Goal: Task Accomplishment & Management: Manage account settings

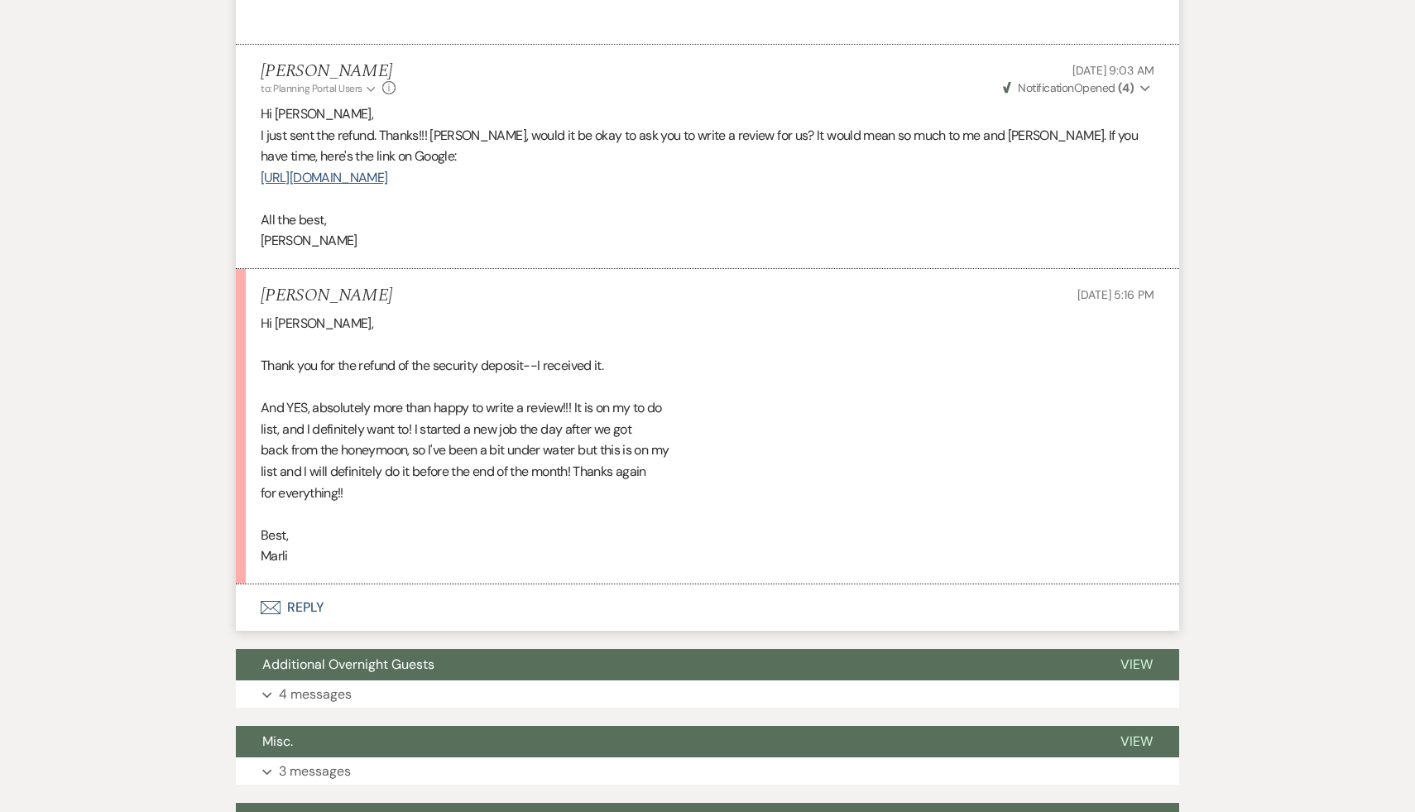
scroll to position [1422, 0]
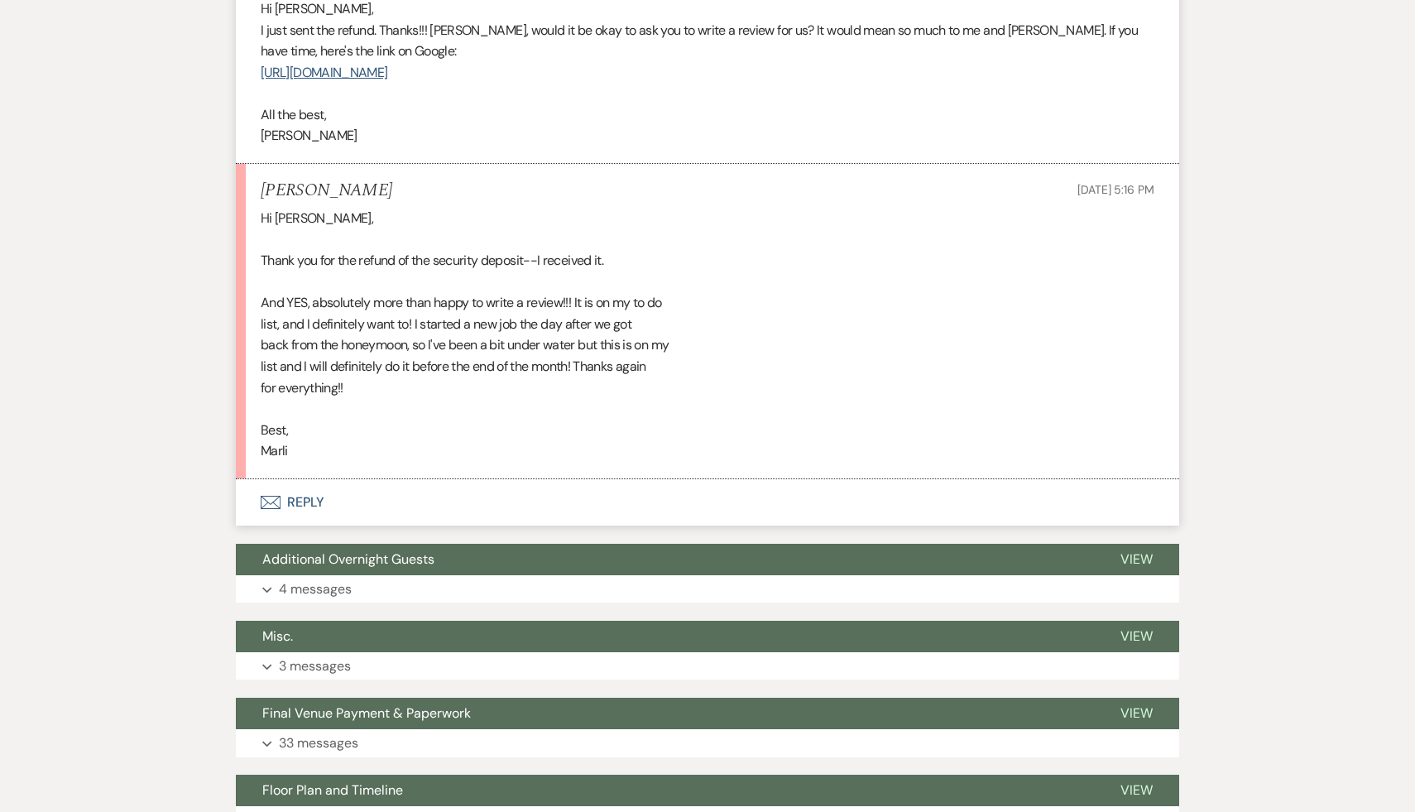
click at [298, 526] on button "Envelope Reply" at bounding box center [708, 502] width 944 height 46
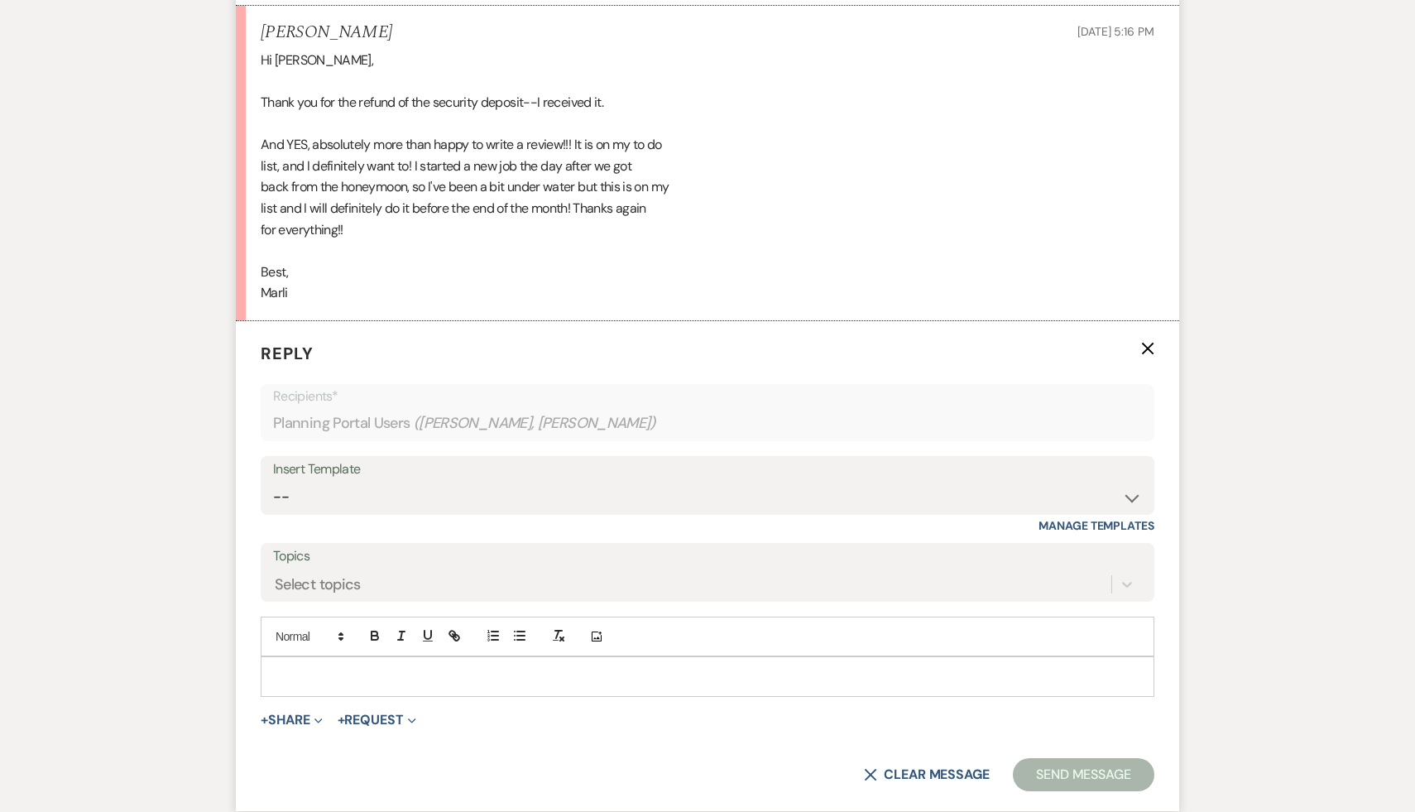
scroll to position [1659, 0]
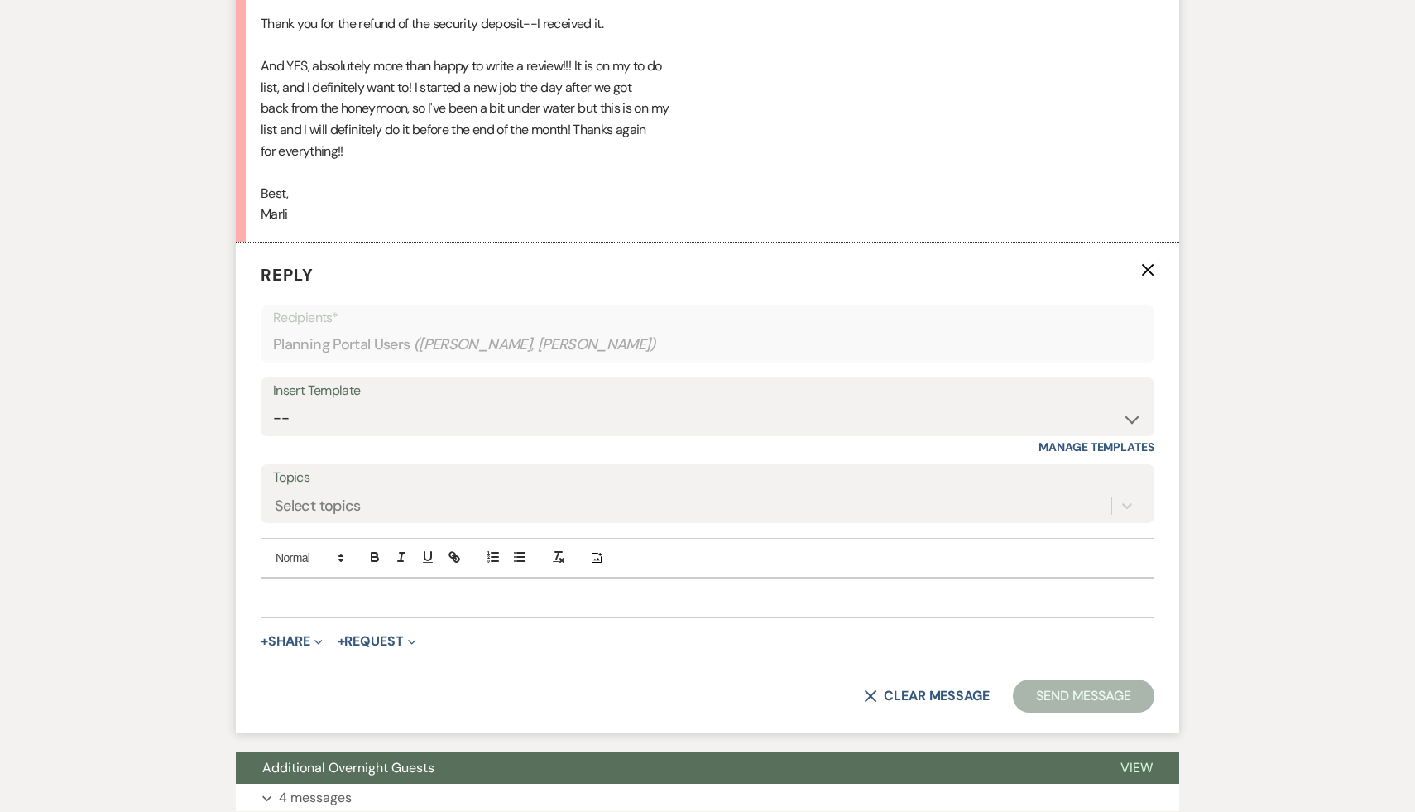
click at [434, 607] on p at bounding box center [707, 598] width 867 height 18
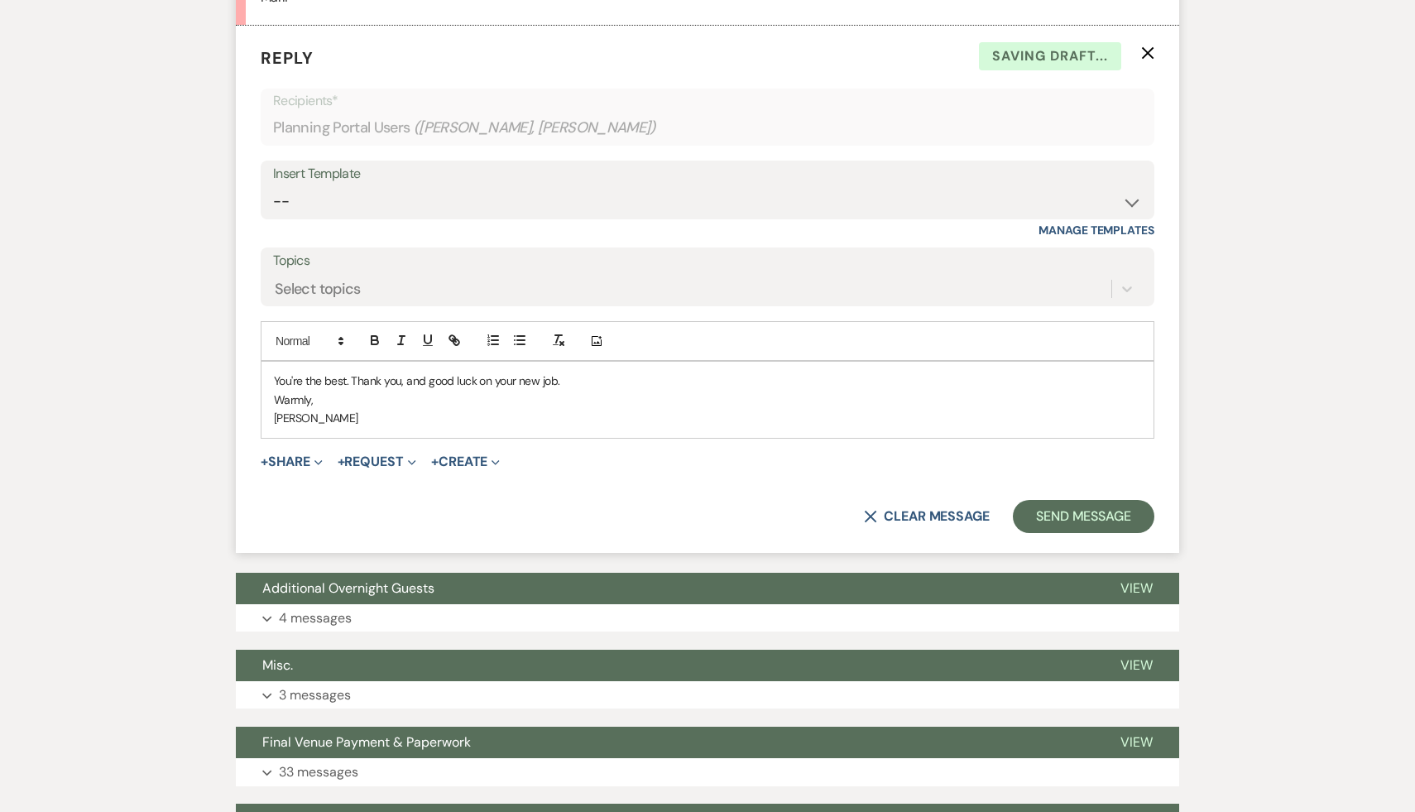
scroll to position [2027, 0]
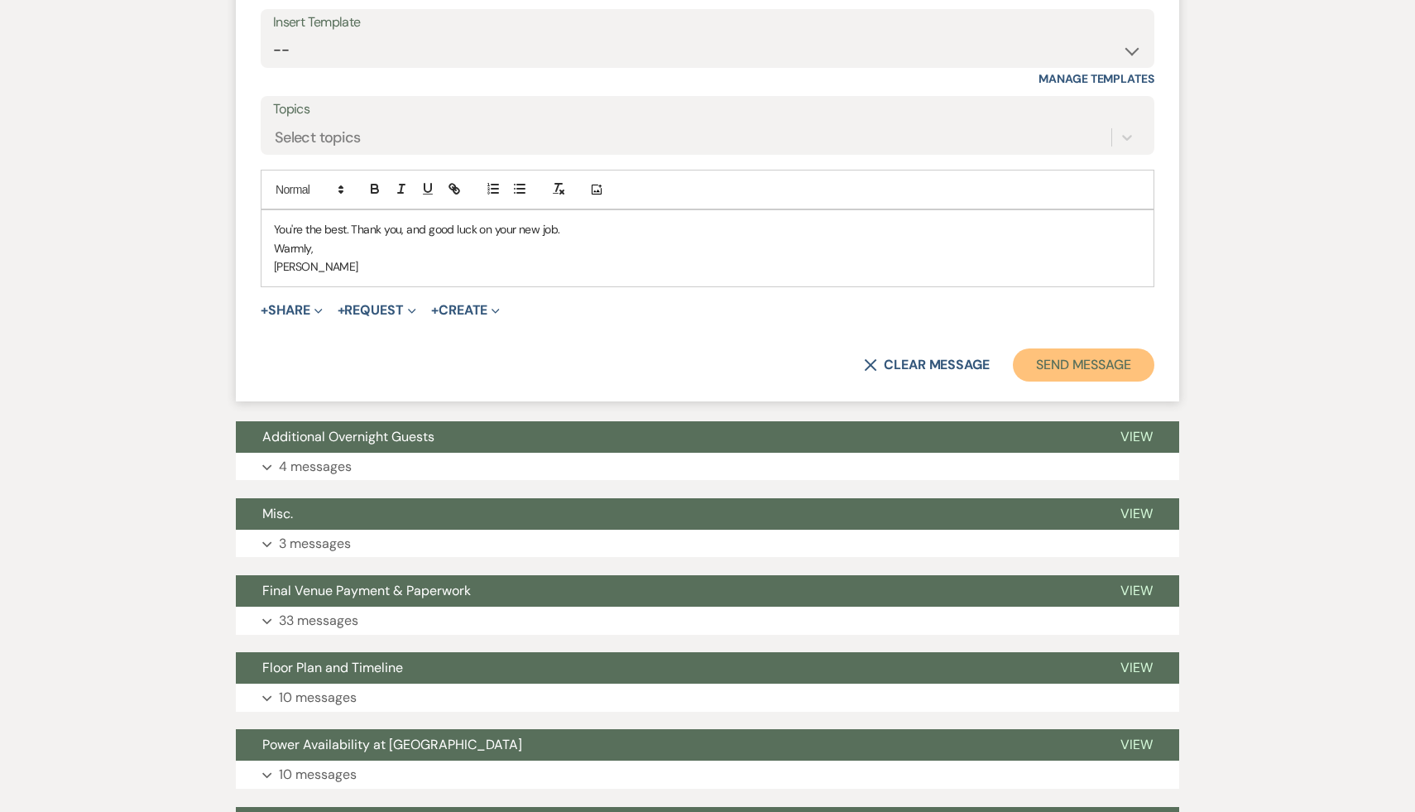
click at [1074, 382] on button "Send Message" at bounding box center [1084, 364] width 142 height 33
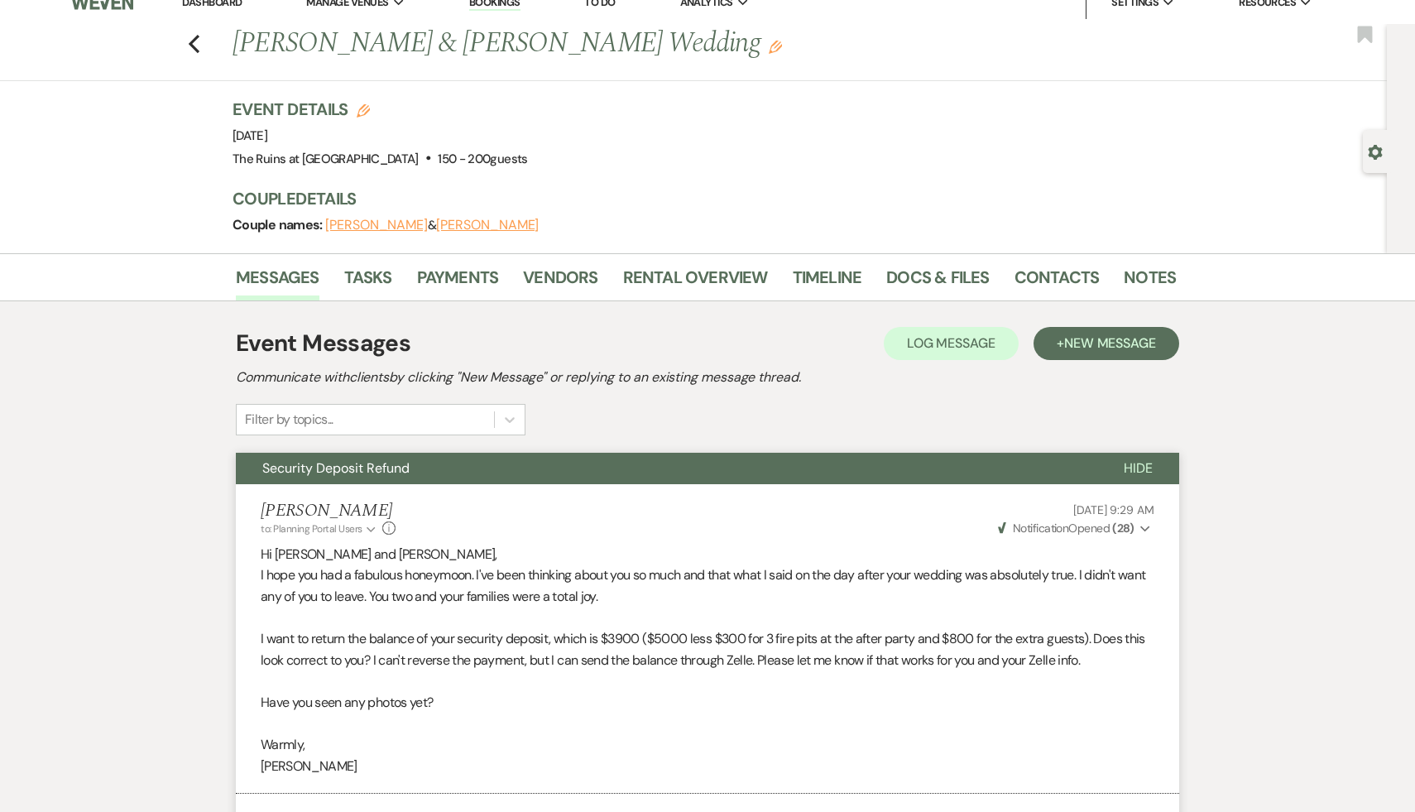
scroll to position [0, 0]
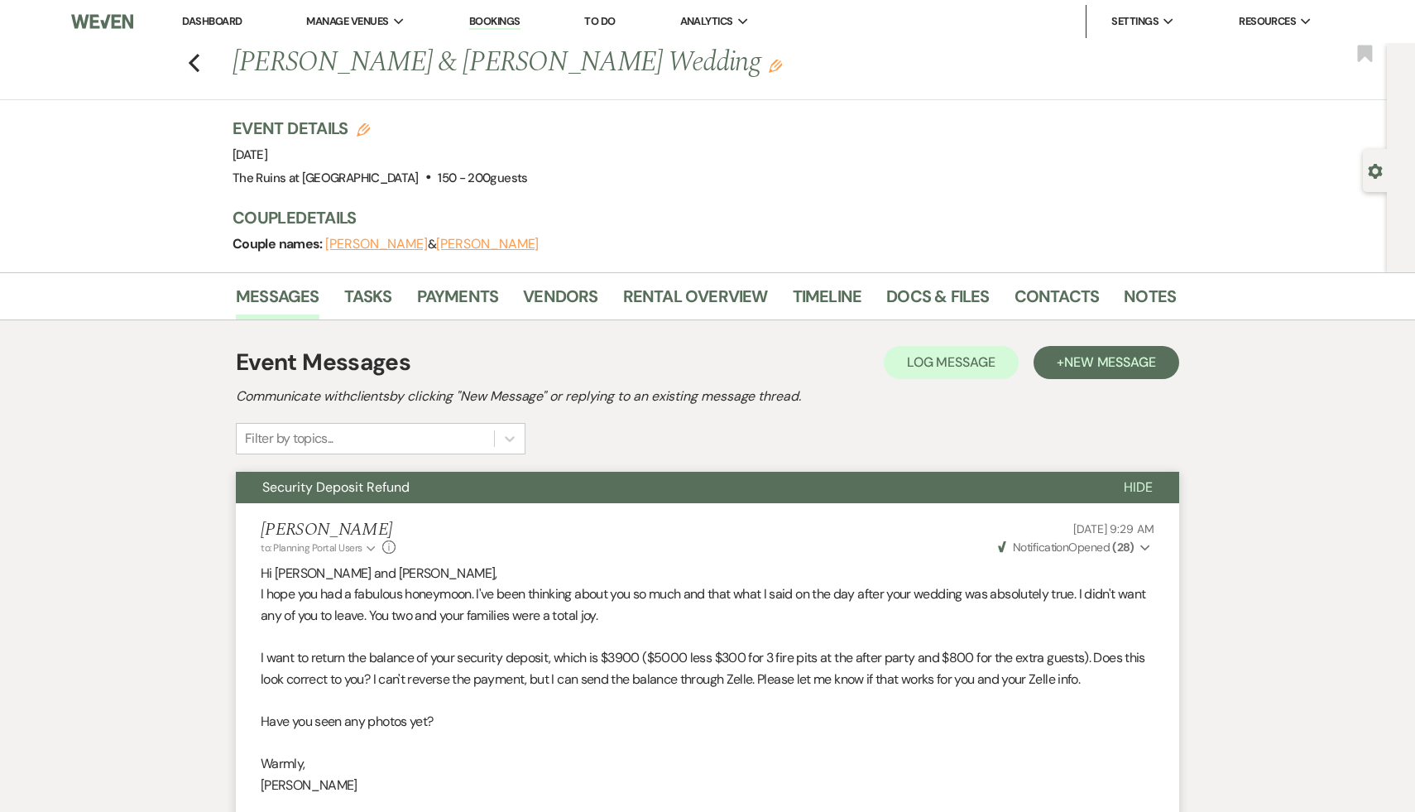
click at [217, 23] on link "Dashboard" at bounding box center [212, 21] width 60 height 14
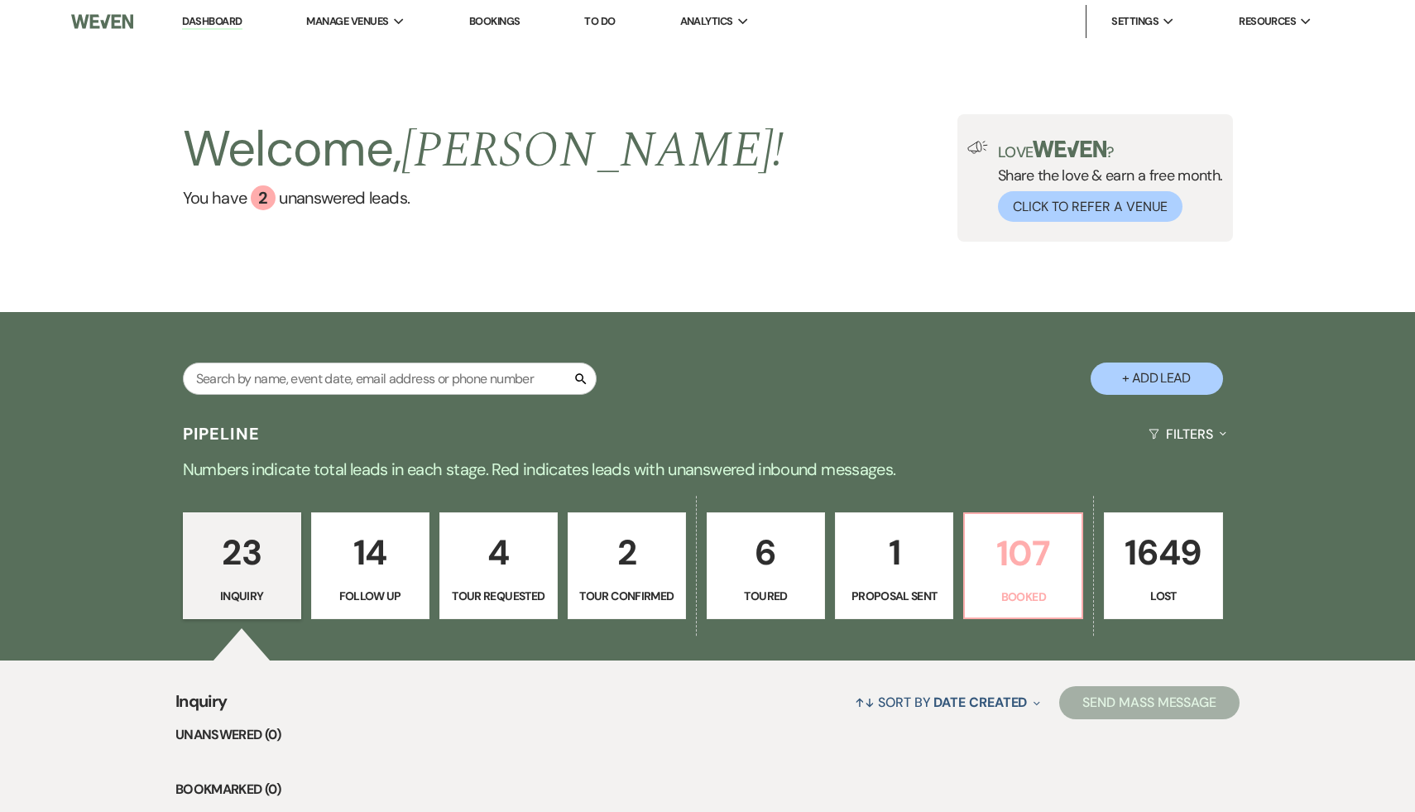
click at [1029, 552] on p "107" at bounding box center [1023, 553] width 97 height 55
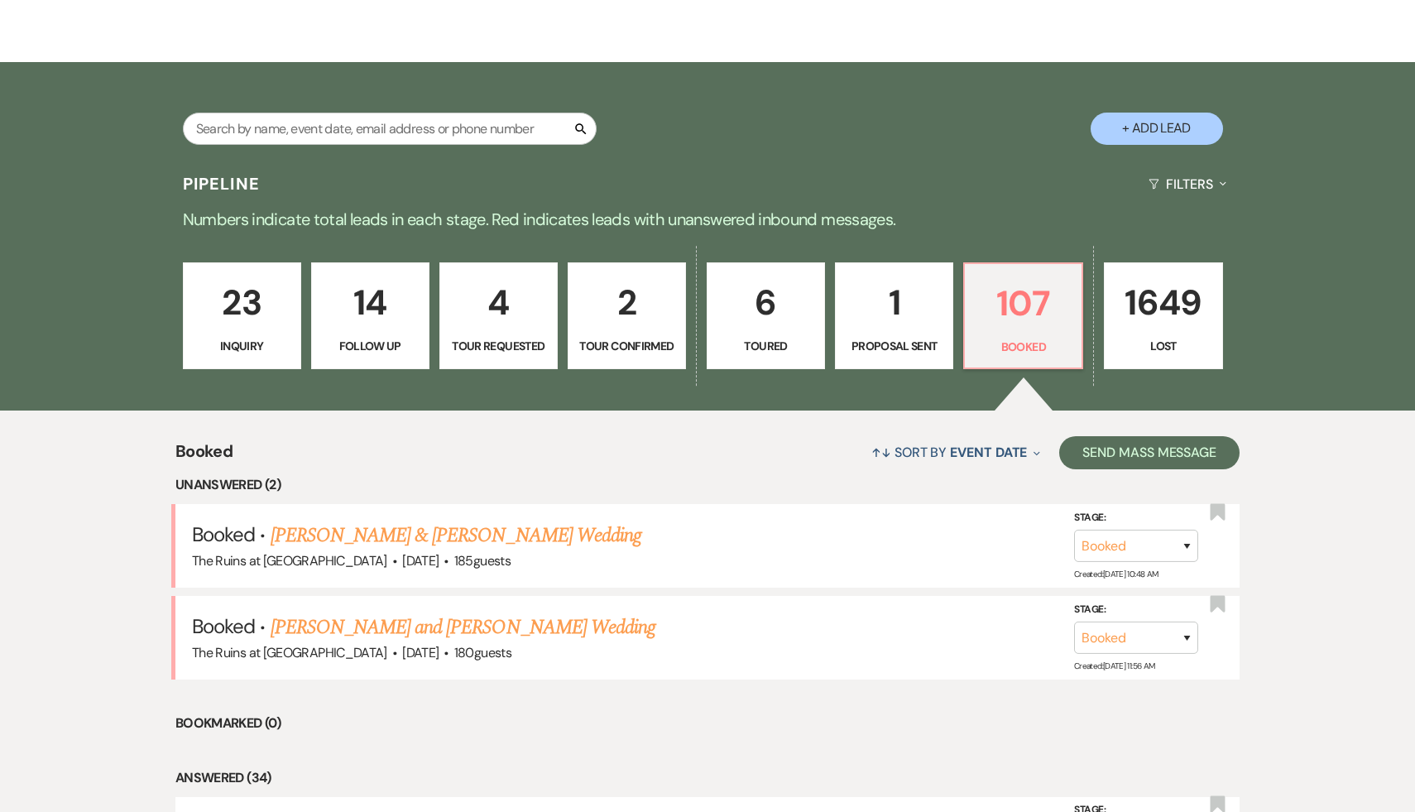
scroll to position [251, 0]
click at [541, 536] on link "Samara Petigrow & Doug Gusick's Wedding" at bounding box center [456, 535] width 371 height 30
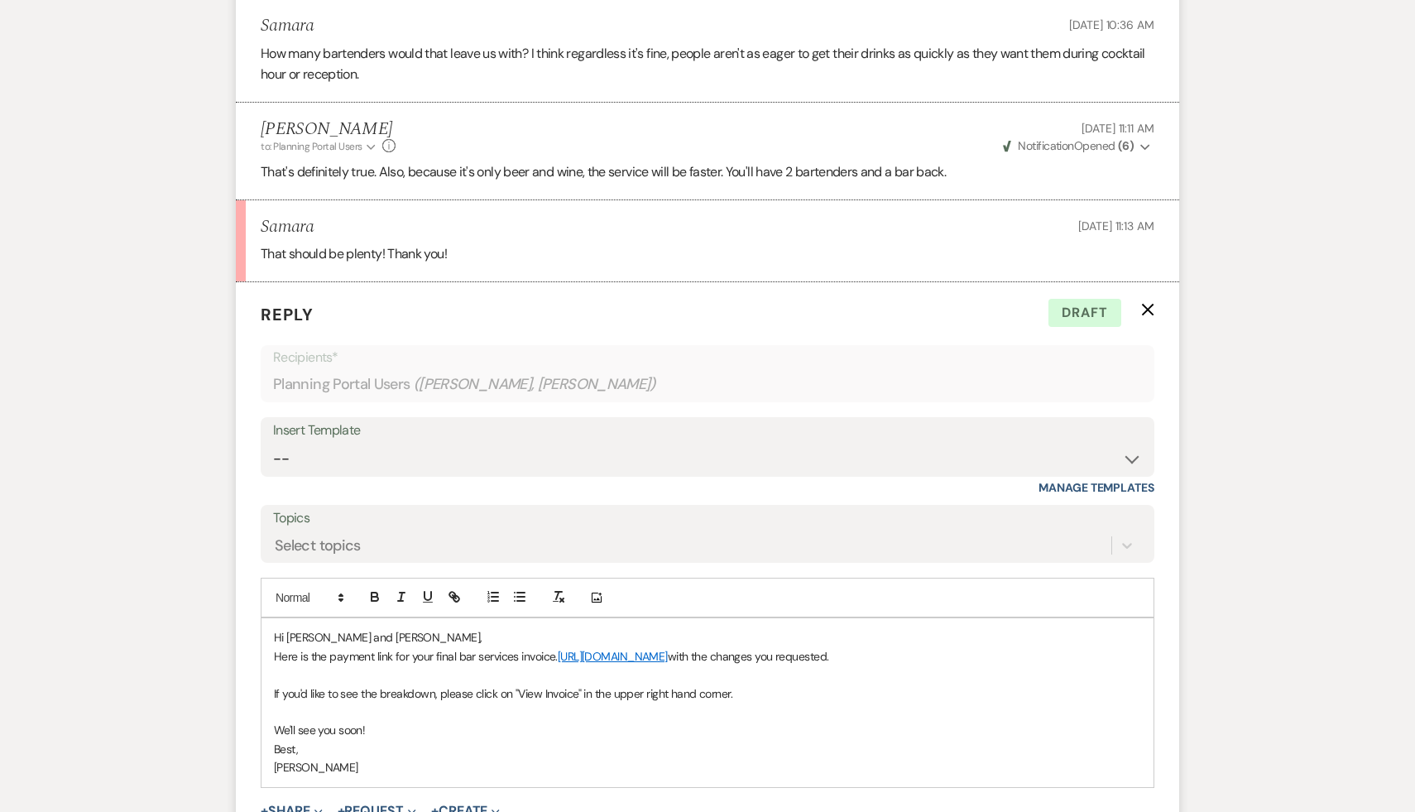
scroll to position [2426, 0]
click at [668, 654] on link "https://customer.billergenie.com/MTc1NDc=/Invoices/DetailInfo/vdD35vaaA0kp/4o9e…" at bounding box center [613, 653] width 110 height 15
click at [717, 690] on link "https://customer.billergenie.com/MTc1NDc=/Invoices/DetailInfo/vdD35vaaA0kp/4o9e…" at bounding box center [751, 686] width 104 height 22
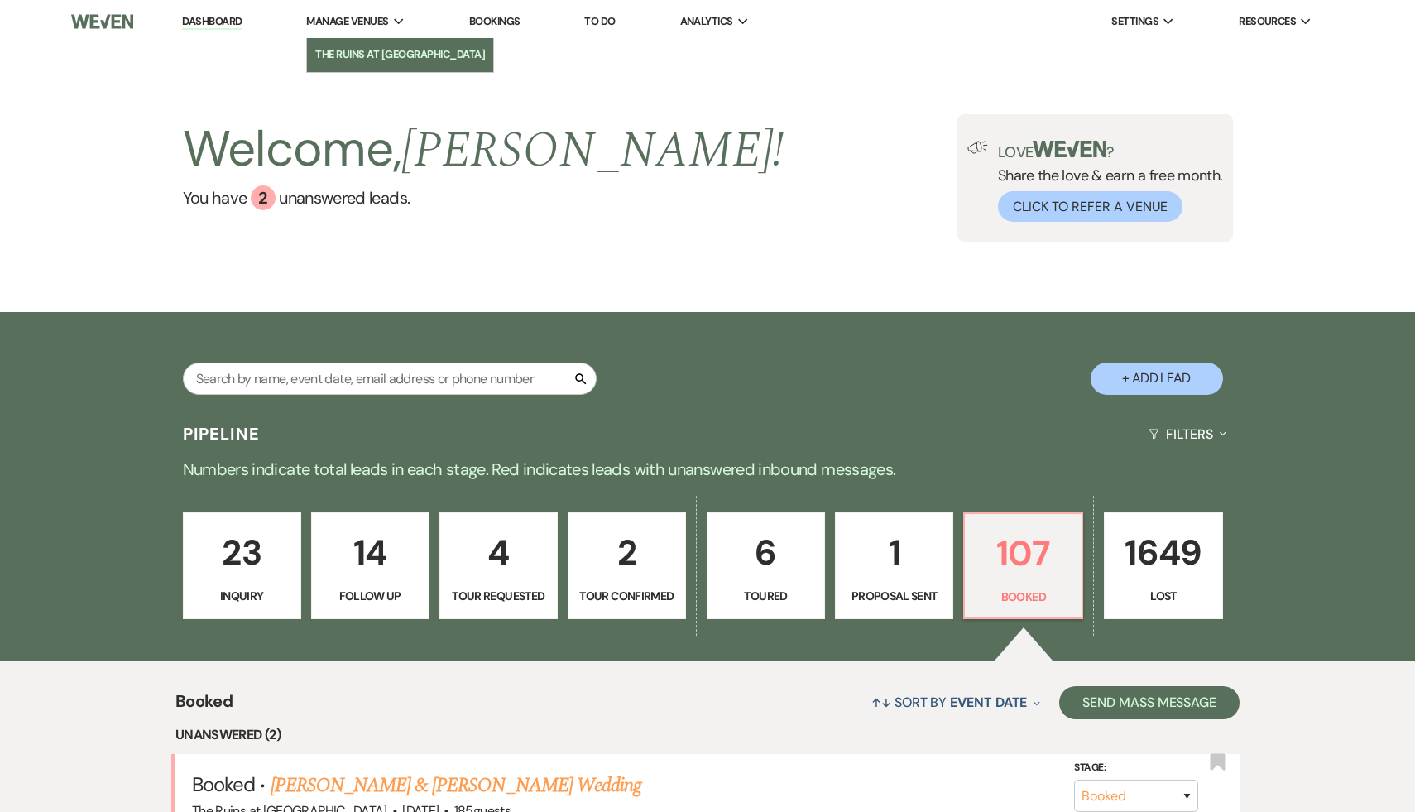
click at [371, 48] on li "The Ruins at [GEOGRAPHIC_DATA]" at bounding box center [400, 54] width 170 height 17
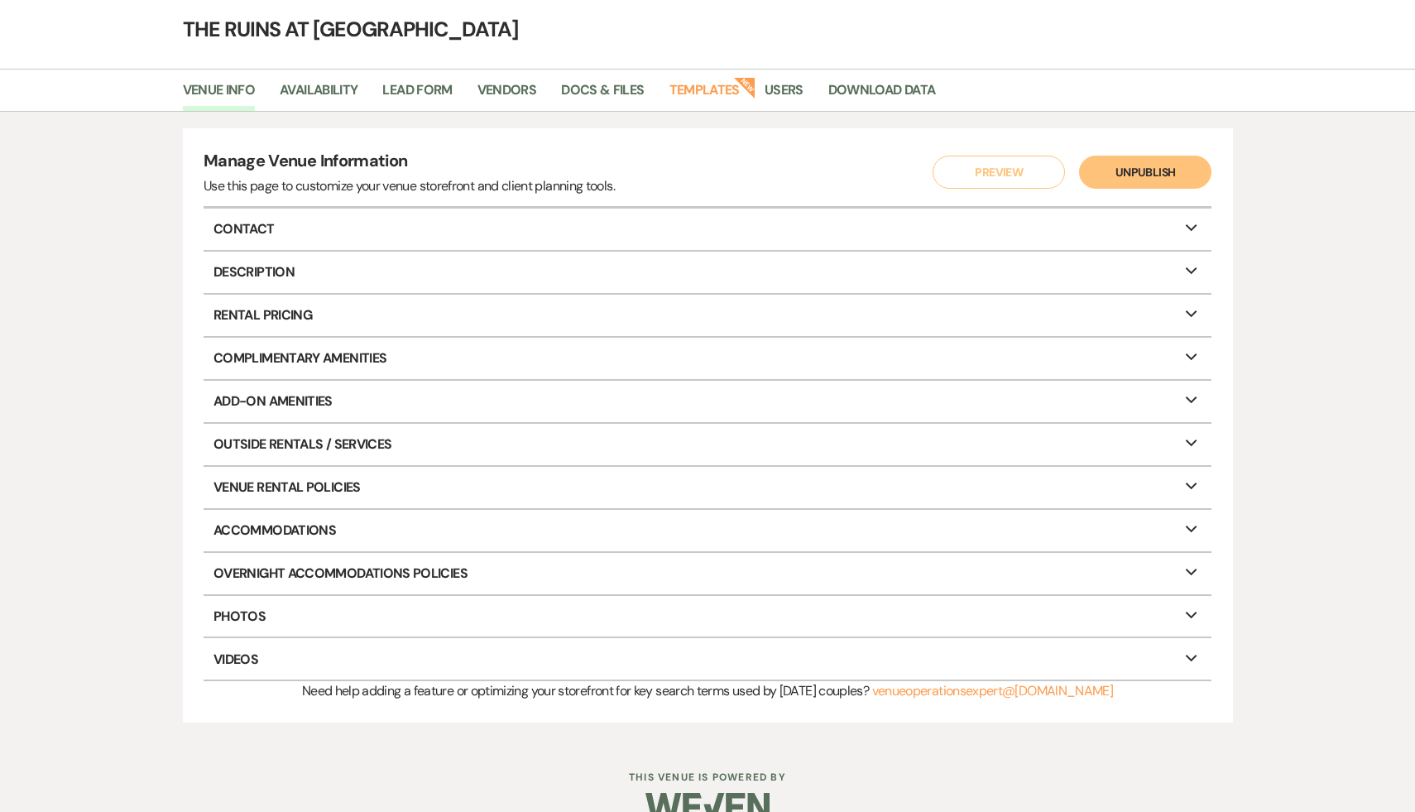
scroll to position [102, 0]
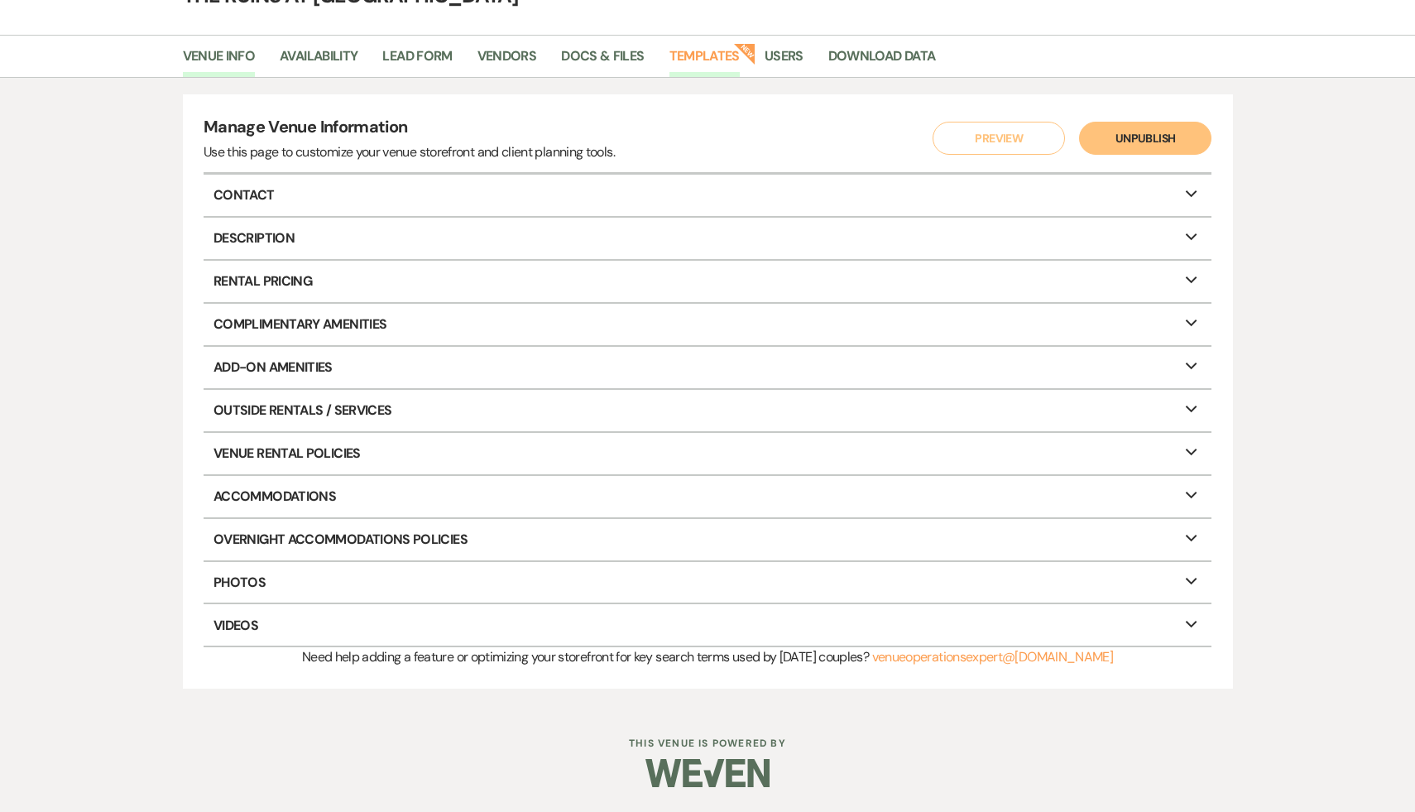
click at [714, 56] on link "Templates" at bounding box center [705, 61] width 70 height 31
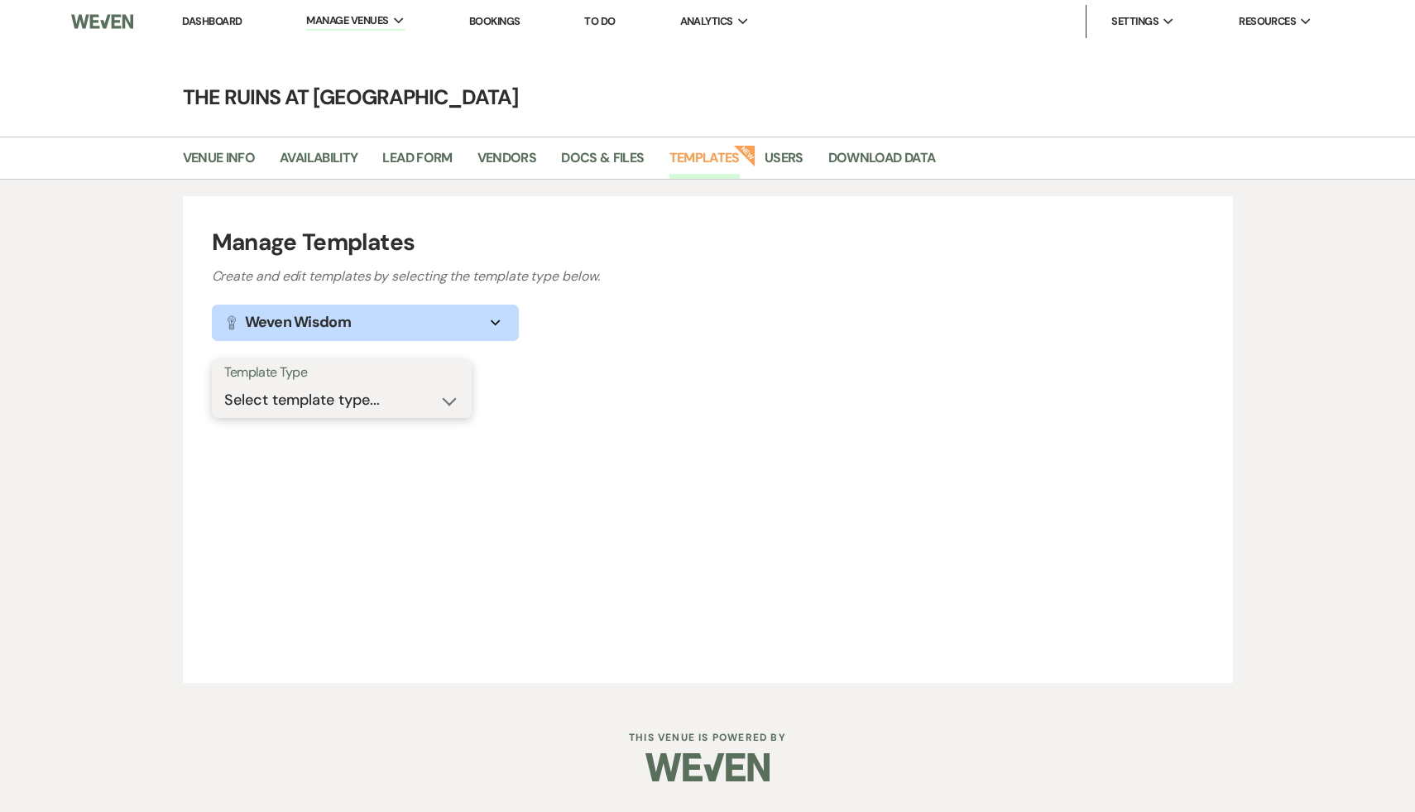
click at [446, 401] on select "Select template type... Task List Message Templates Payment Plan Inventory Item…" at bounding box center [341, 400] width 235 height 32
select select "Message Templates"
click at [224, 384] on select "Select template type... Task List Message Templates Payment Plan Inventory Item…" at bounding box center [341, 400] width 235 height 32
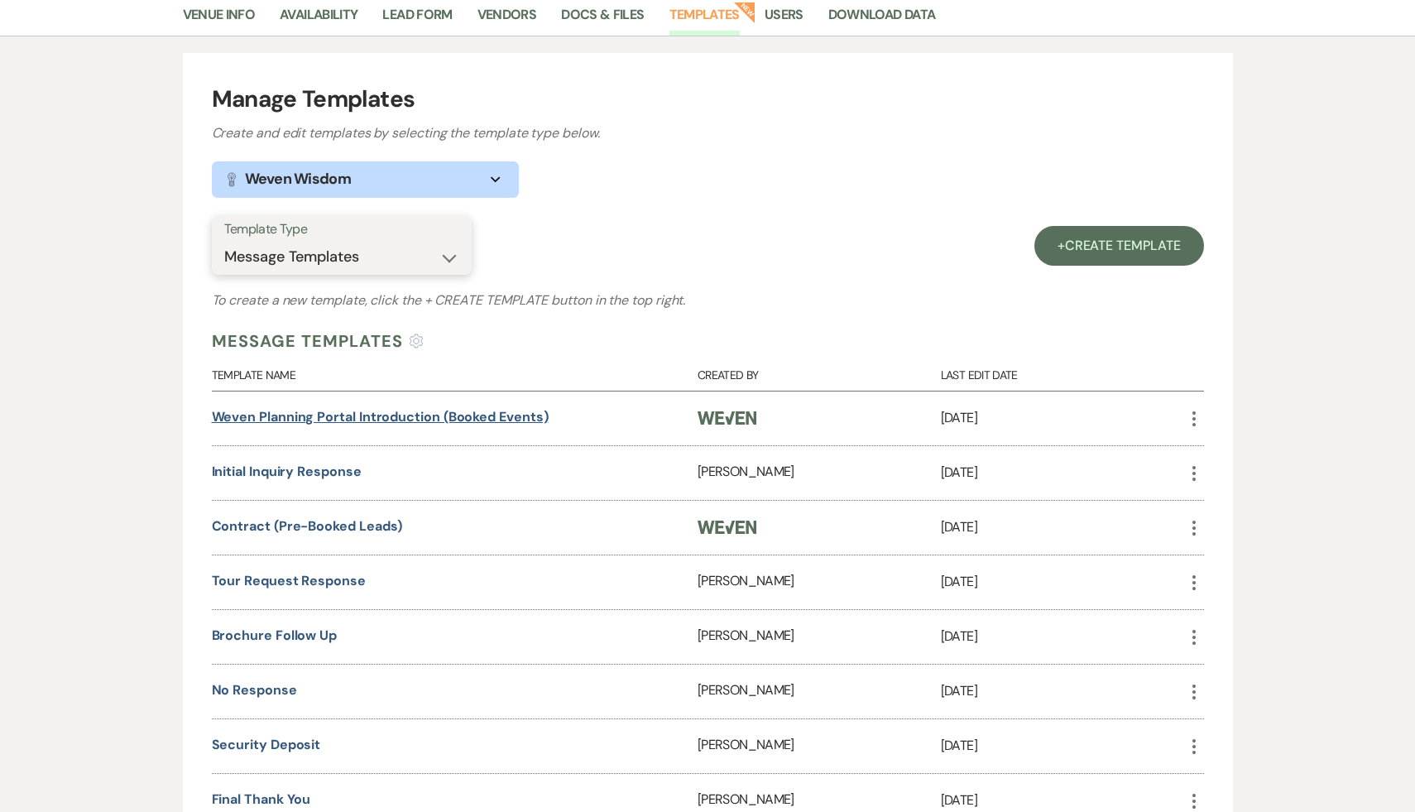
scroll to position [144, 0]
click at [334, 473] on link "Initial Inquiry Response" at bounding box center [287, 470] width 150 height 17
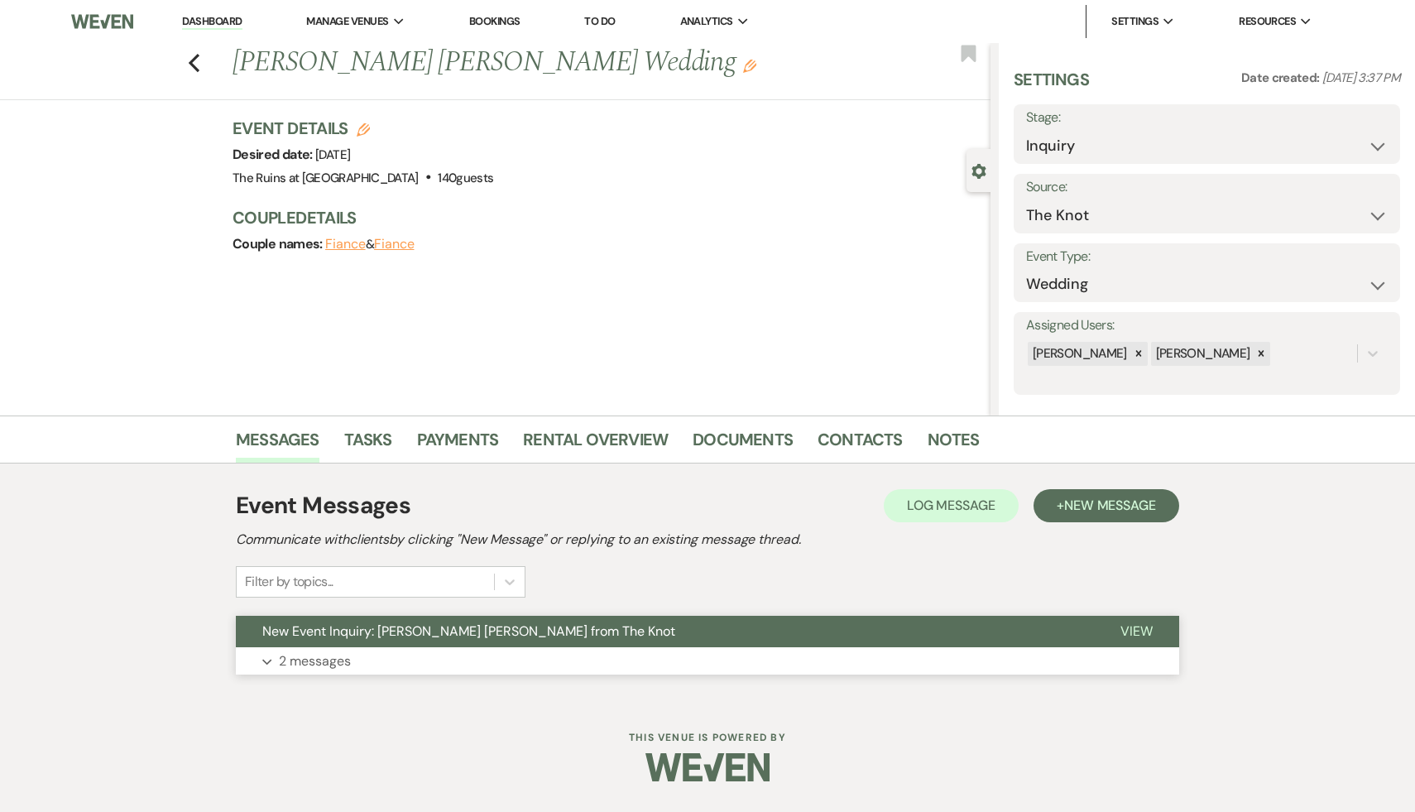
click at [383, 632] on span "New Event Inquiry: McKenna Parzych from The Knot" at bounding box center [468, 630] width 413 height 17
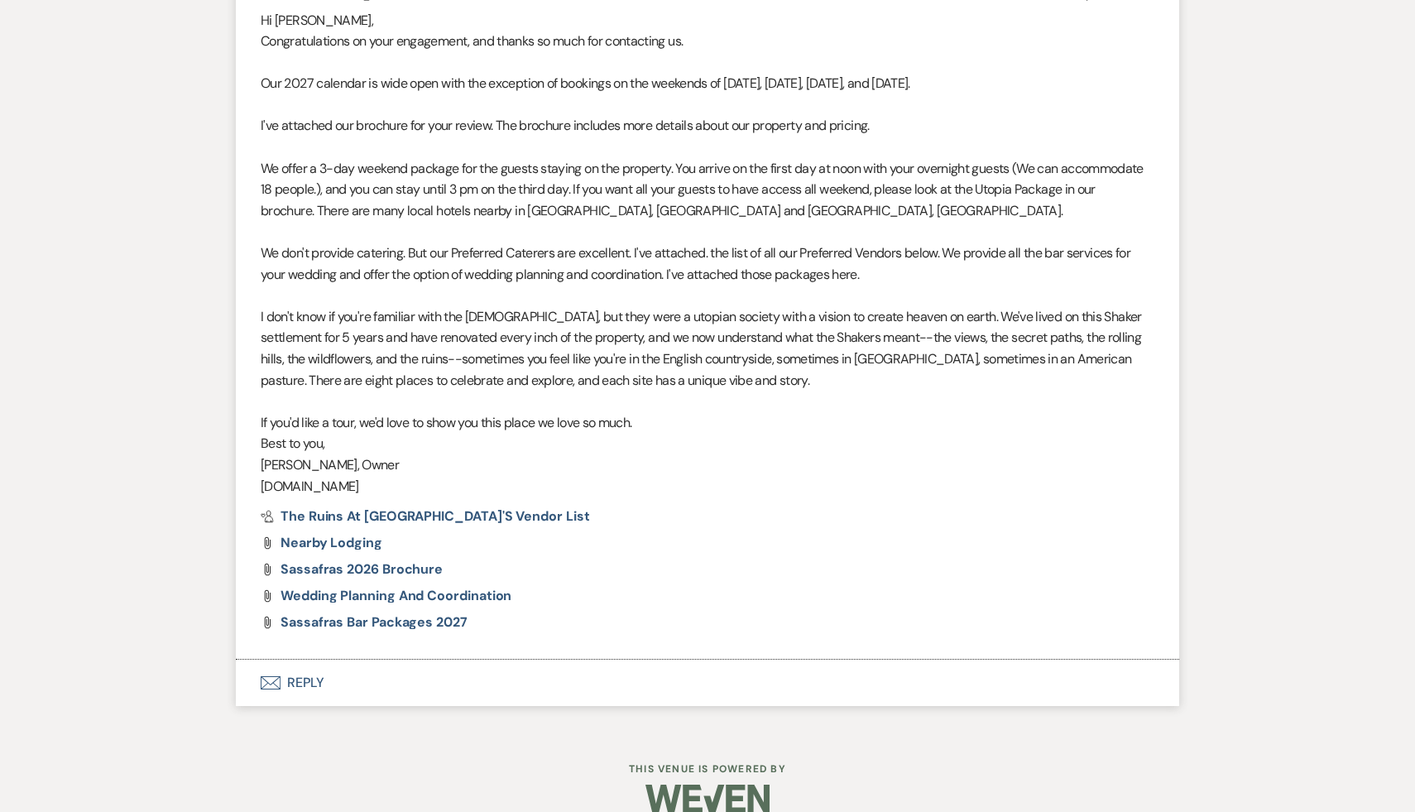
scroll to position [1500, 0]
click at [421, 561] on span "Sassafras 2026 Brochure" at bounding box center [362, 568] width 162 height 17
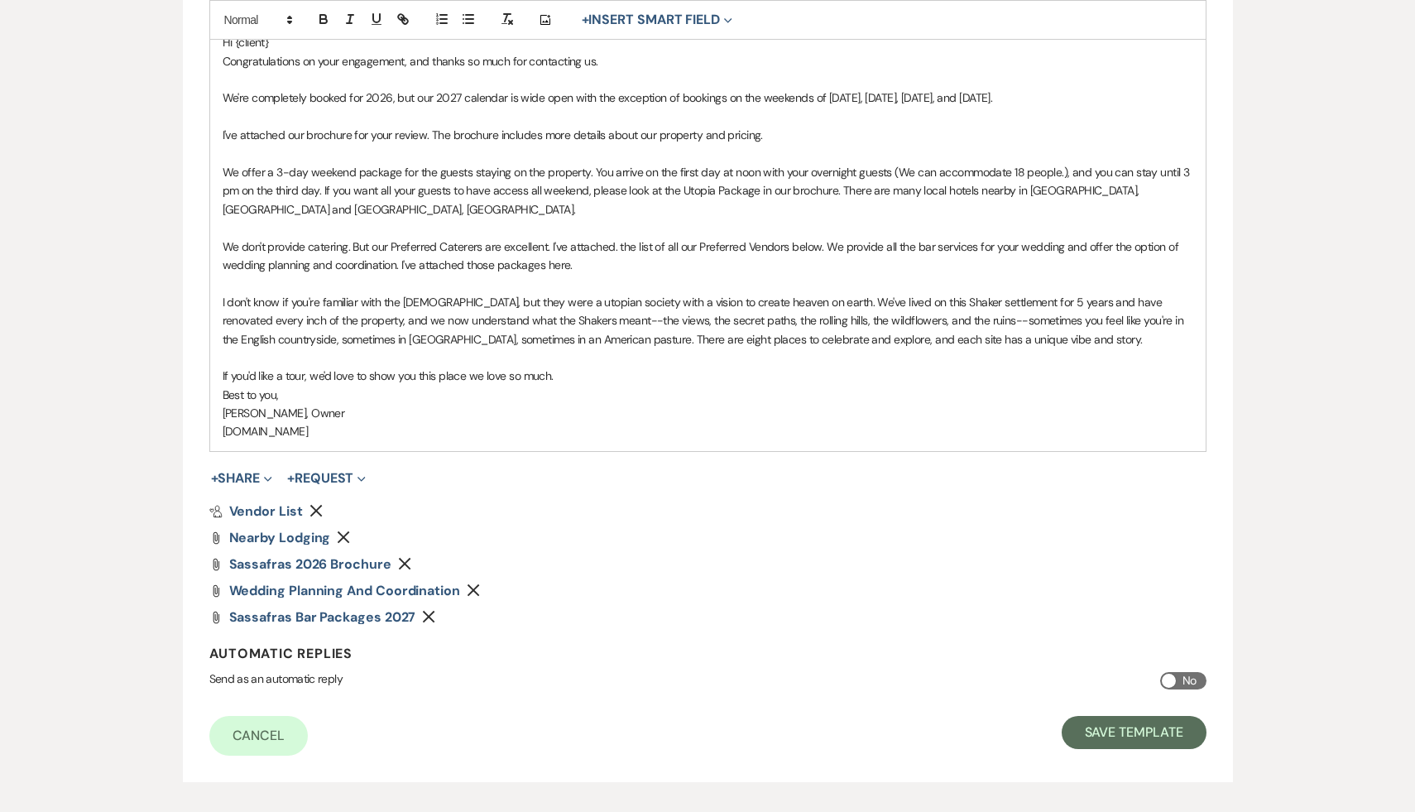
scroll to position [490, 0]
click at [405, 555] on icon "Remove" at bounding box center [404, 561] width 13 height 13
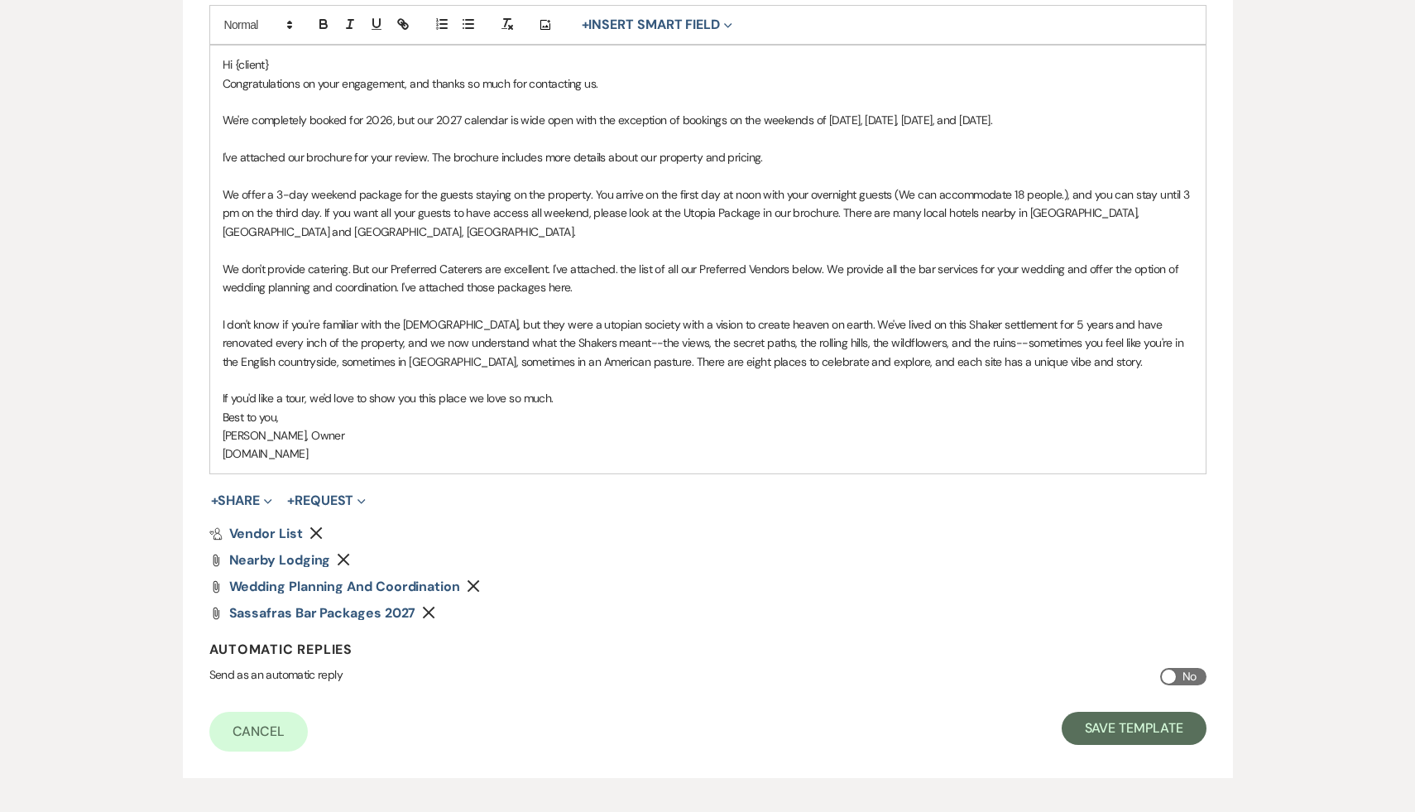
scroll to position [512, 0]
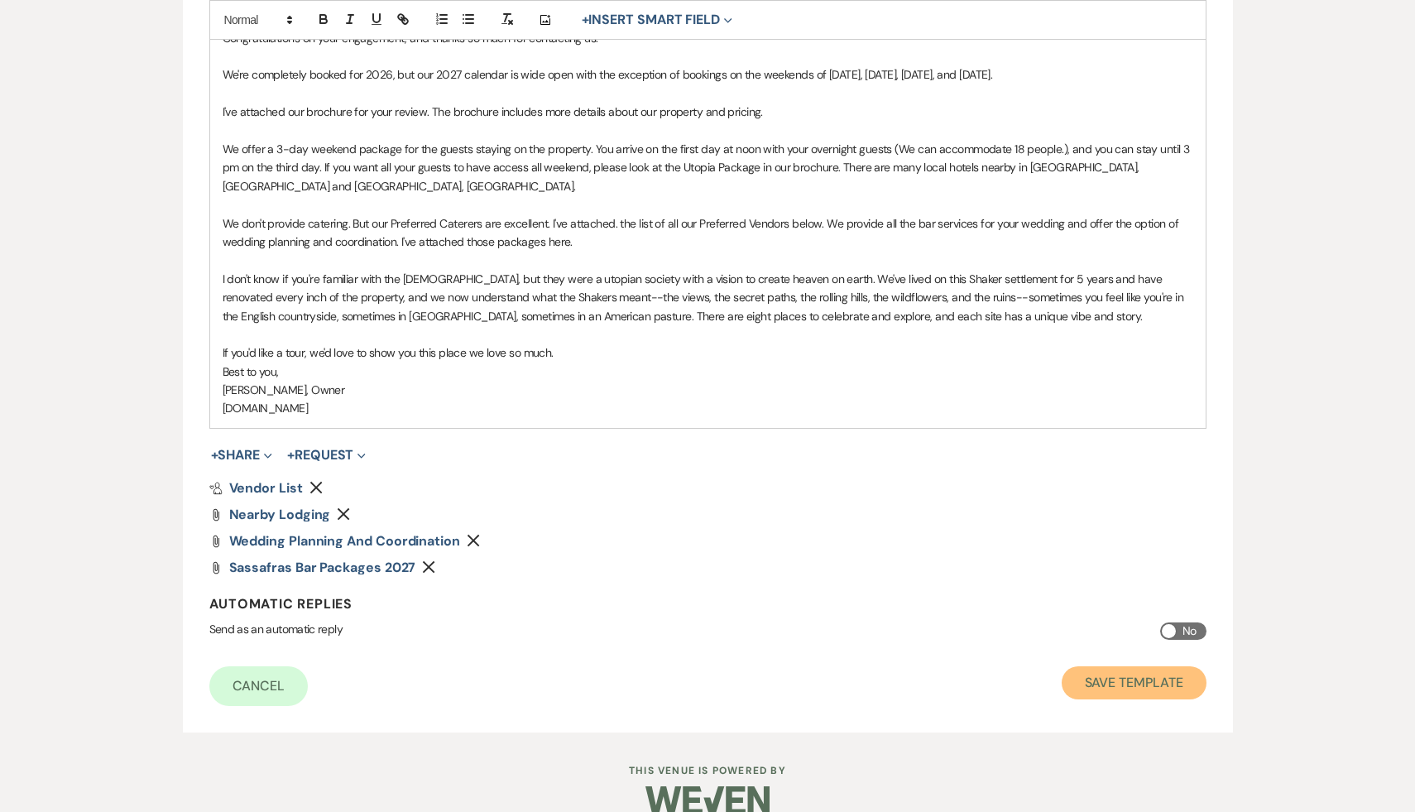
click at [1107, 666] on button "Save Template" at bounding box center [1134, 682] width 145 height 33
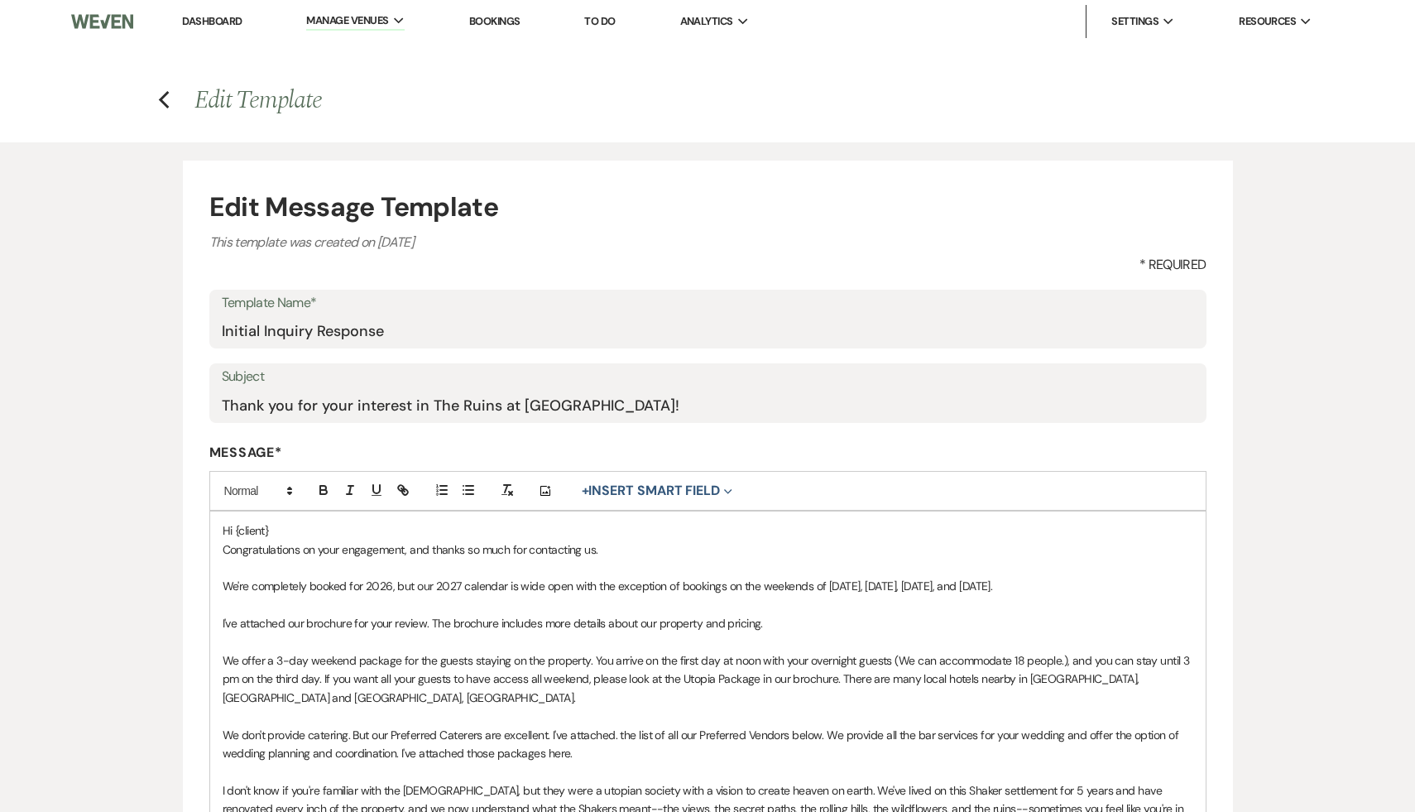
select select "Message Templates"
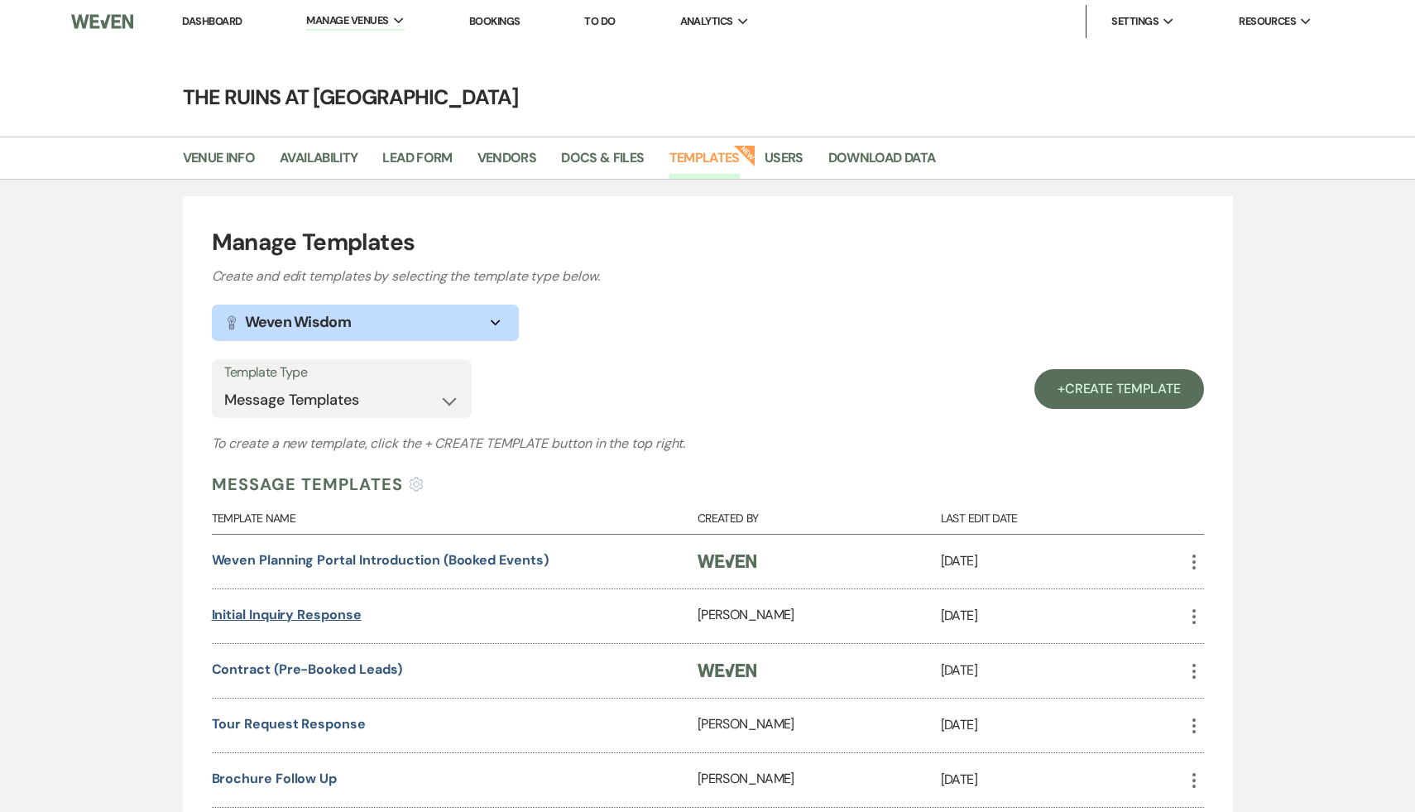
click at [316, 621] on link "Initial Inquiry Response" at bounding box center [287, 614] width 150 height 17
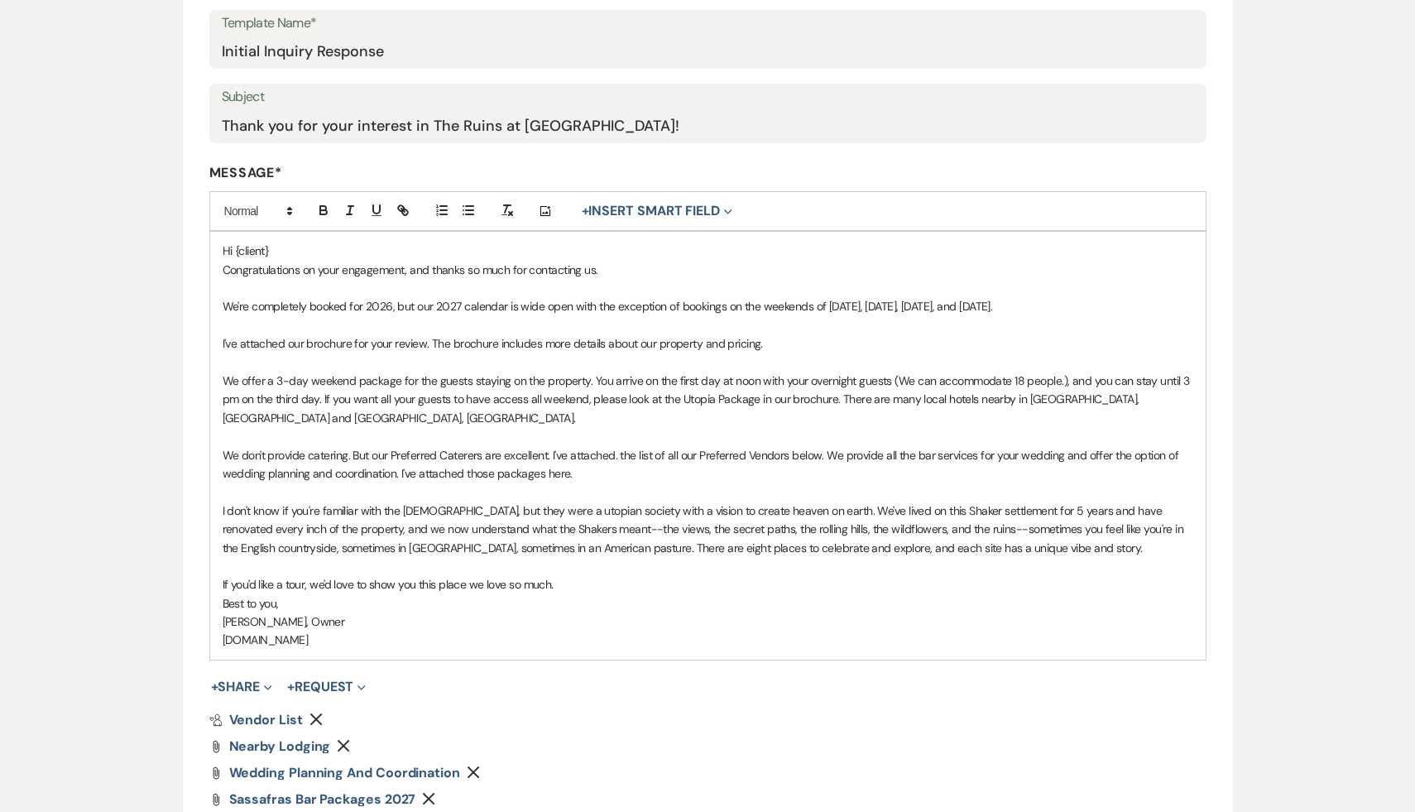
scroll to position [345, 0]
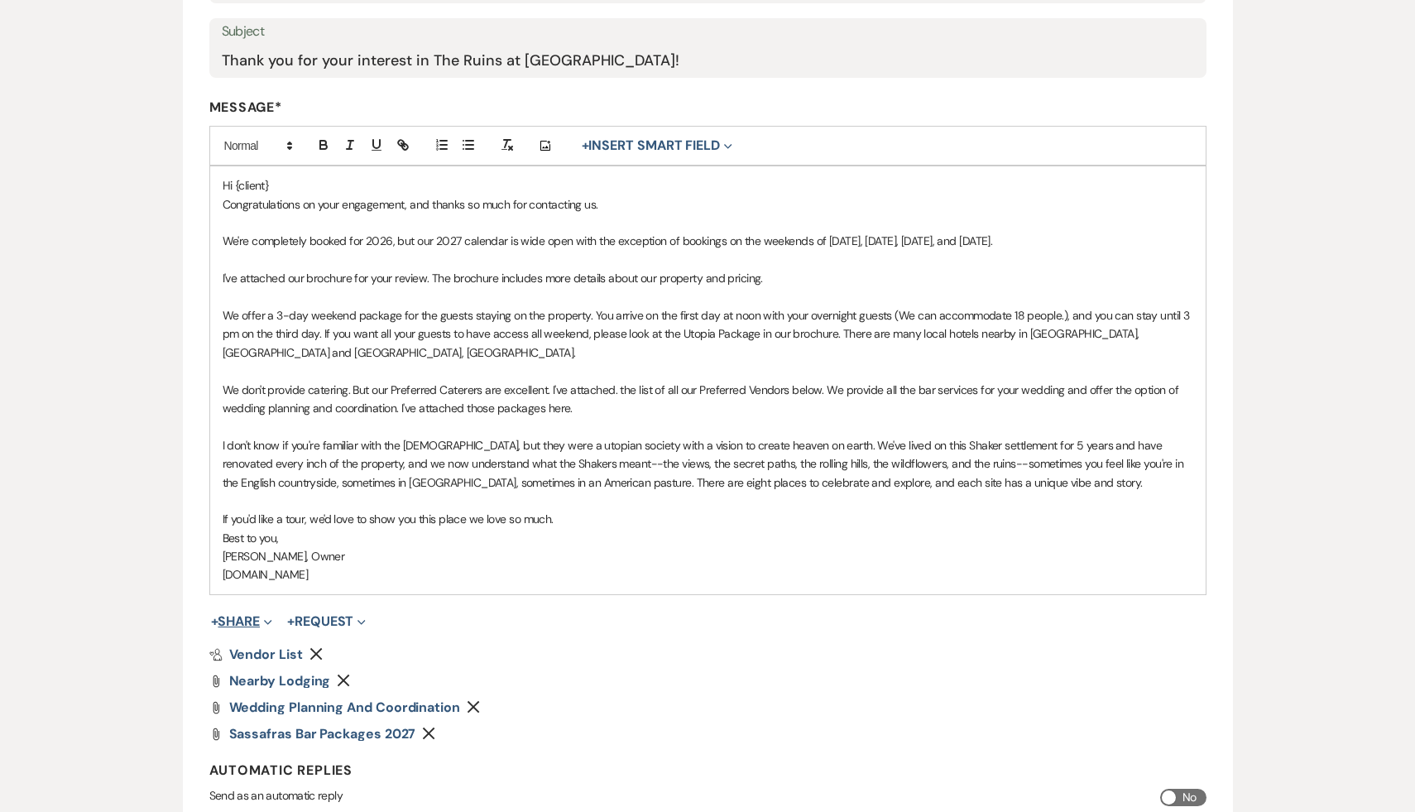
click at [253, 615] on button "+ Share Expand" at bounding box center [242, 621] width 62 height 13
click at [289, 646] on span "Doc Upload Documents" at bounding box center [278, 654] width 94 height 17
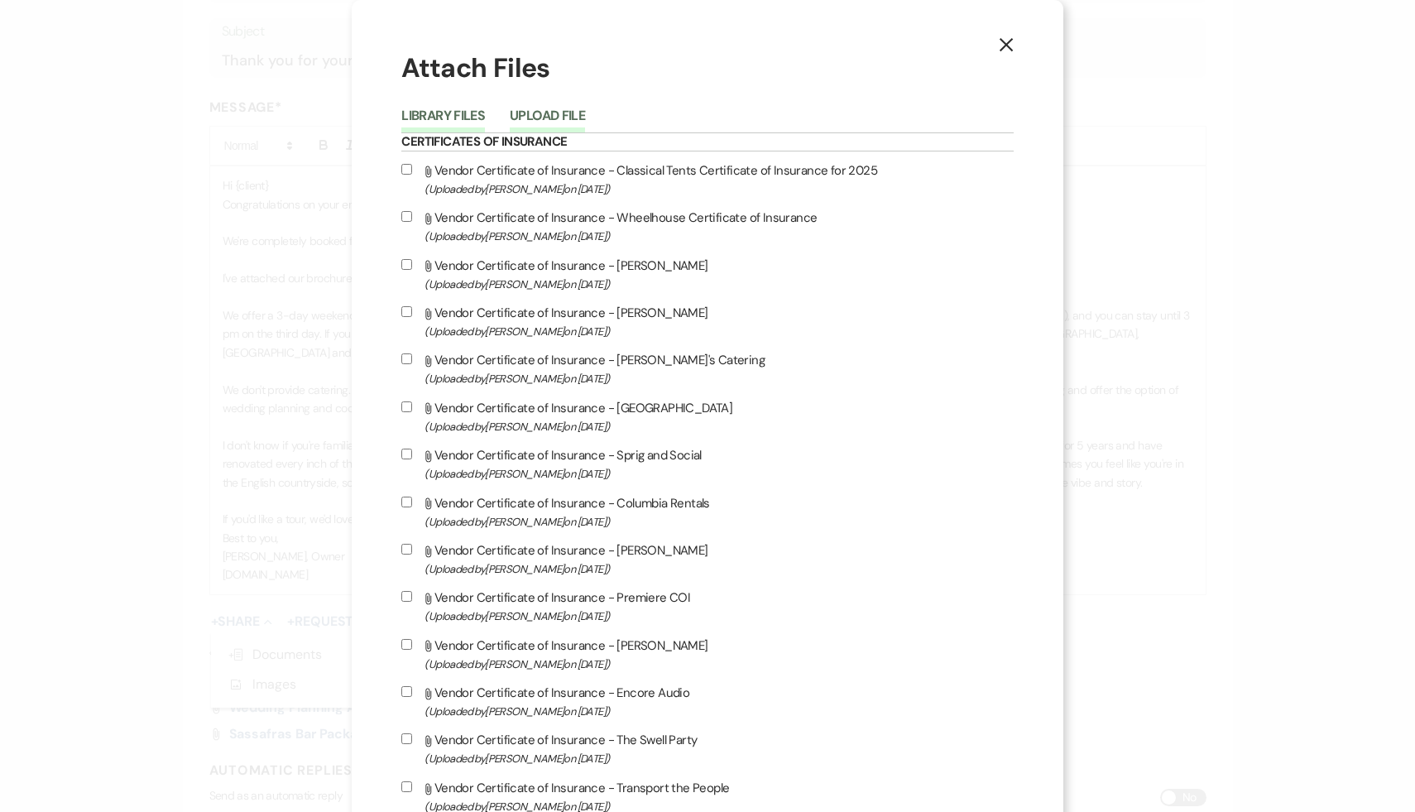
click at [585, 116] on button "Upload File" at bounding box center [547, 120] width 75 height 23
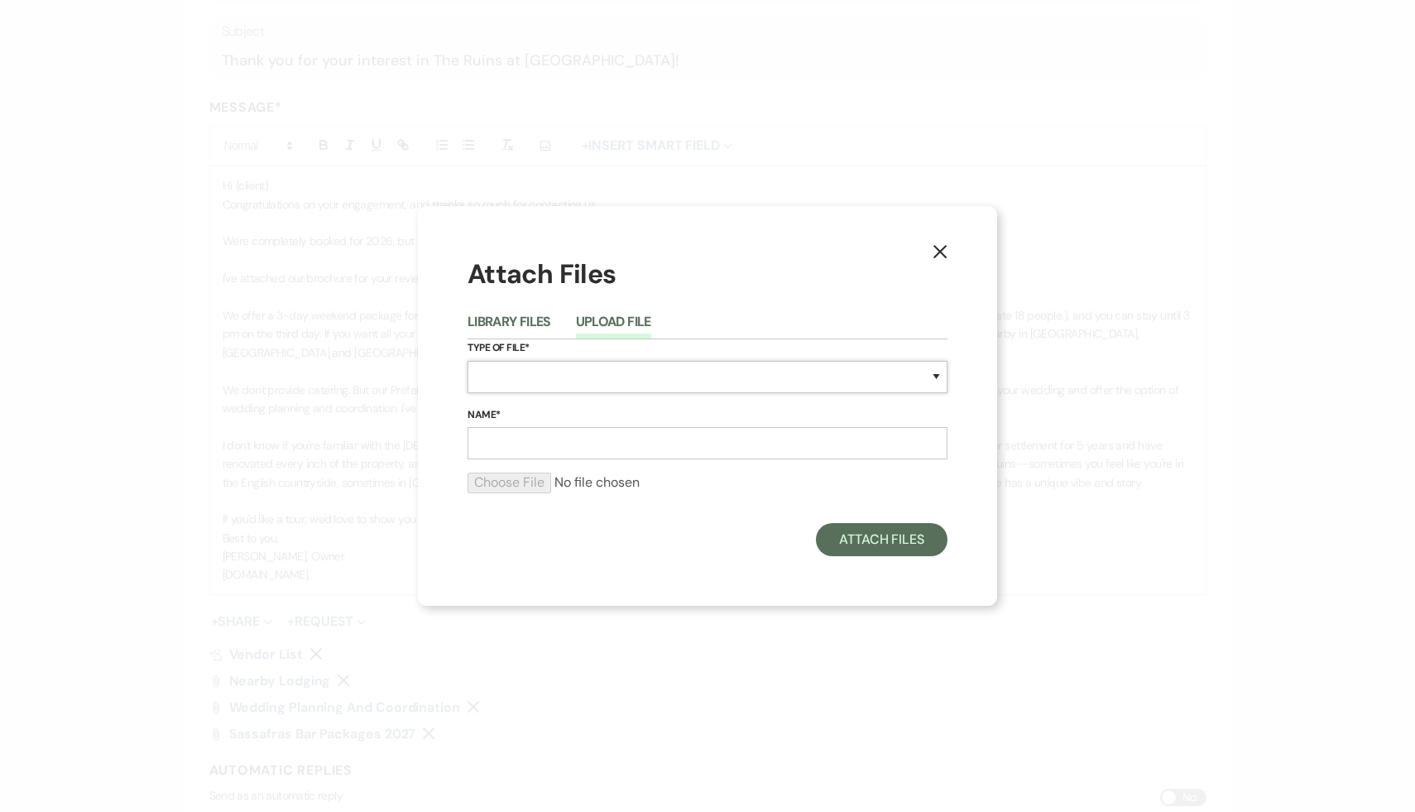
click at [933, 375] on select "Special Event Insurance Vendor Certificate of Insurance Contracts / Rental Agre…" at bounding box center [708, 377] width 480 height 32
select select "43"
click at [468, 361] on select "Special Event Insurance Vendor Certificate of Insurance Contracts / Rental Agre…" at bounding box center [708, 377] width 480 height 32
click at [570, 438] on input "Name*" at bounding box center [708, 443] width 480 height 32
type input "2027 Brochure"
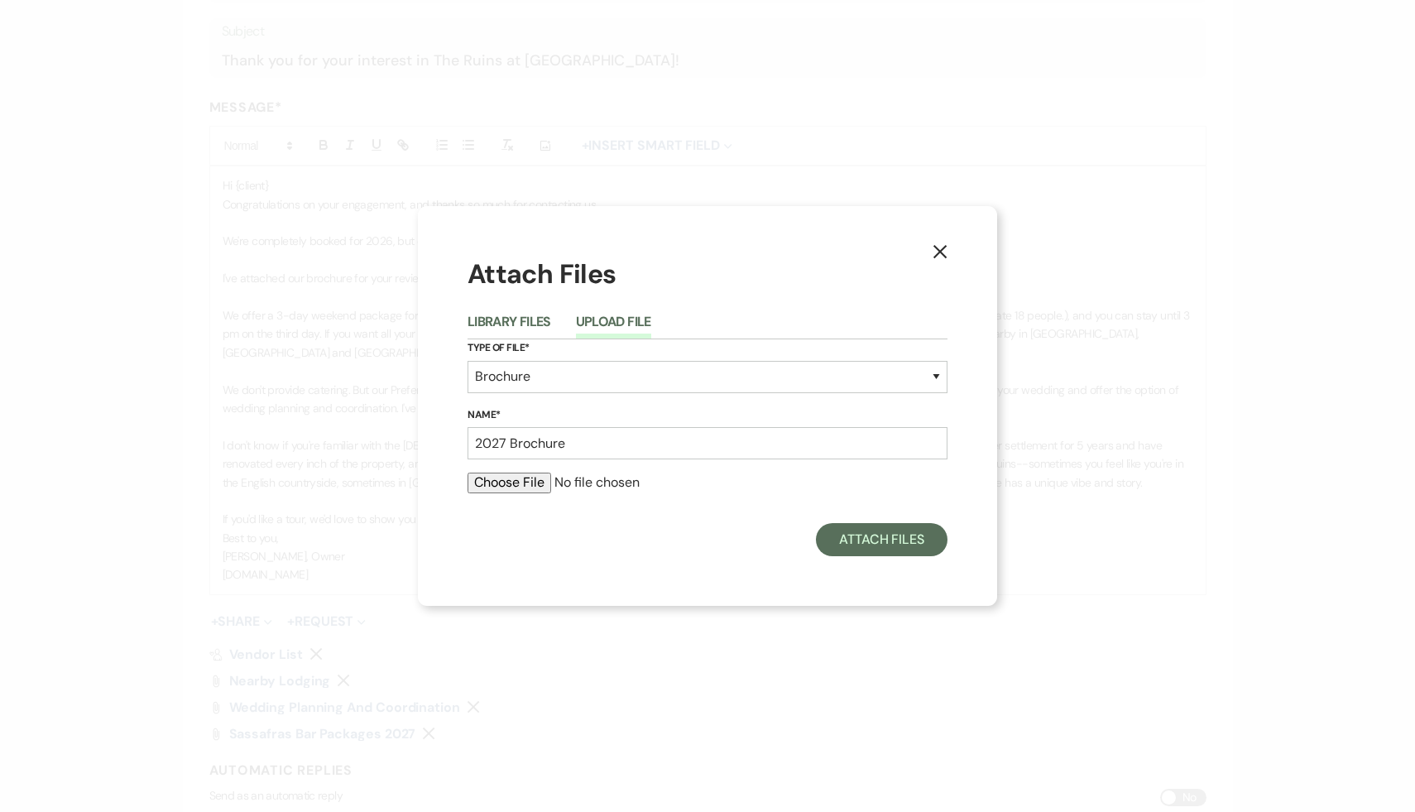
click at [530, 483] on input "file" at bounding box center [708, 483] width 480 height 20
type input "C:\fakepath\Sassafras_DigitalBrochure_3.12-sm (14).pdf"
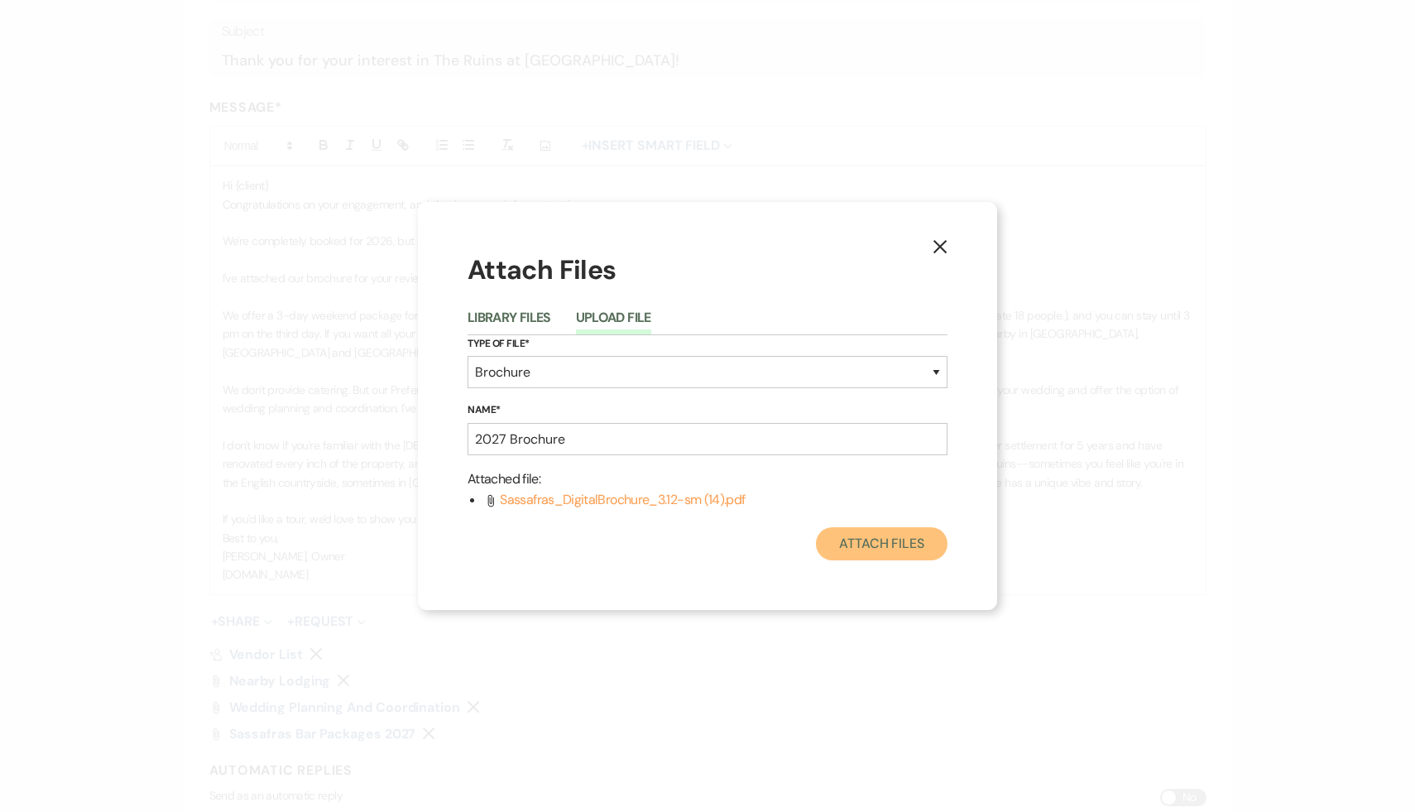
click at [901, 541] on button "Attach Files" at bounding box center [882, 543] width 132 height 33
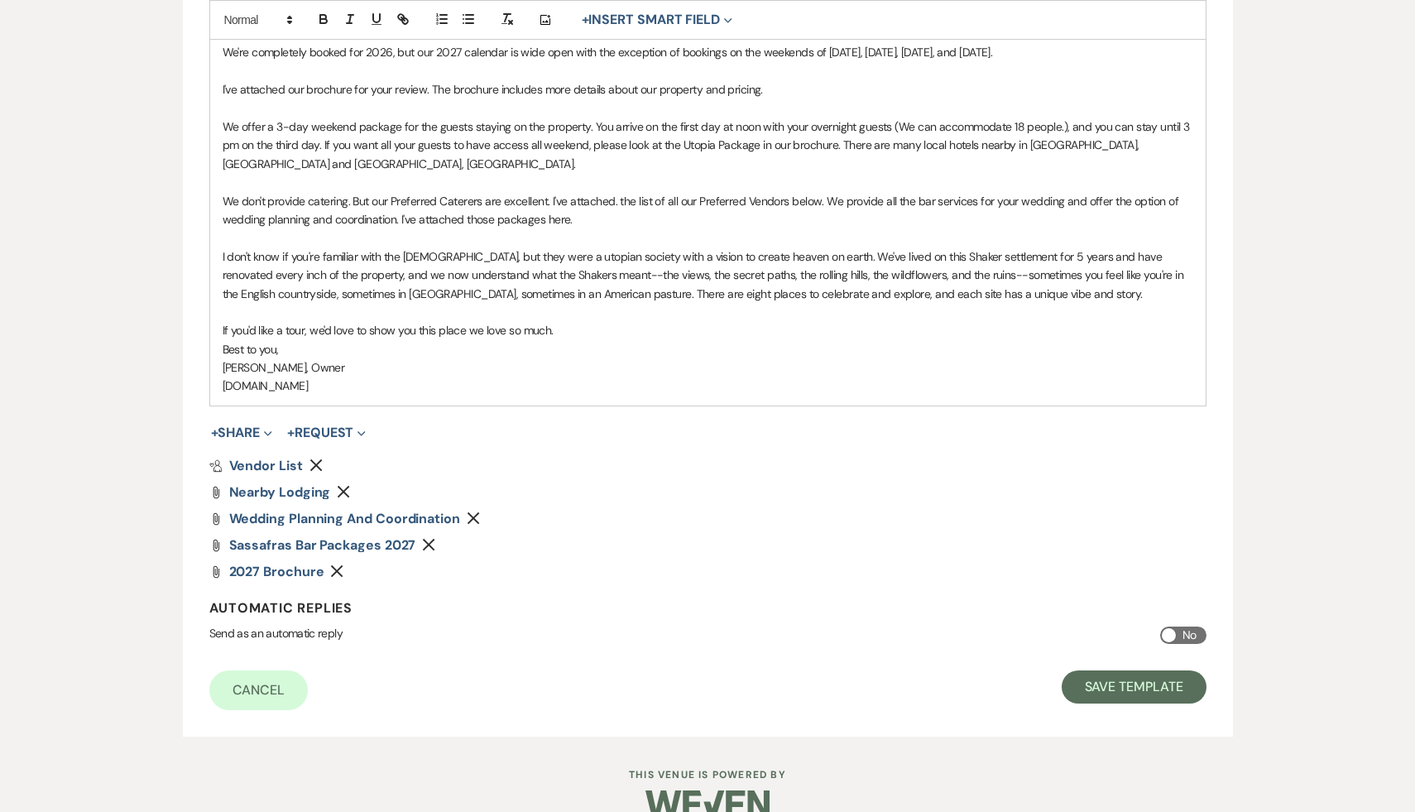
scroll to position [545, 0]
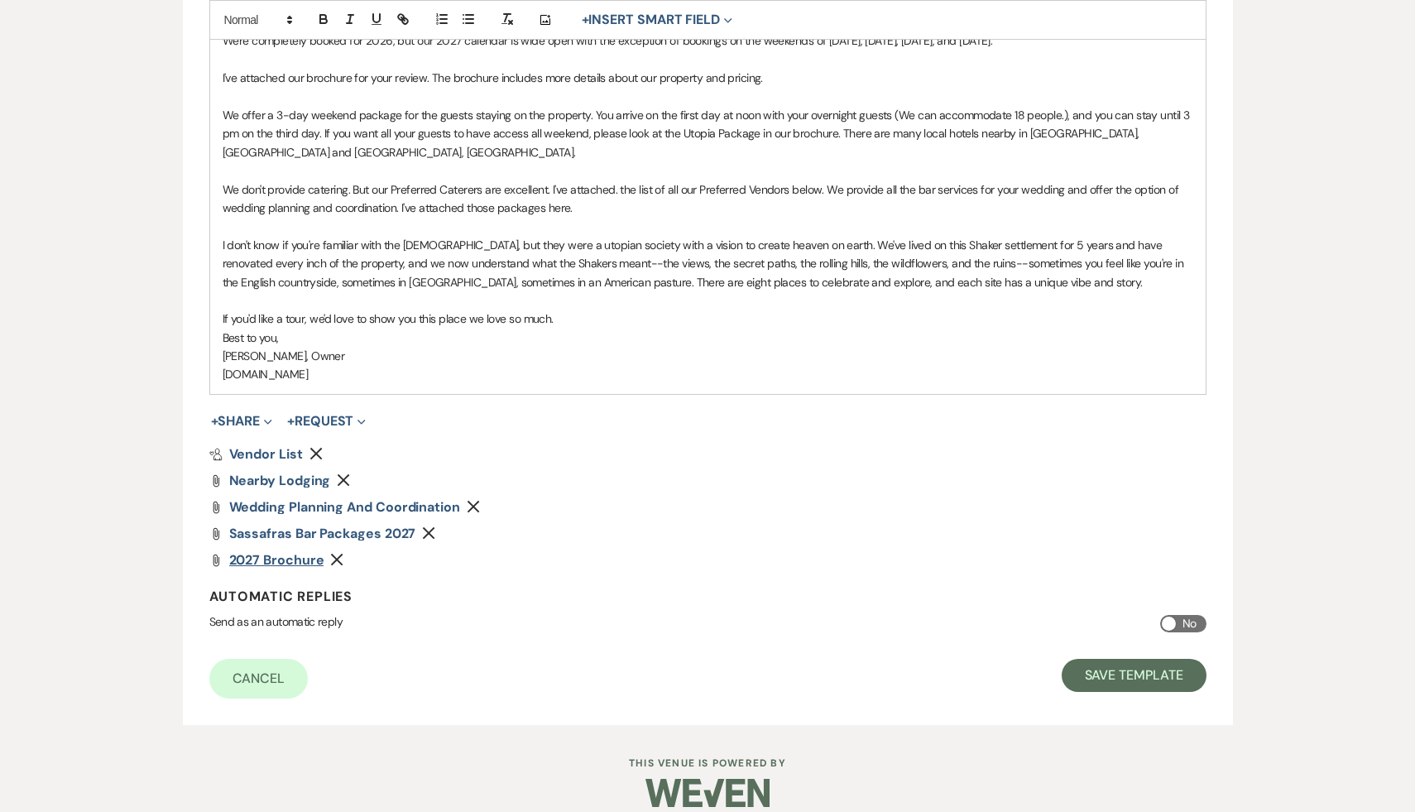
click at [270, 551] on span "2027 Brochure" at bounding box center [276, 559] width 95 height 17
click at [294, 551] on span "2027 Brochure" at bounding box center [276, 559] width 95 height 17
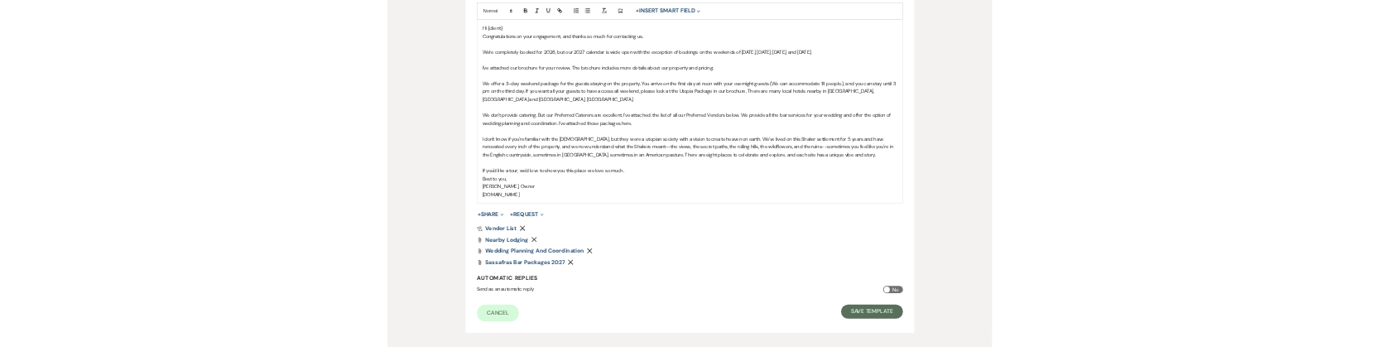
scroll to position [497, 0]
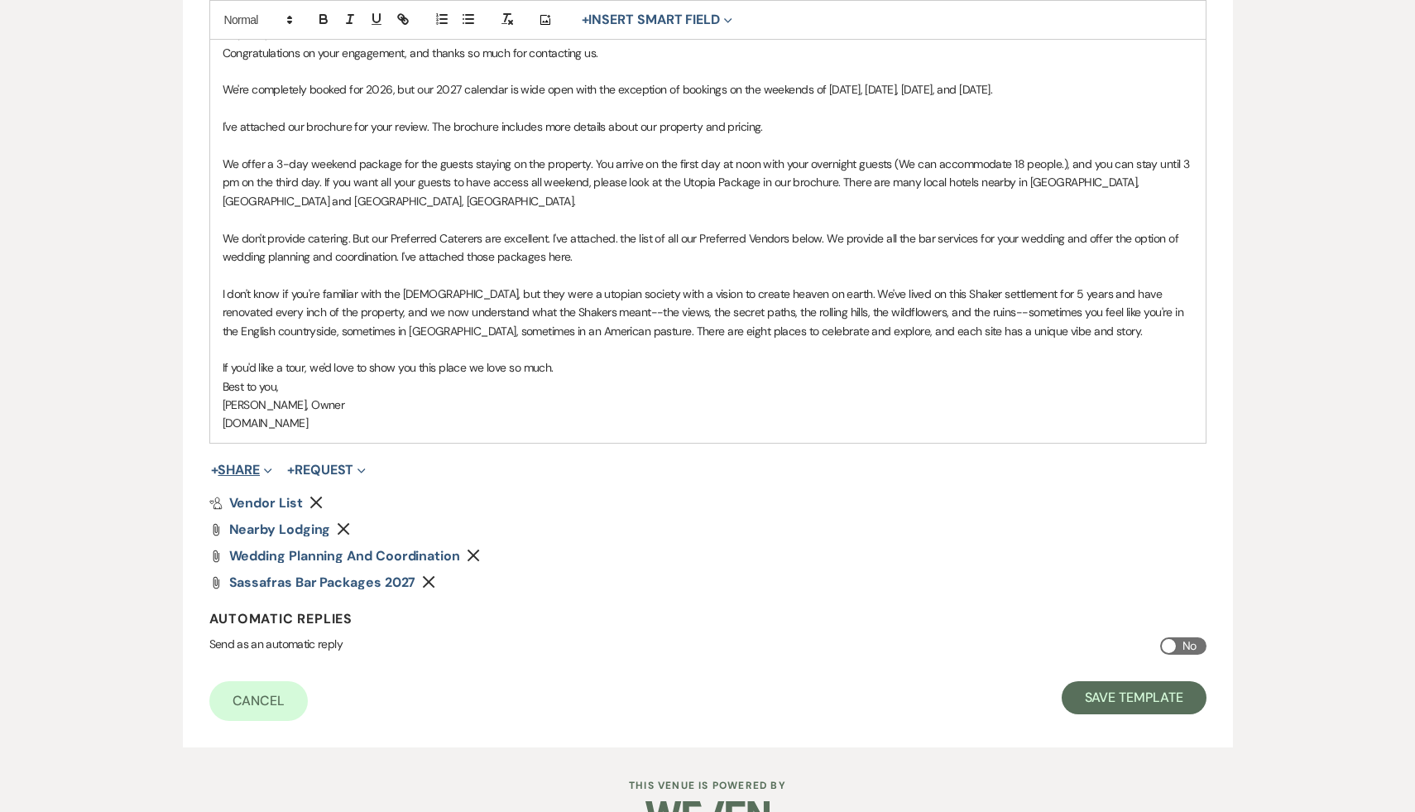
click at [251, 464] on button "+ Share Expand" at bounding box center [242, 470] width 62 height 13
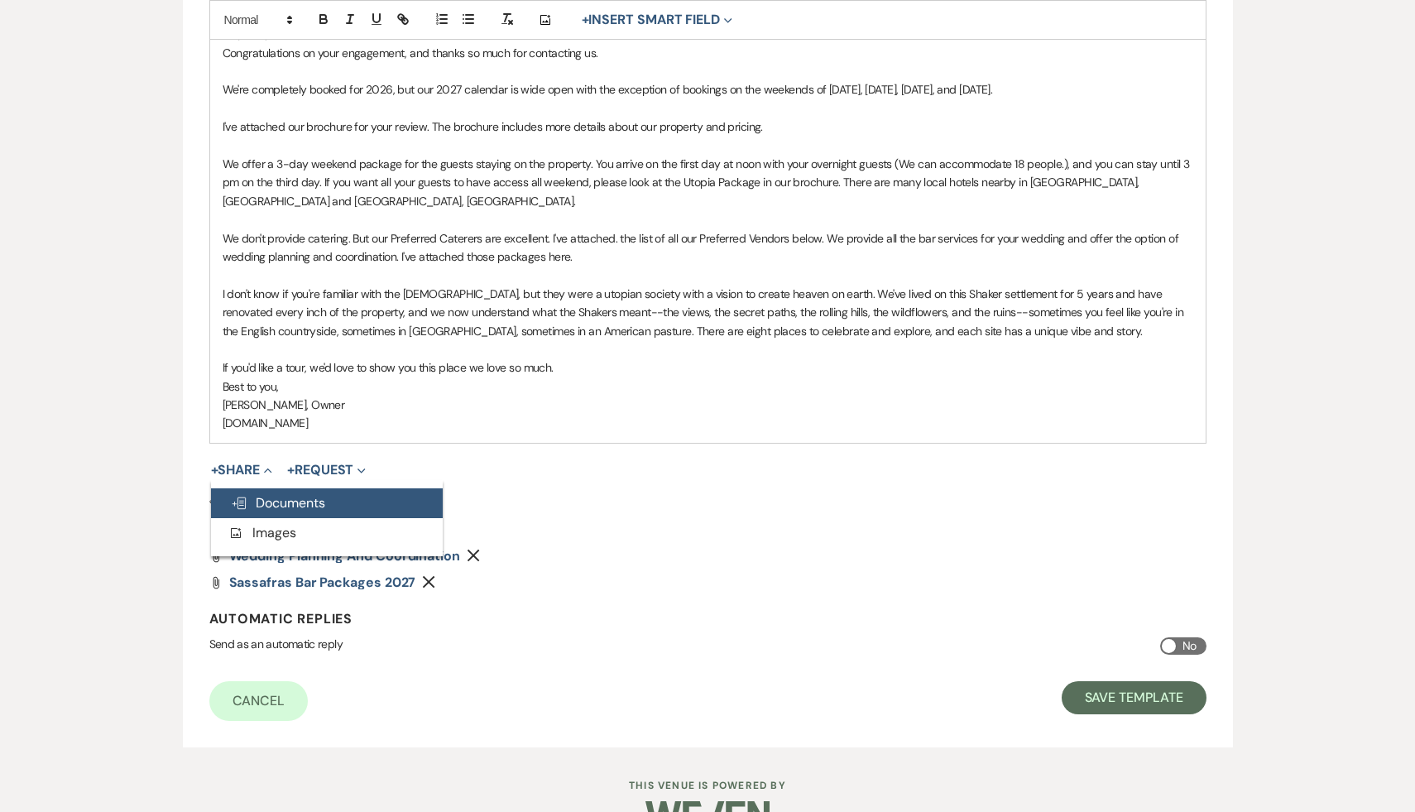
click at [289, 494] on span "Doc Upload Documents" at bounding box center [278, 502] width 94 height 17
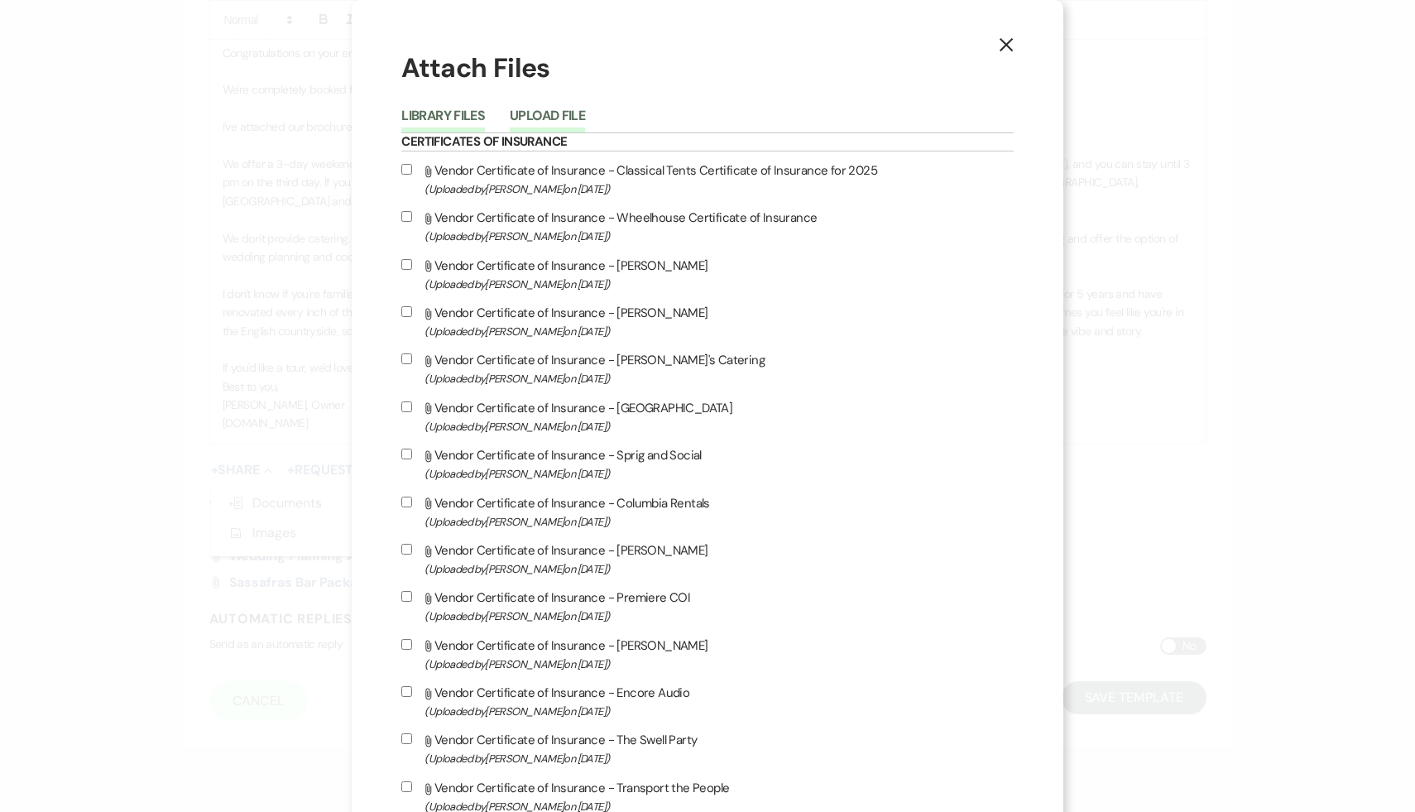
click at [585, 113] on button "Upload File" at bounding box center [547, 120] width 75 height 23
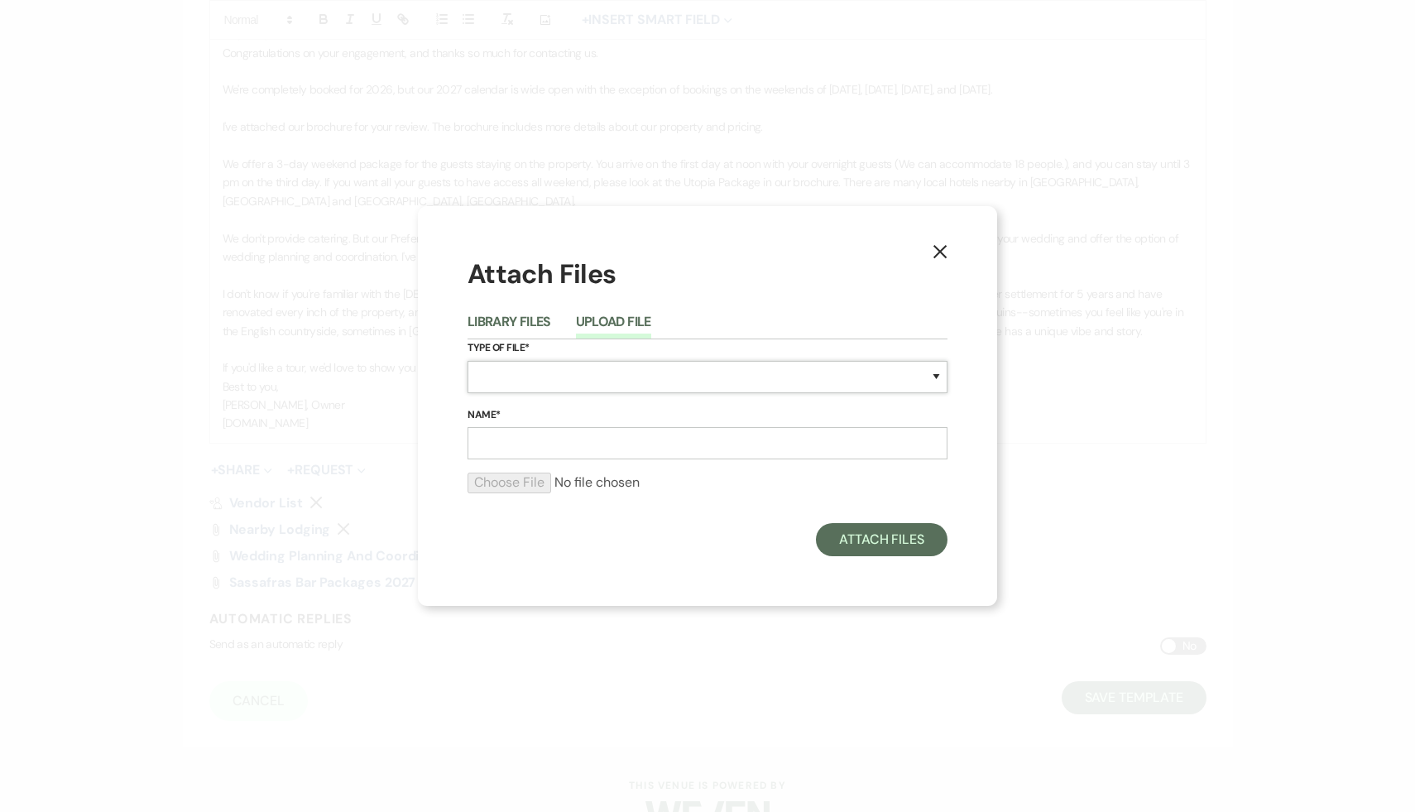
click at [658, 369] on select "Special Event Insurance Vendor Certificate of Insurance Contracts / Rental Agre…" at bounding box center [708, 377] width 480 height 32
select select "43"
click at [468, 361] on select "Special Event Insurance Vendor Certificate of Insurance Contracts / Rental Agre…" at bounding box center [708, 377] width 480 height 32
click at [558, 452] on input "Name*" at bounding box center [708, 443] width 480 height 32
type input "2027 Brochure"
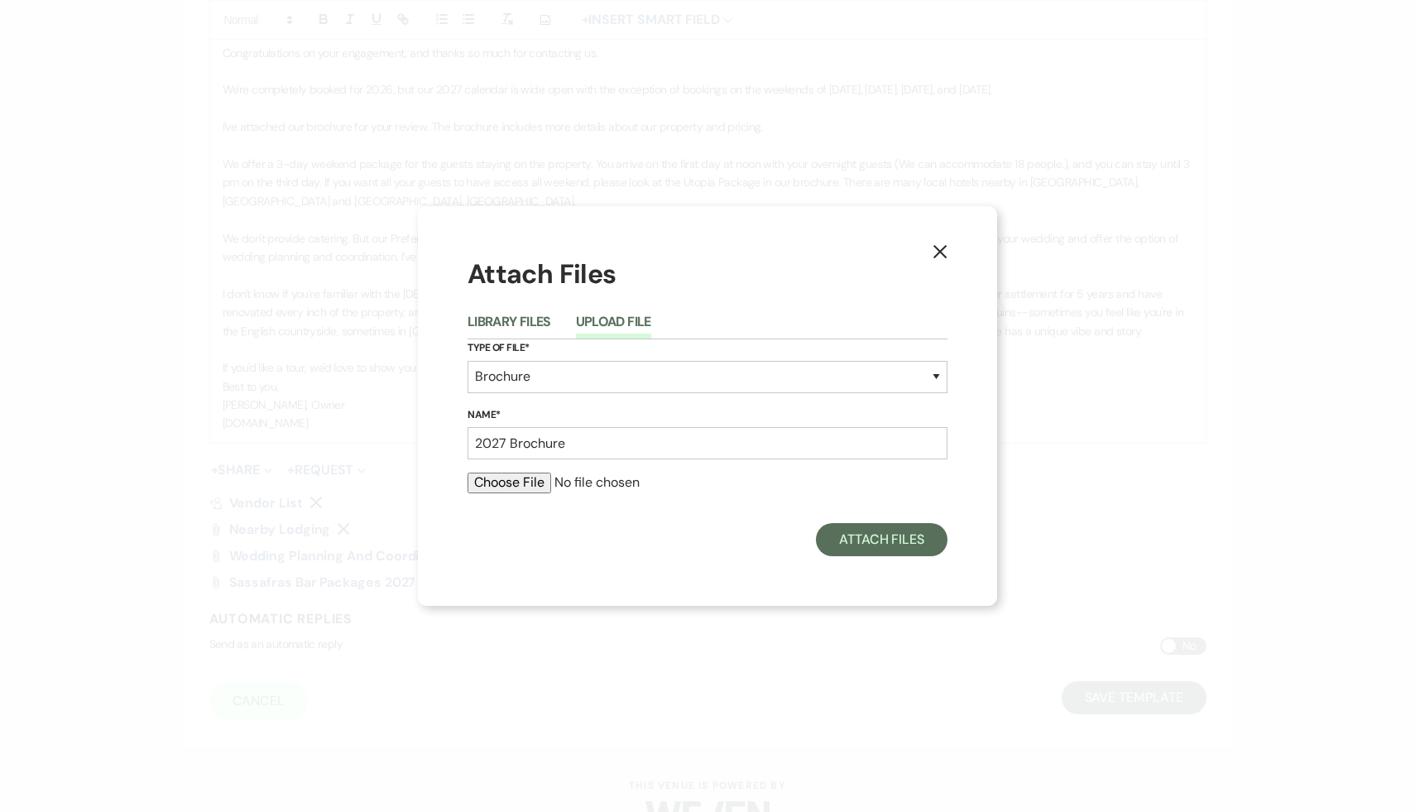
click at [526, 483] on input "file" at bounding box center [708, 483] width 480 height 20
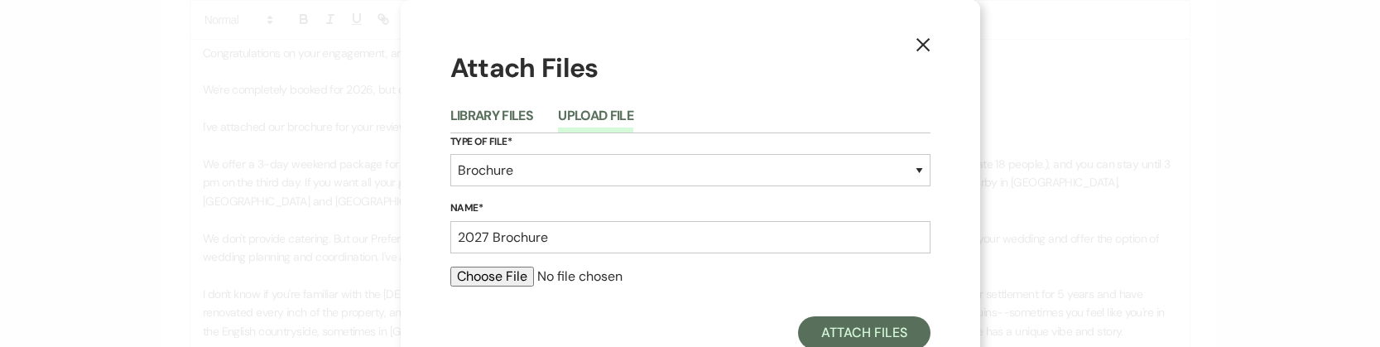
click at [488, 277] on input "file" at bounding box center [690, 277] width 480 height 20
type input "C:\fakepath\08042025 Sassafras_DigitalBrochure (2).pdf"
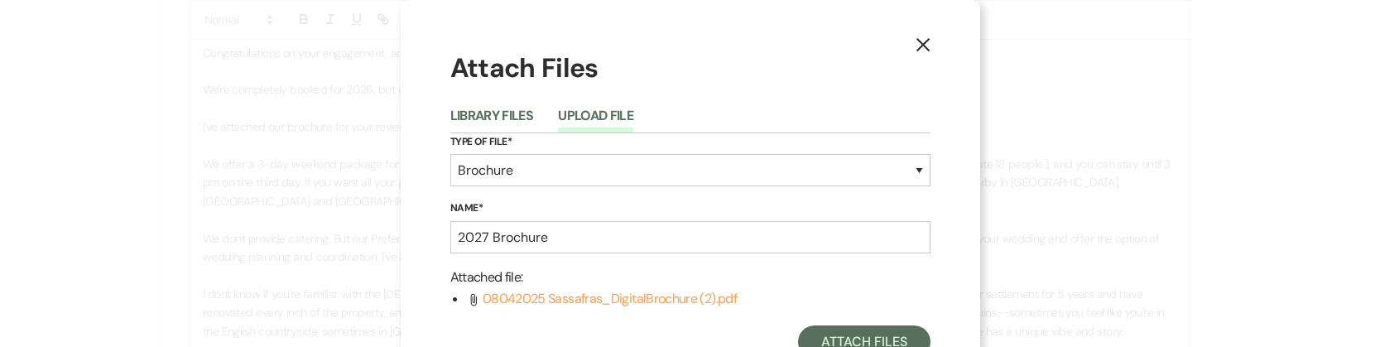
scroll to position [60, 0]
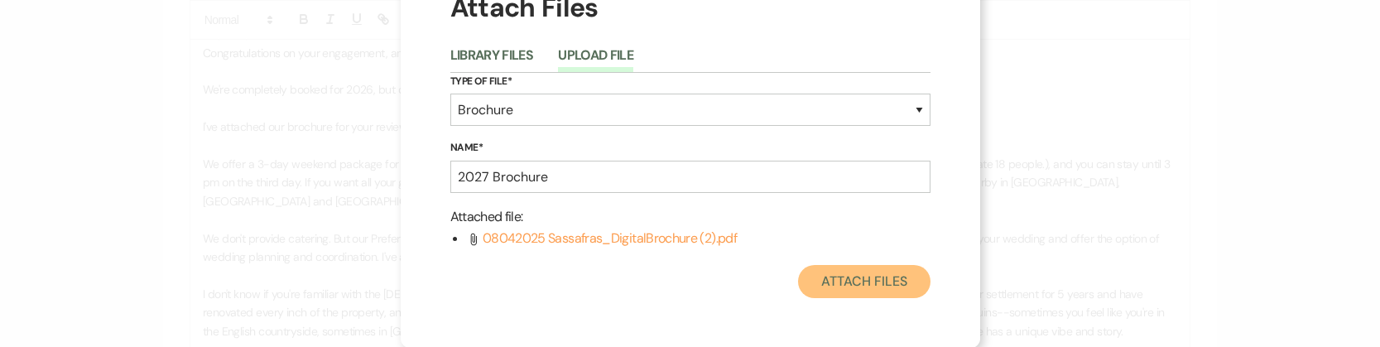
click at [858, 283] on button "Attach Files" at bounding box center [864, 281] width 132 height 33
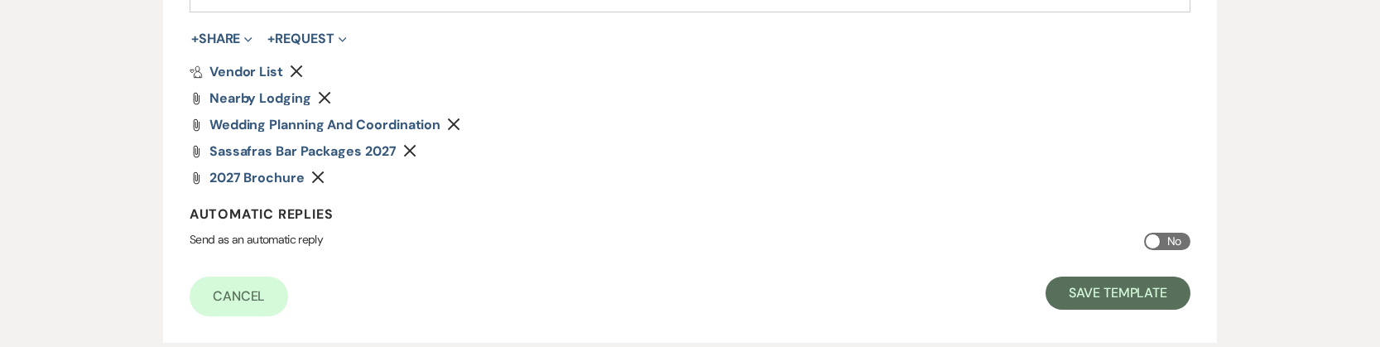
scroll to position [1011, 0]
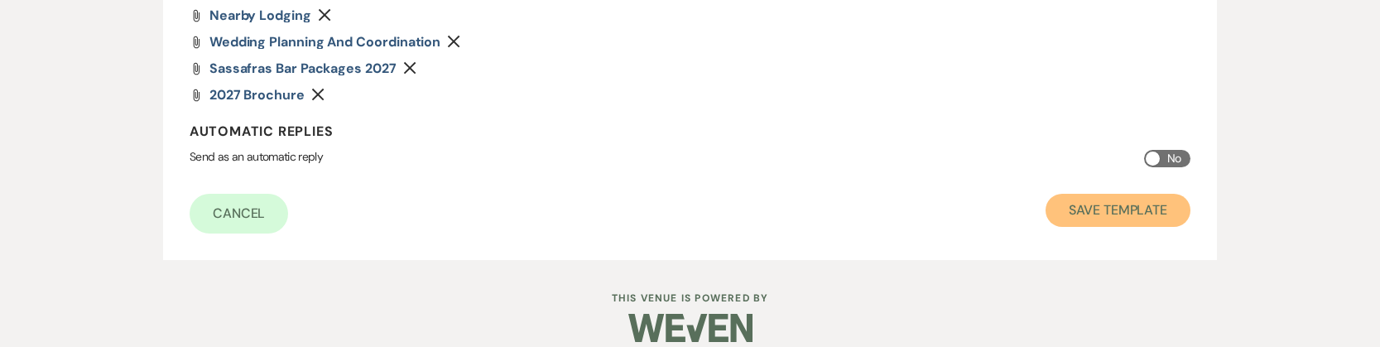
click at [1158, 194] on button "Save Template" at bounding box center [1117, 210] width 145 height 33
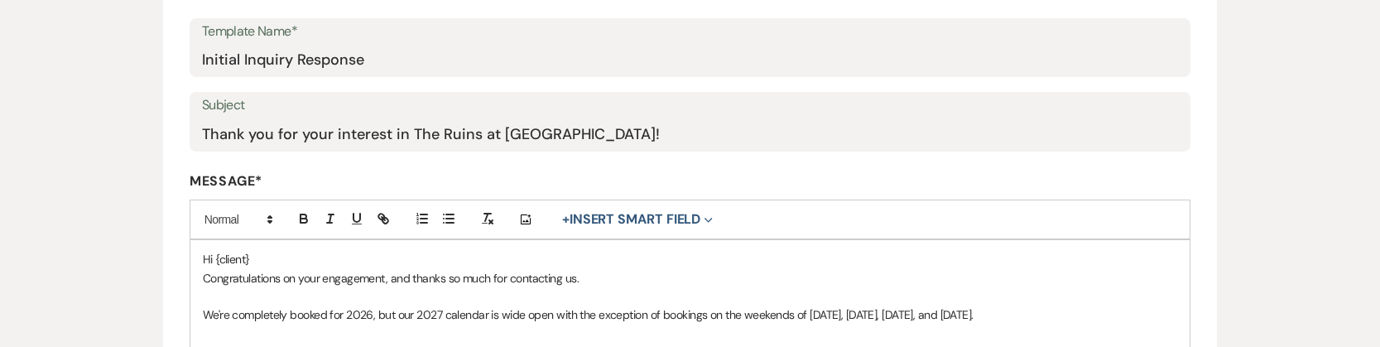
select select "Message Templates"
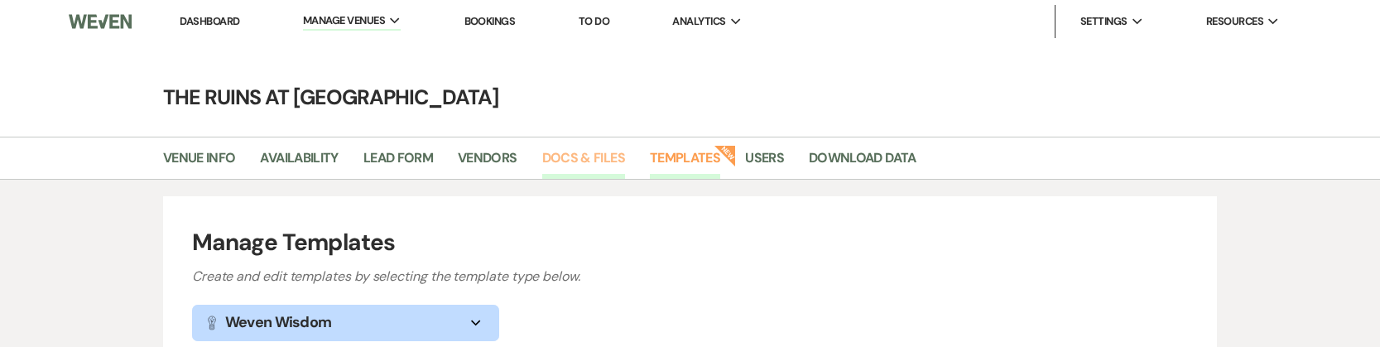
click at [582, 158] on link "Docs & Files" at bounding box center [583, 162] width 83 height 31
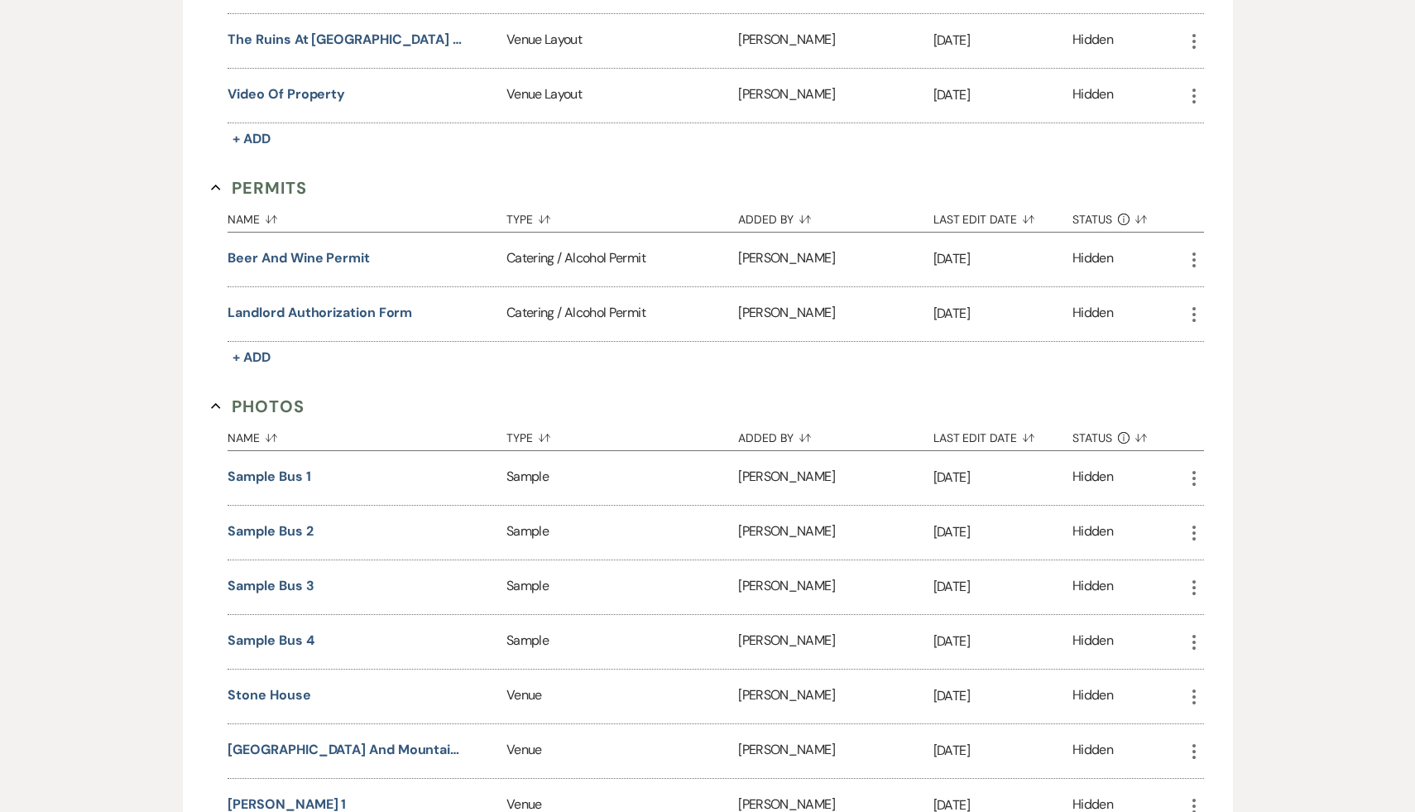
scroll to position [3155, 0]
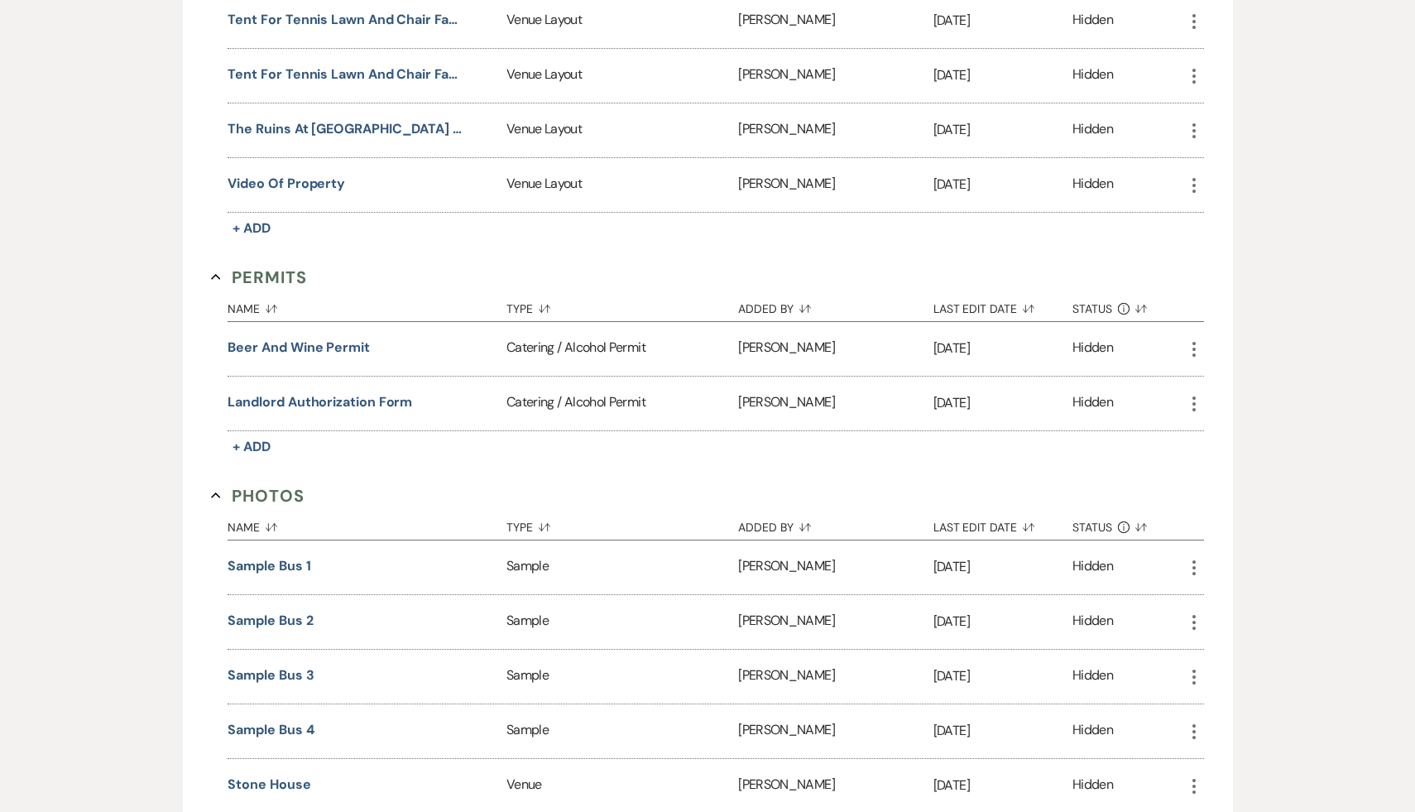
click at [1198, 339] on icon "More" at bounding box center [1195, 349] width 20 height 20
click at [1227, 396] on button "Archive Archive" at bounding box center [1241, 410] width 113 height 28
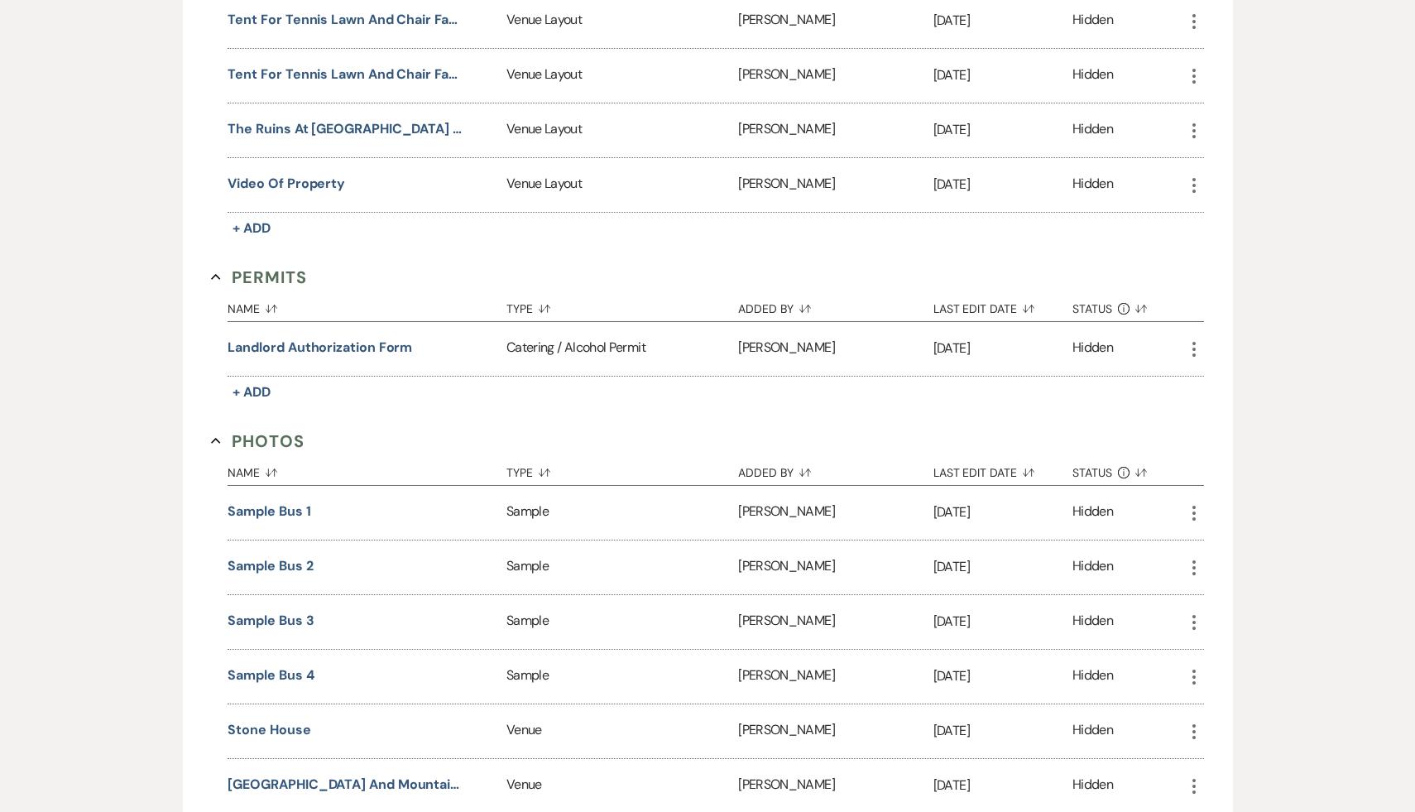
click at [1194, 342] on use "button" at bounding box center [1194, 349] width 3 height 15
click at [1223, 396] on button "Archive Archive" at bounding box center [1241, 410] width 113 height 28
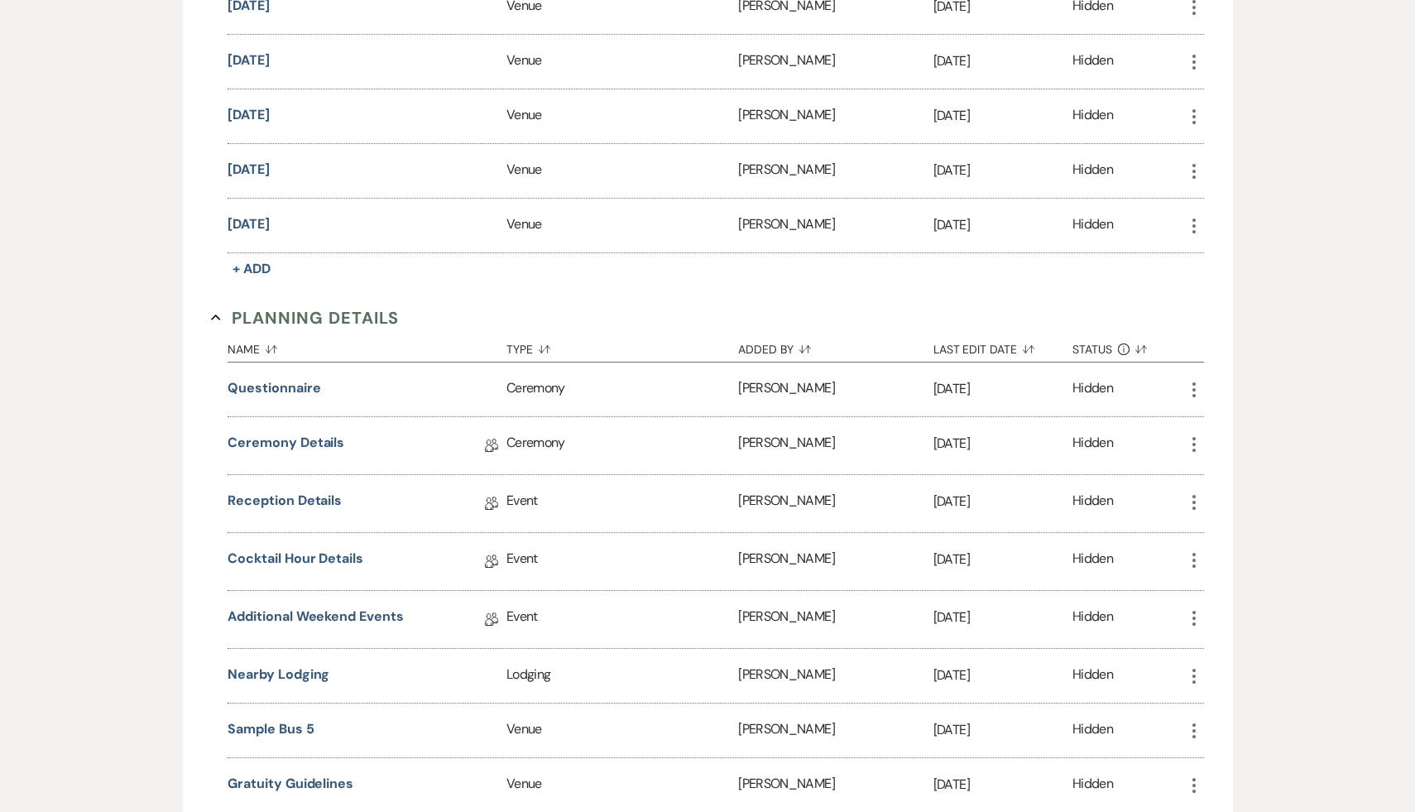
scroll to position [4209, 0]
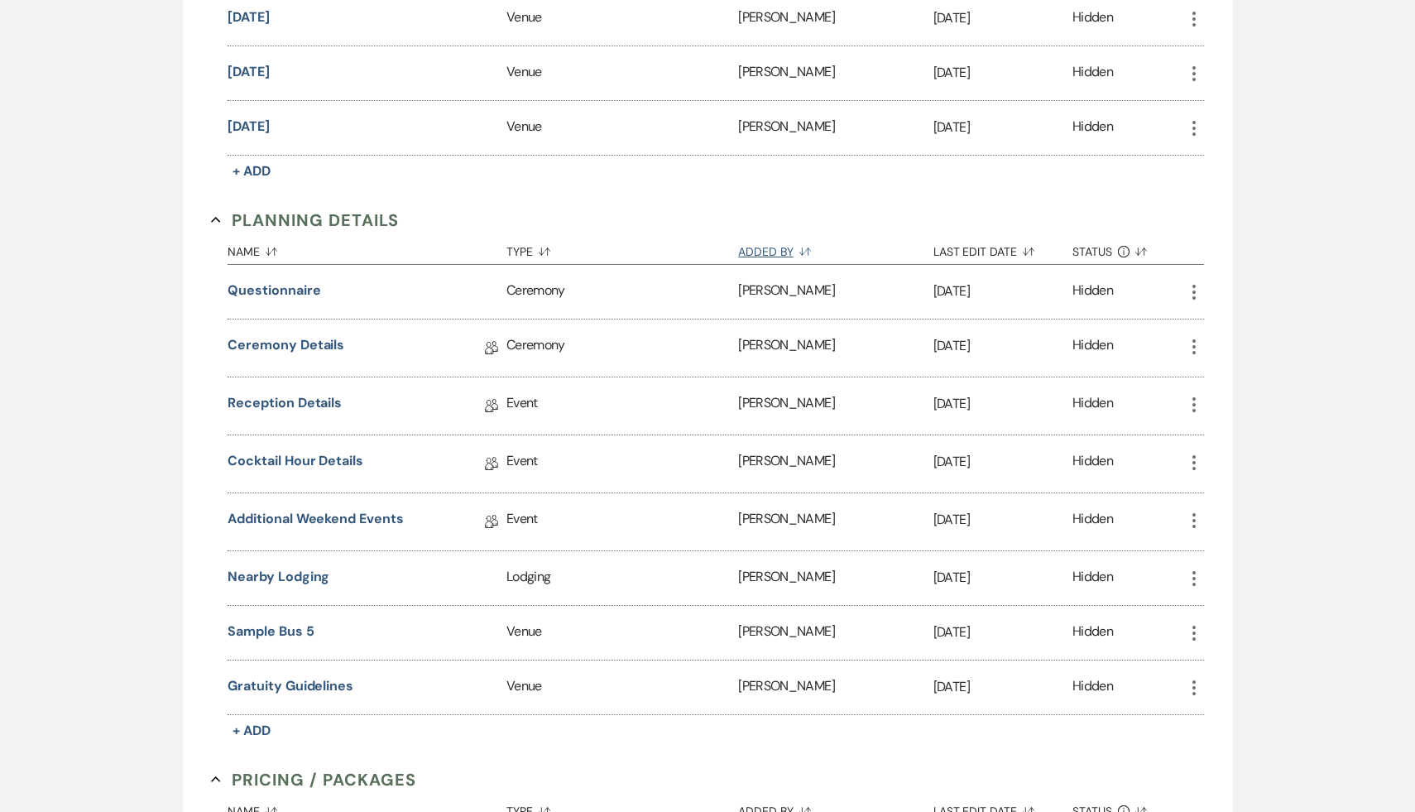
scroll to position [4320, 0]
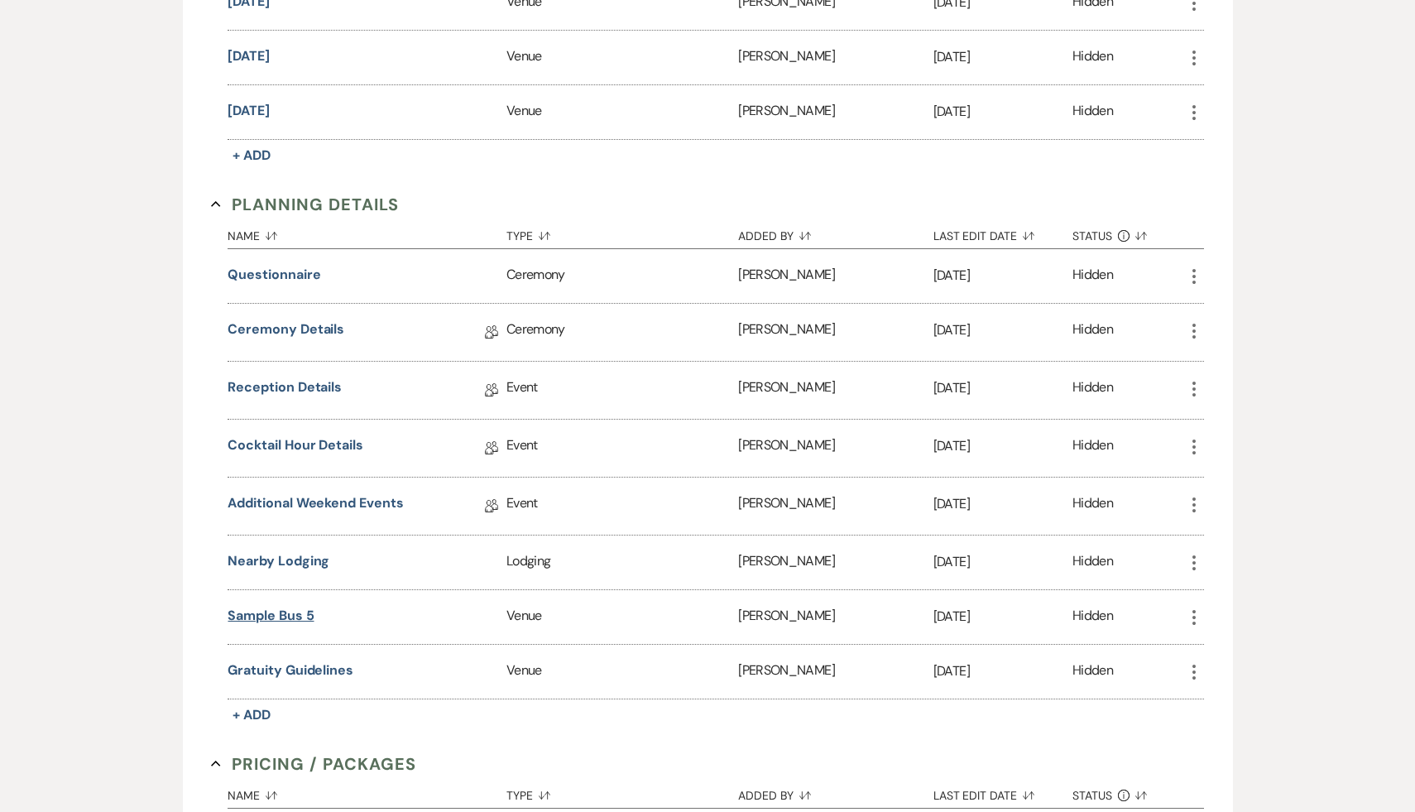
click at [305, 606] on button "Sample Bus 5" at bounding box center [271, 616] width 86 height 20
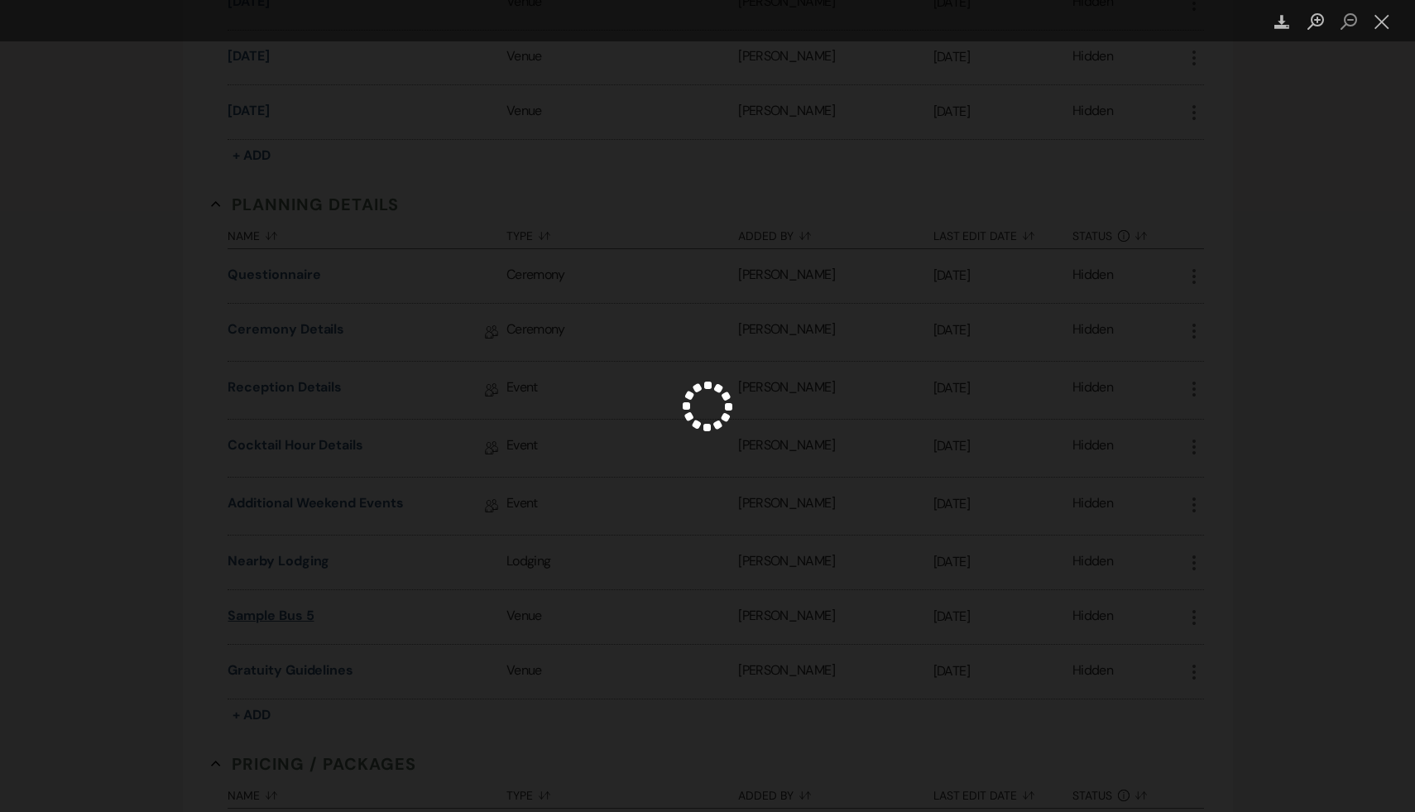
click at [305, 585] on div "Lightbox" at bounding box center [707, 406] width 1415 height 812
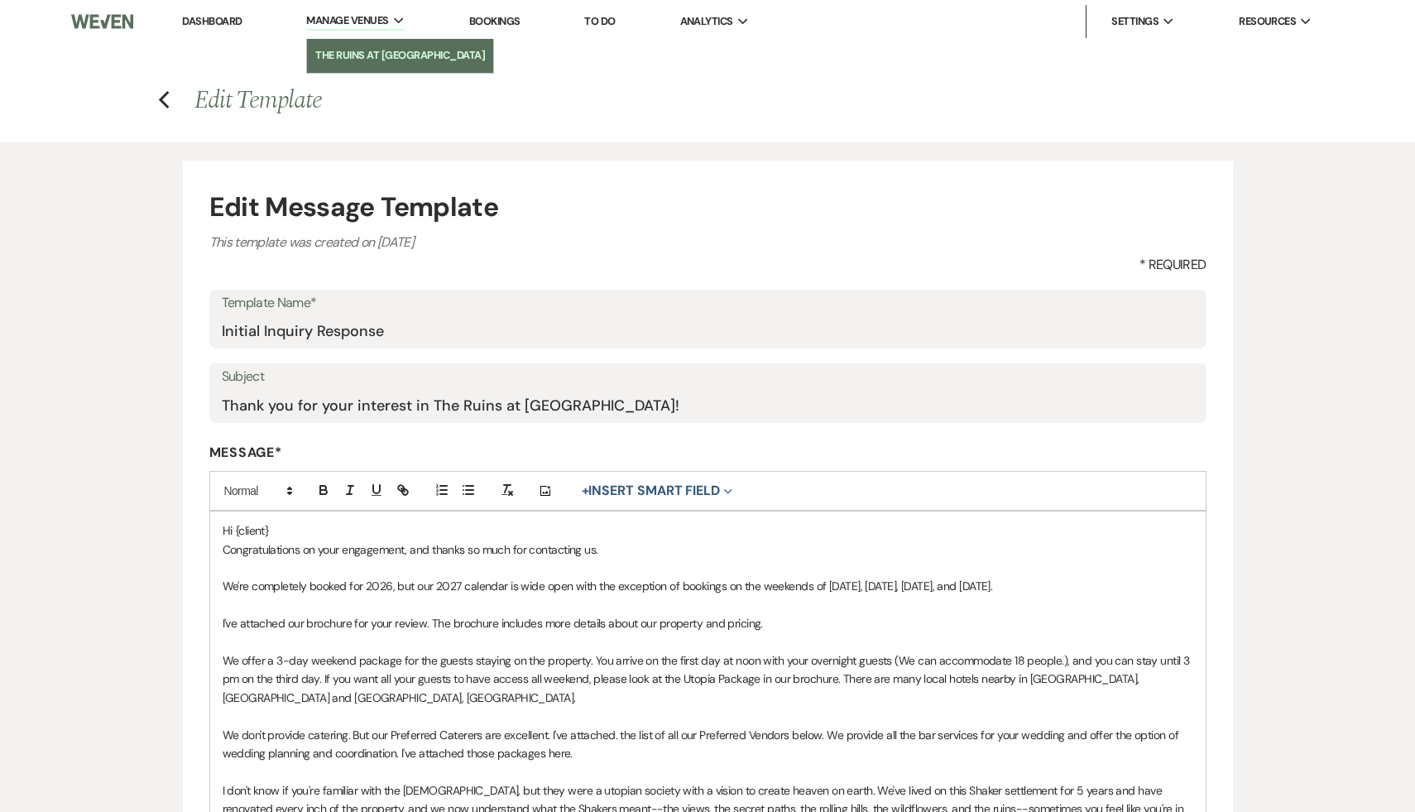
click at [384, 53] on li "The Ruins at [GEOGRAPHIC_DATA]" at bounding box center [400, 55] width 170 height 17
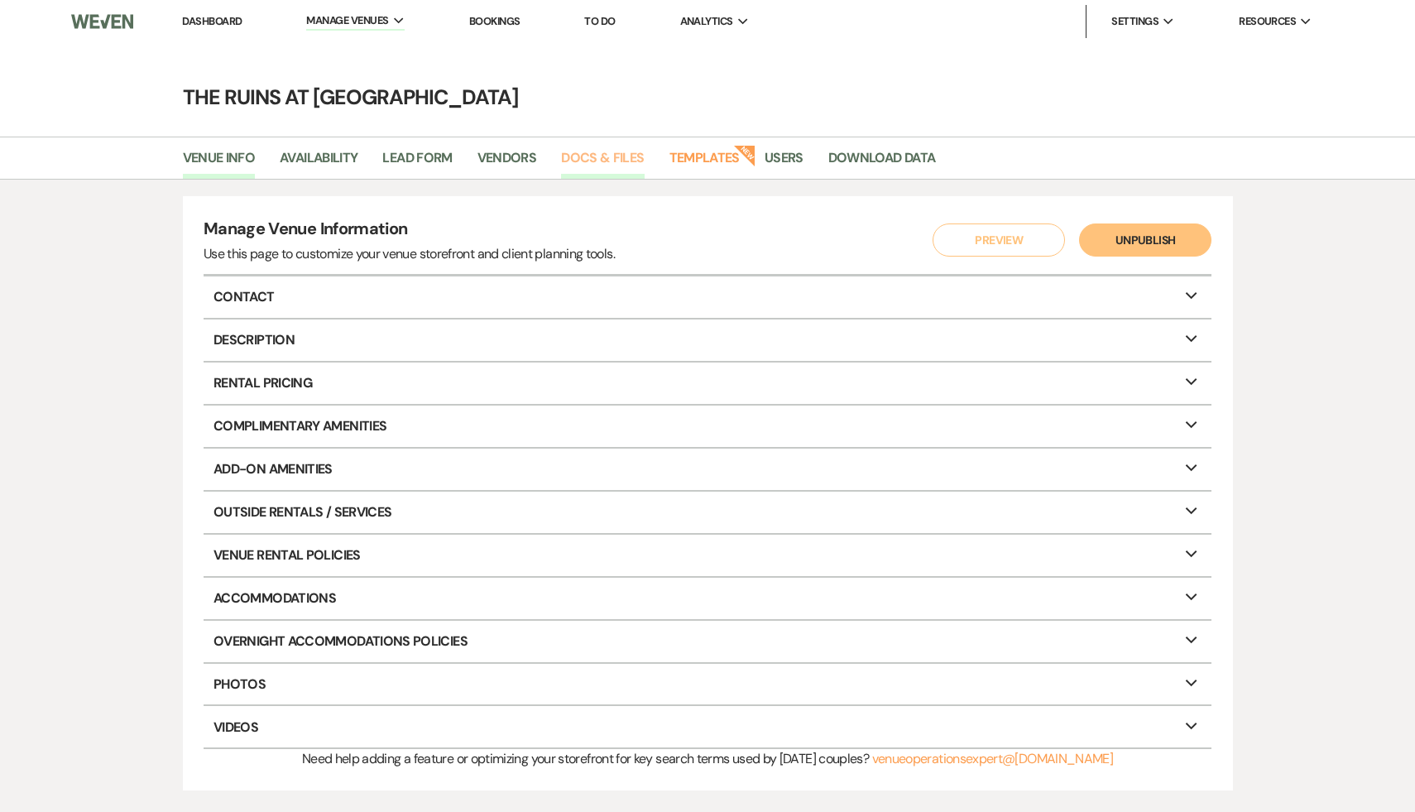
click at [595, 156] on link "Docs & Files" at bounding box center [602, 162] width 83 height 31
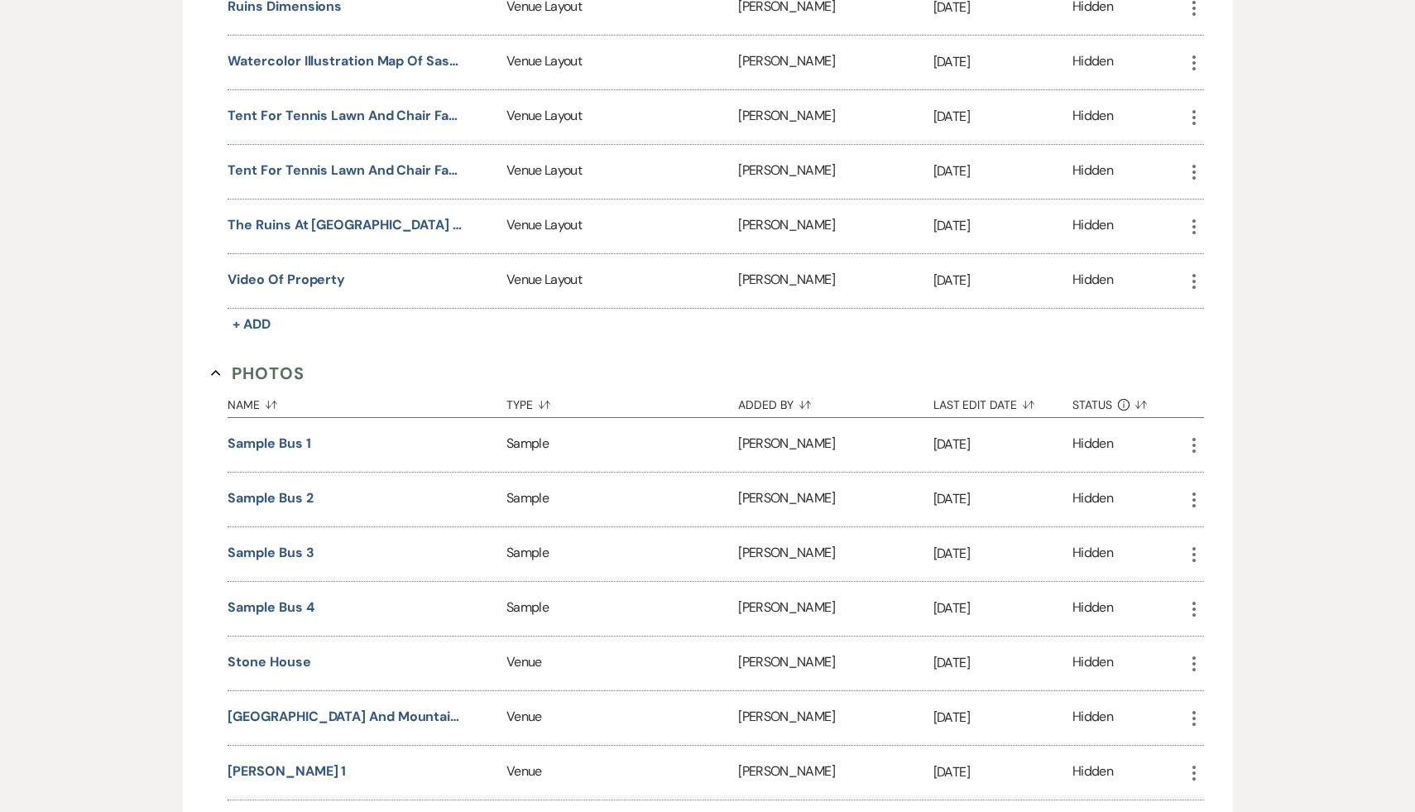
scroll to position [3077, 0]
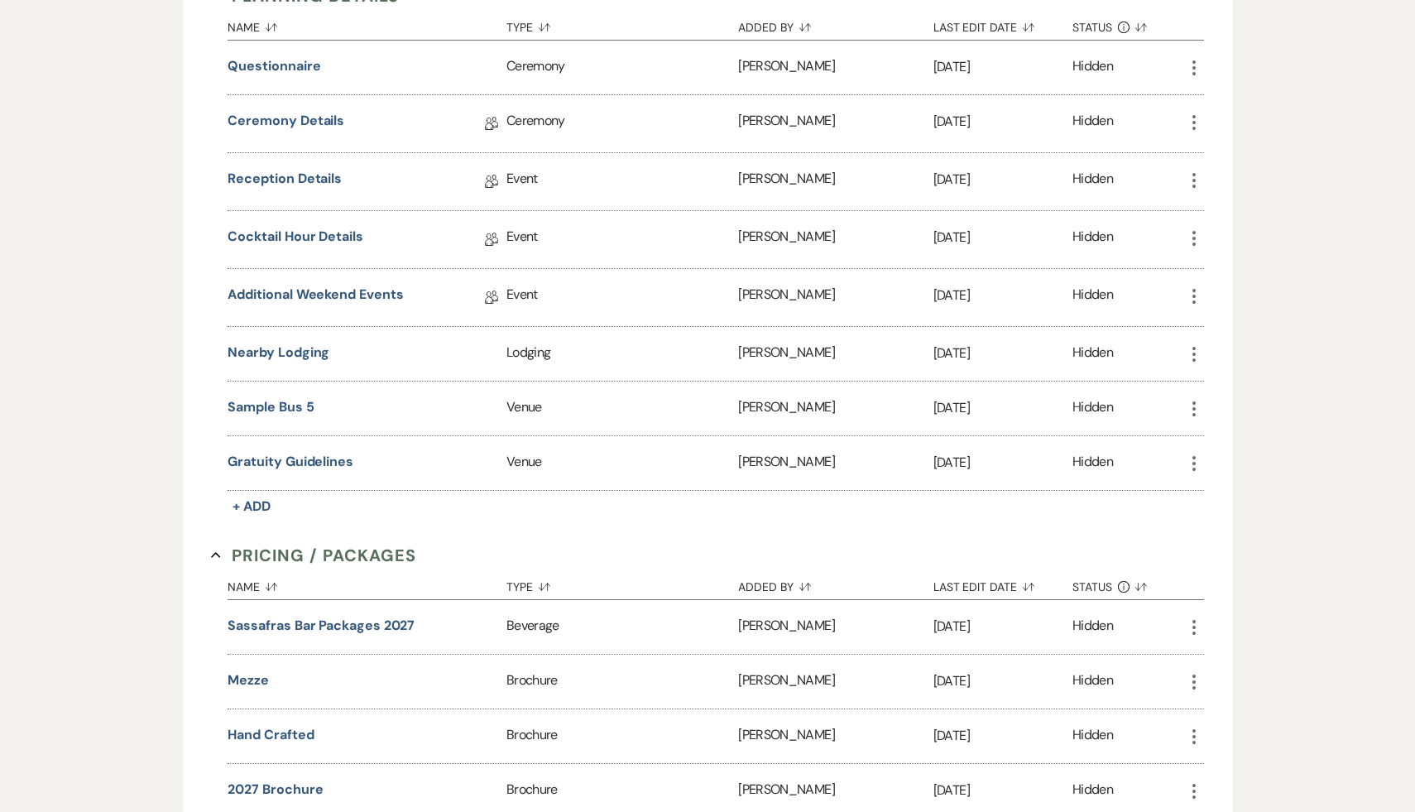
scroll to position [4635, 0]
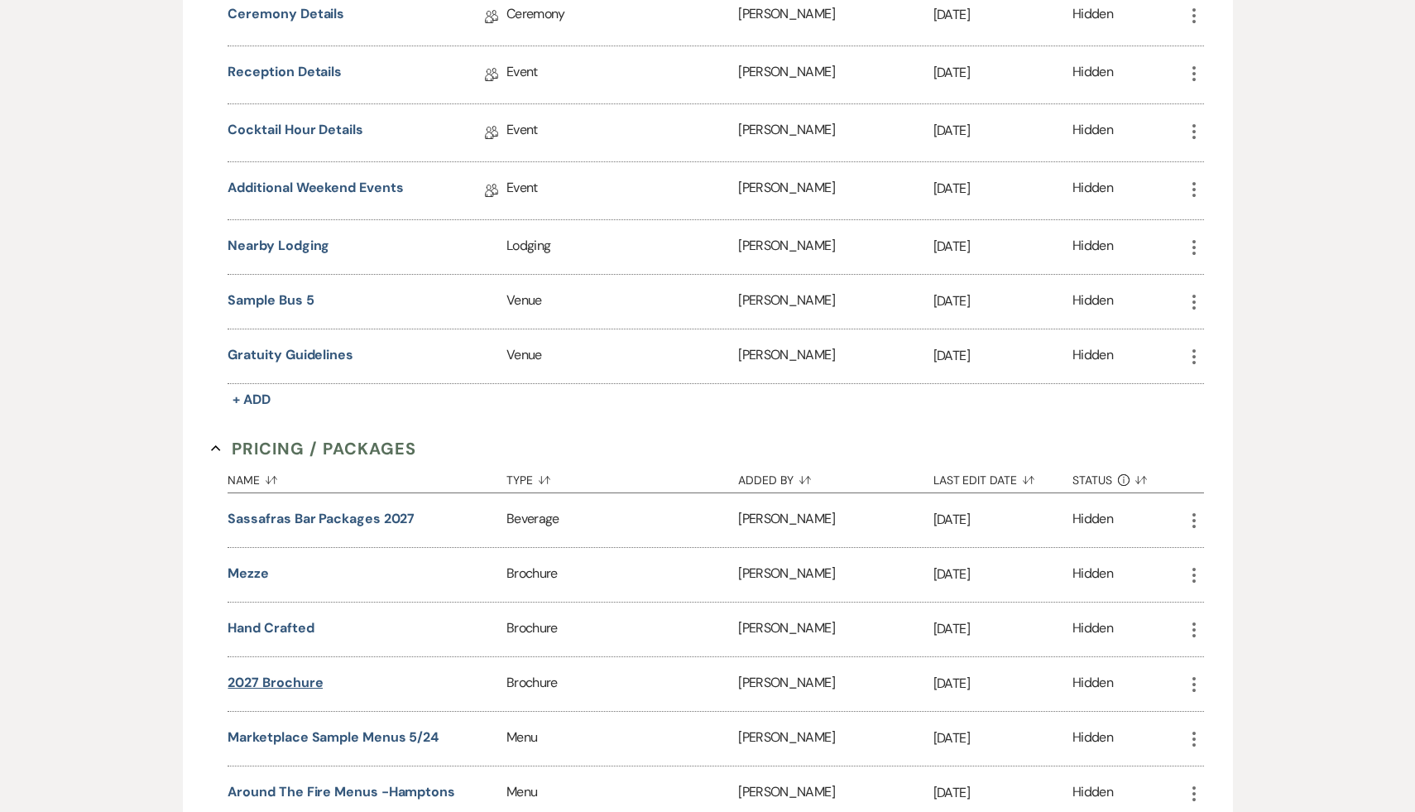
click at [283, 673] on button "2027 Brochure" at bounding box center [275, 683] width 95 height 20
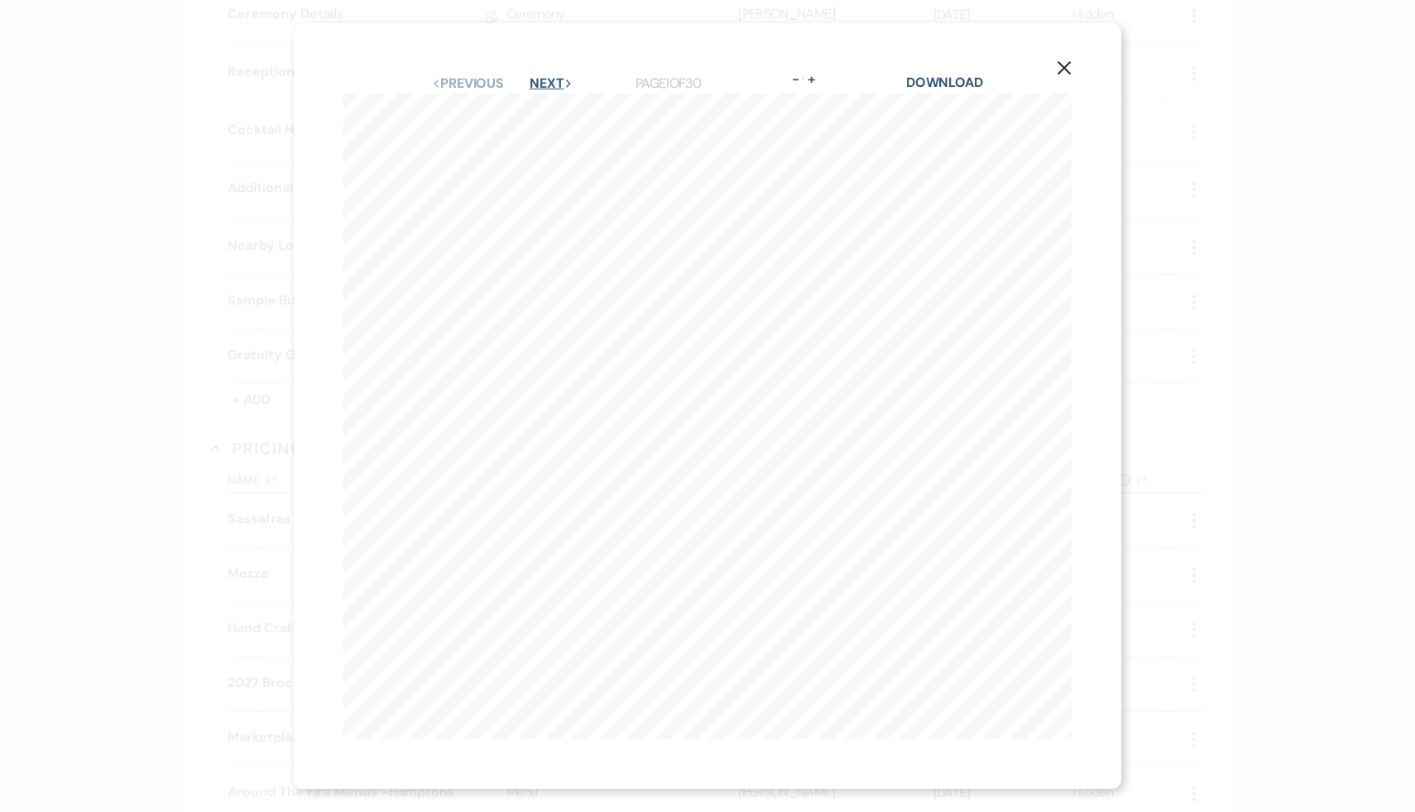
click at [548, 83] on button "Next Next" at bounding box center [551, 83] width 43 height 13
click at [548, 83] on button "Next Next" at bounding box center [550, 83] width 43 height 13
click at [1060, 69] on icon "X" at bounding box center [1064, 67] width 15 height 15
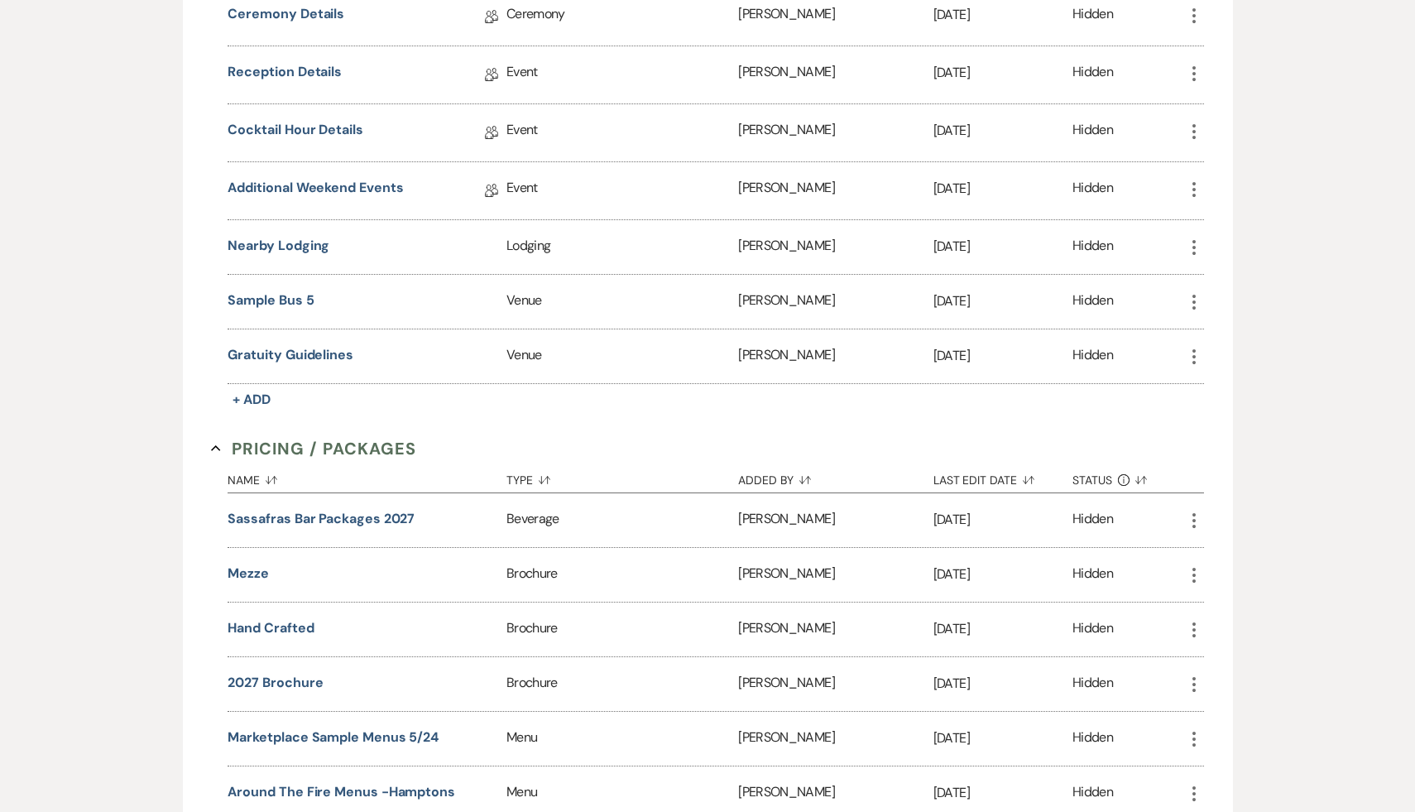
click at [1193, 677] on use "button" at bounding box center [1194, 684] width 3 height 15
click at [1238, 759] on button "Close Delete X Delete" at bounding box center [1241, 773] width 113 height 28
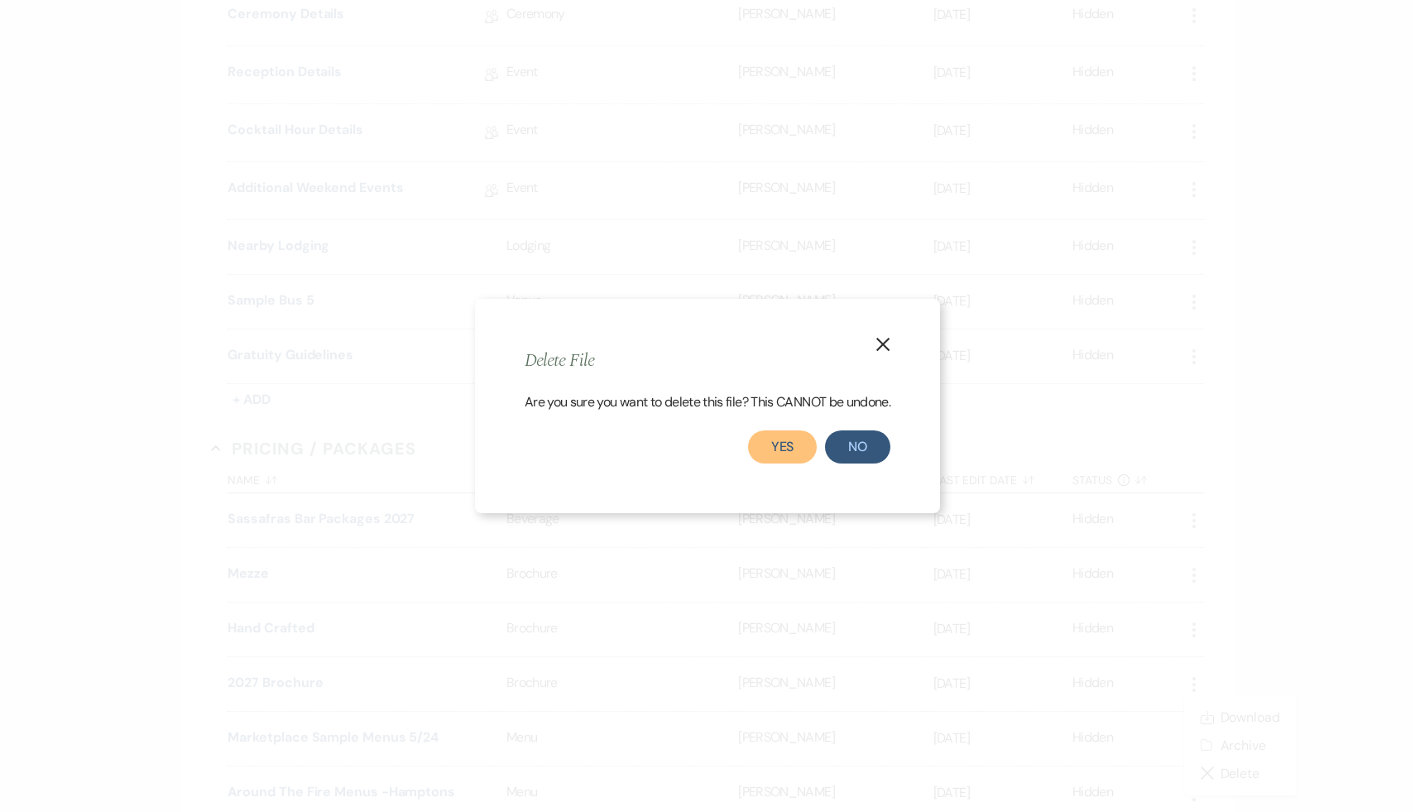
click at [786, 446] on button "Yes" at bounding box center [783, 446] width 70 height 33
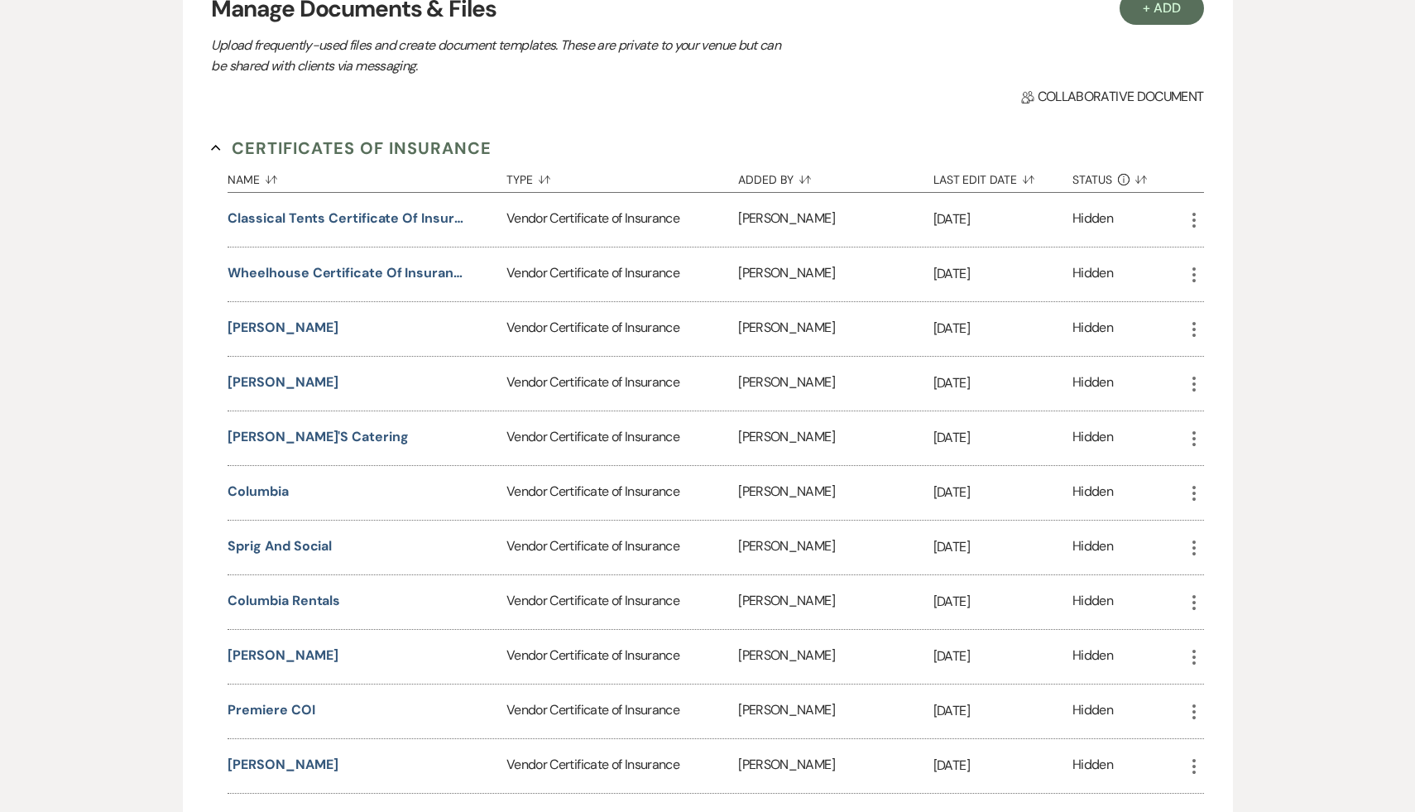
scroll to position [0, 0]
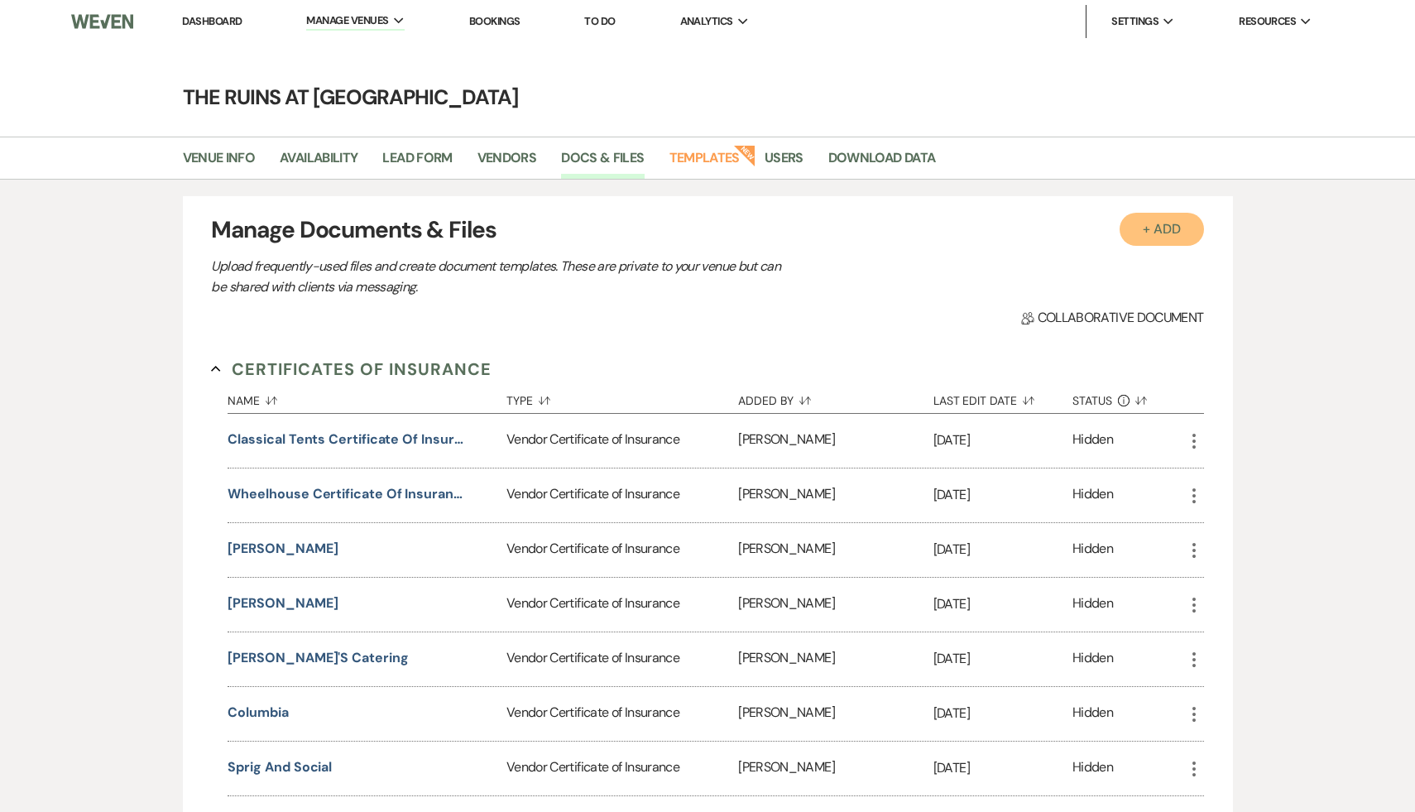
click at [1175, 232] on button "+ Add" at bounding box center [1162, 229] width 84 height 33
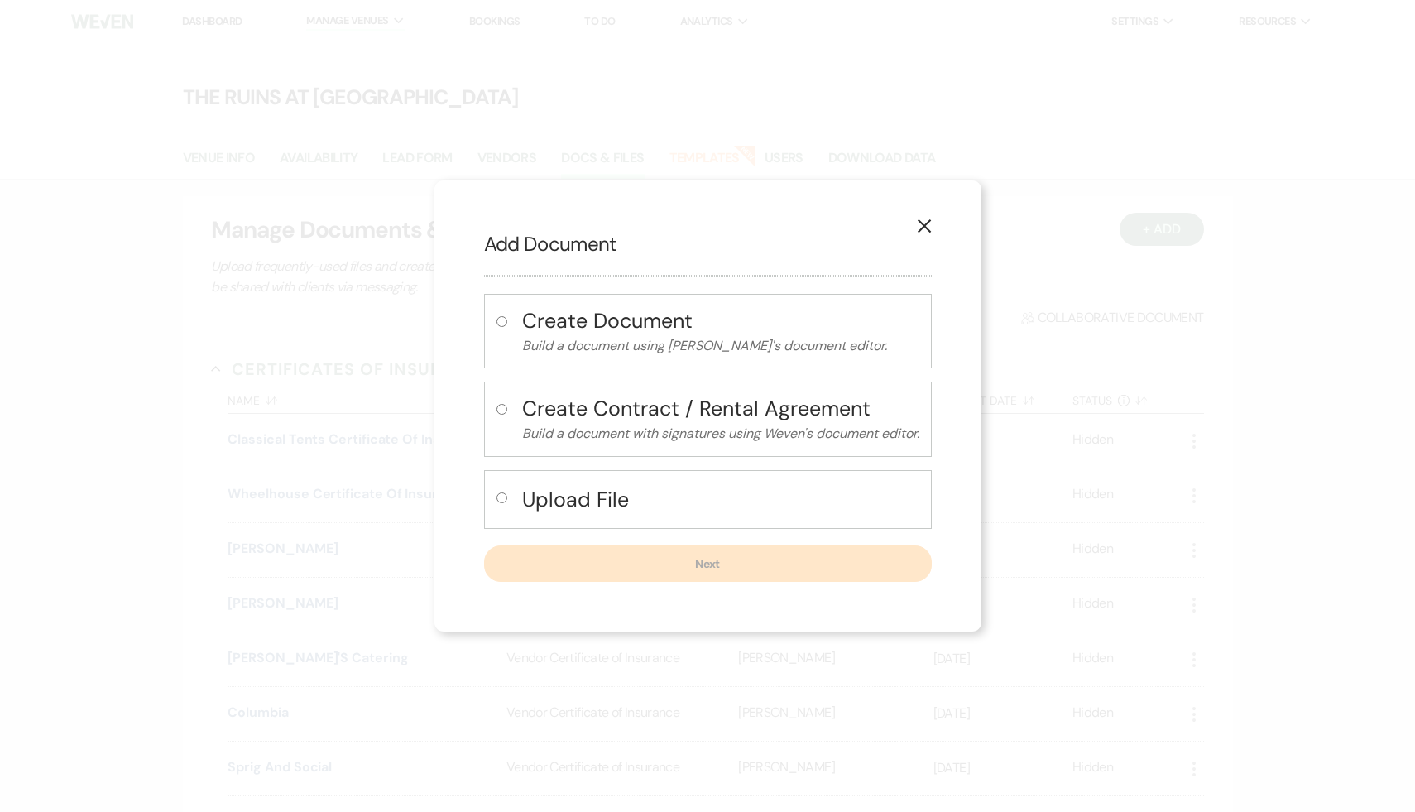
click at [497, 497] on input "radio" at bounding box center [502, 498] width 11 height 11
radio input "true"
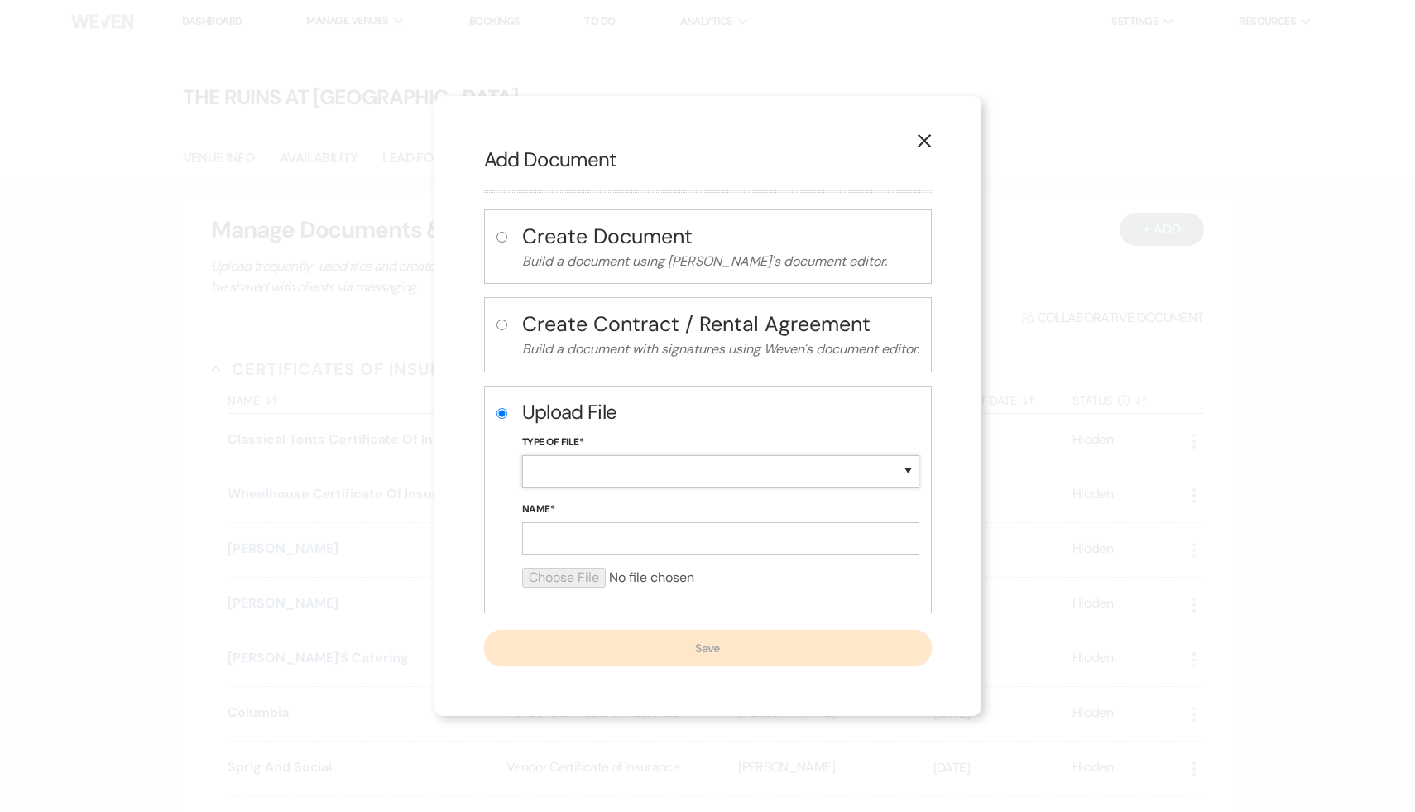
click at [608, 462] on select "Special Event Insurance Vendor Certificate of Insurance Contracts / Rental Agre…" at bounding box center [720, 471] width 397 height 32
select select "43"
click at [522, 455] on select "Special Event Insurance Vendor Certificate of Insurance Contracts / Rental Agre…" at bounding box center [720, 471] width 397 height 32
click at [593, 547] on input "Name*" at bounding box center [720, 538] width 397 height 32
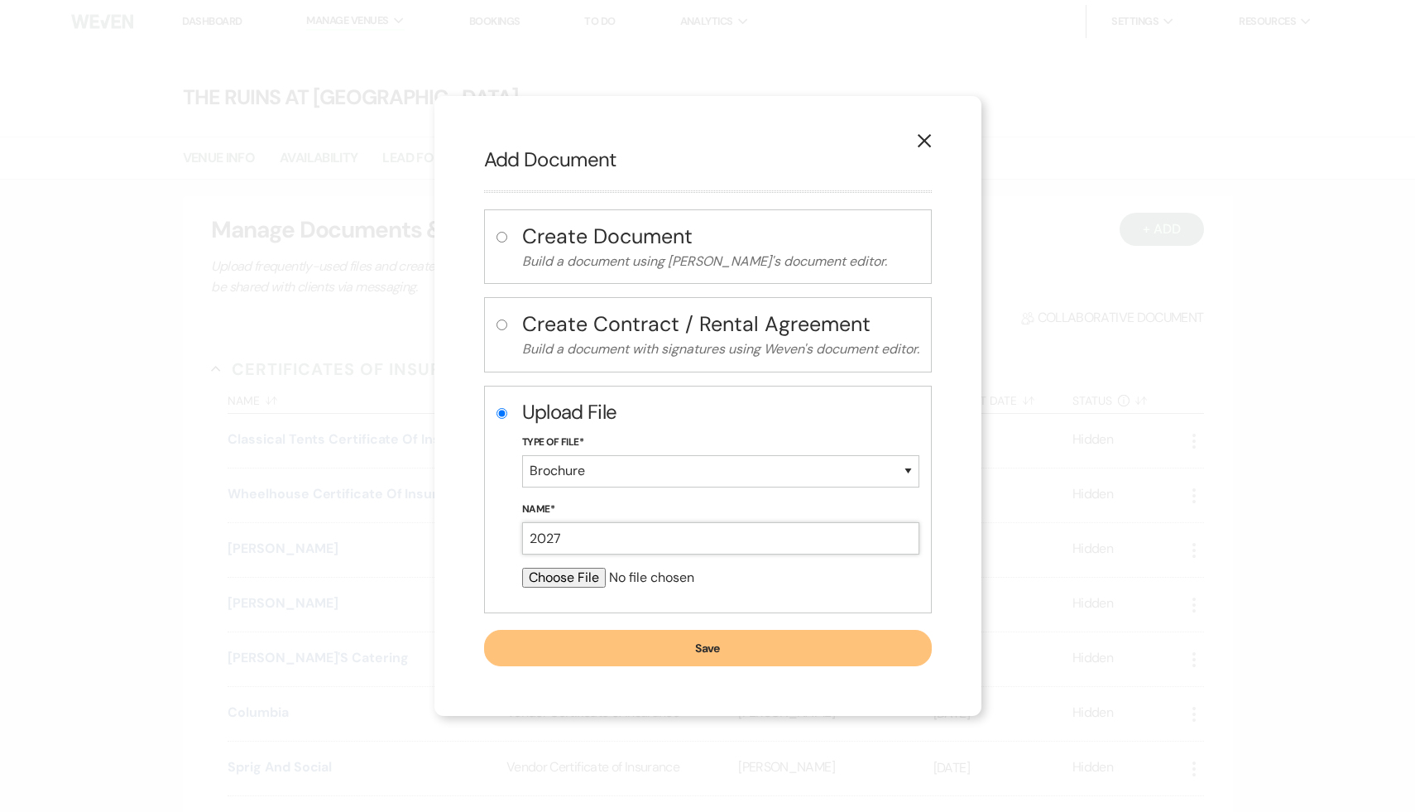
type input "2027 Brochure"
click at [562, 576] on input "file" at bounding box center [720, 578] width 397 height 20
type input "C:\fakepath\08042025 Sassafras_DigitalBrochure (2).pdf"
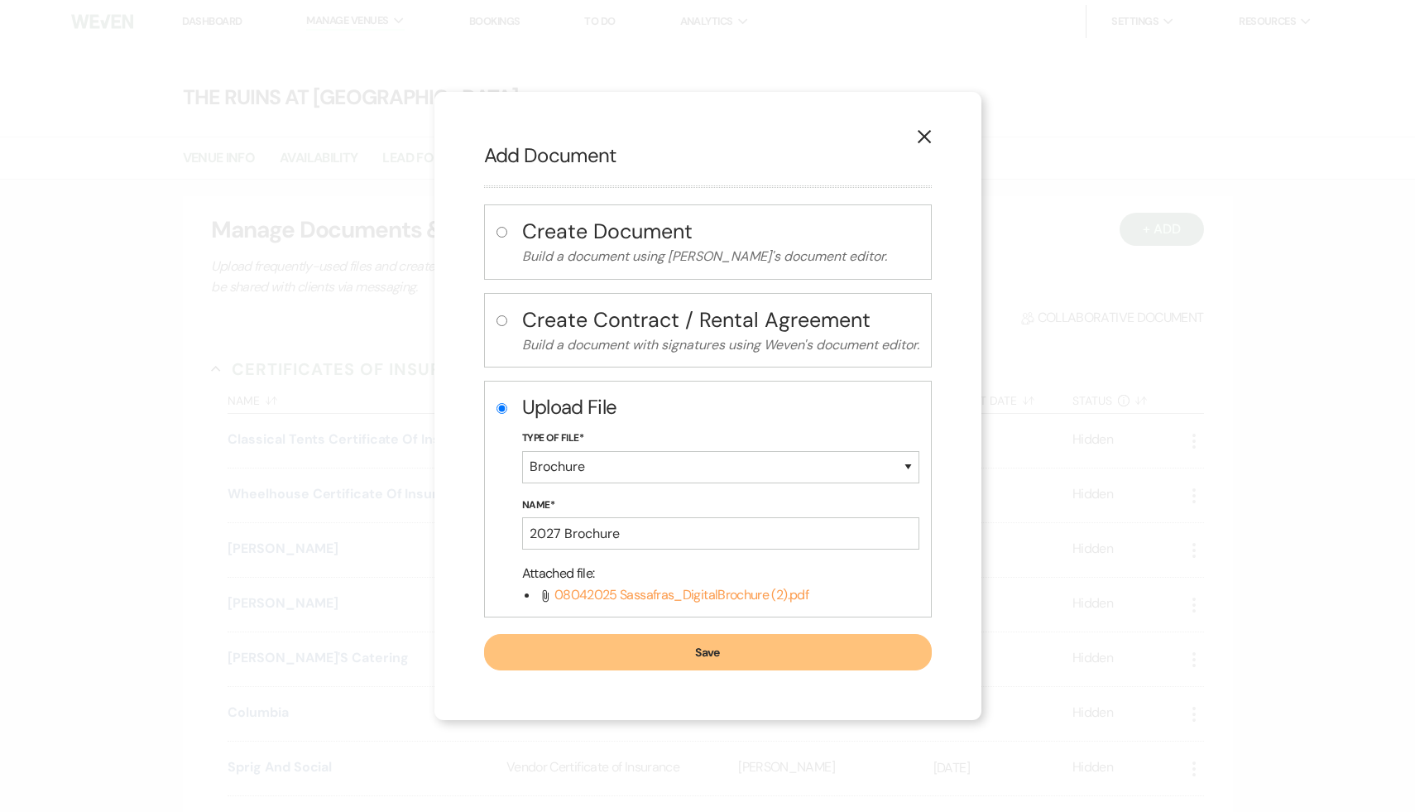
click at [711, 648] on button "Save" at bounding box center [708, 652] width 448 height 36
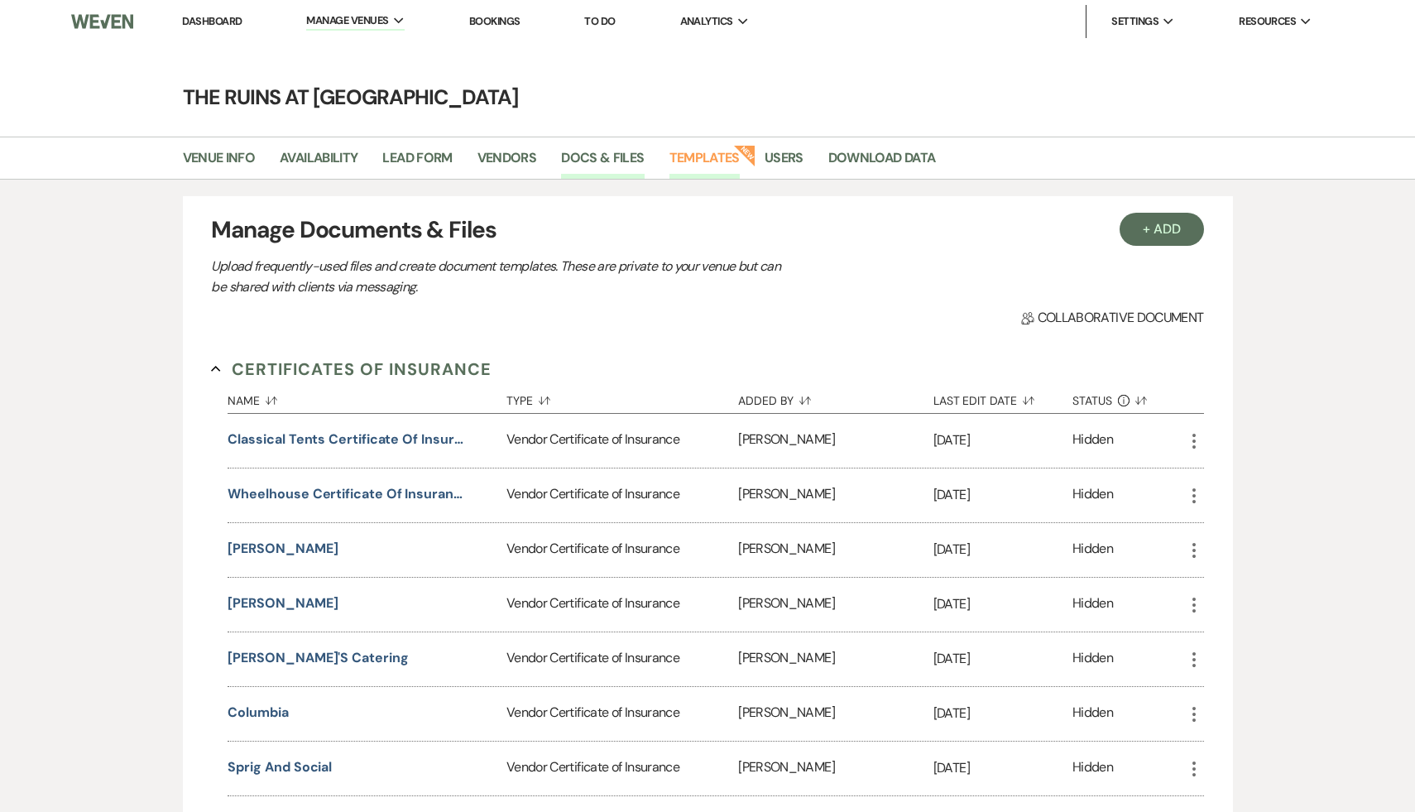
click at [715, 154] on link "Templates" at bounding box center [705, 162] width 70 height 31
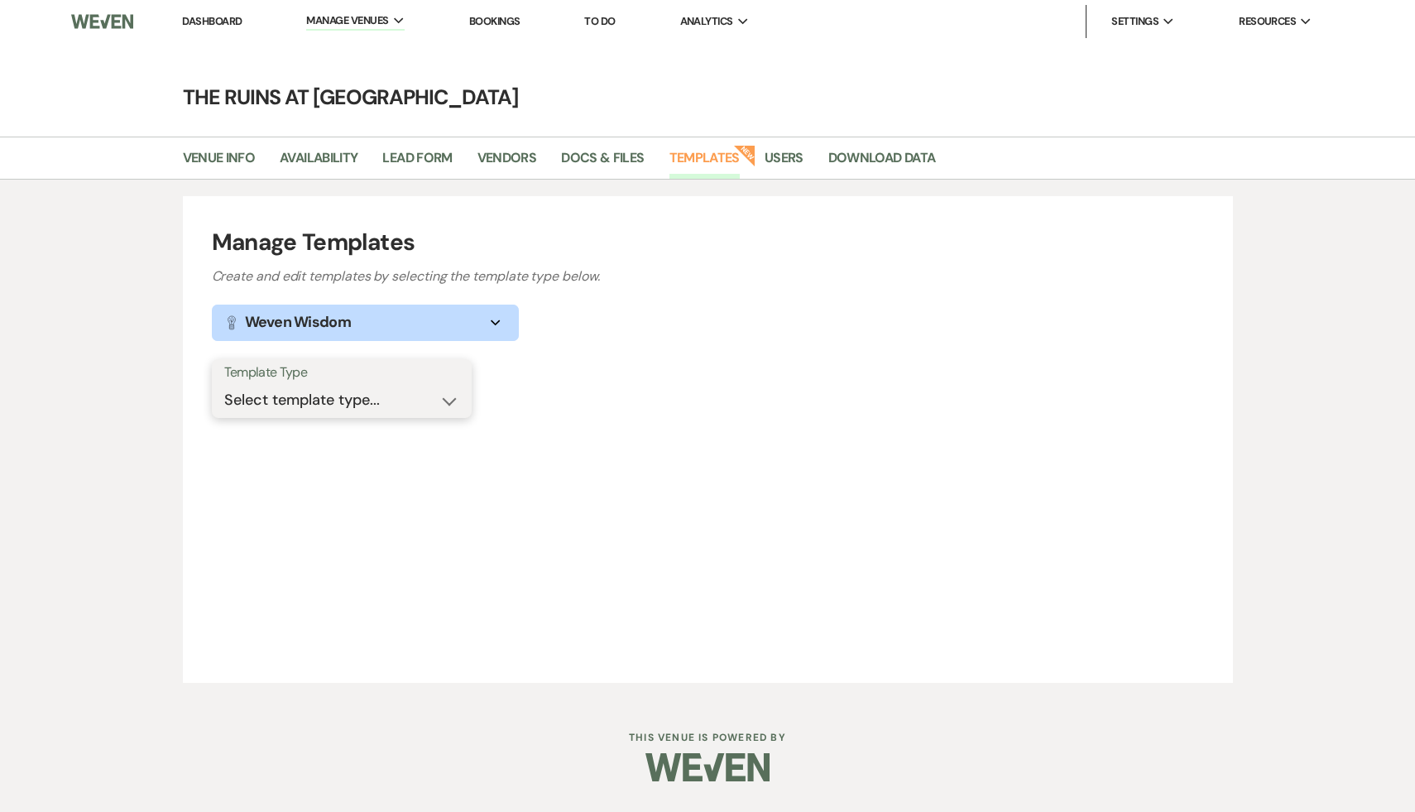
click at [449, 401] on select "Select template type... Task List Message Templates Payment Plan Inventory Item…" at bounding box center [341, 400] width 235 height 32
select select "Message Templates"
click at [224, 384] on select "Select template type... Task List Message Templates Payment Plan Inventory Item…" at bounding box center [341, 400] width 235 height 32
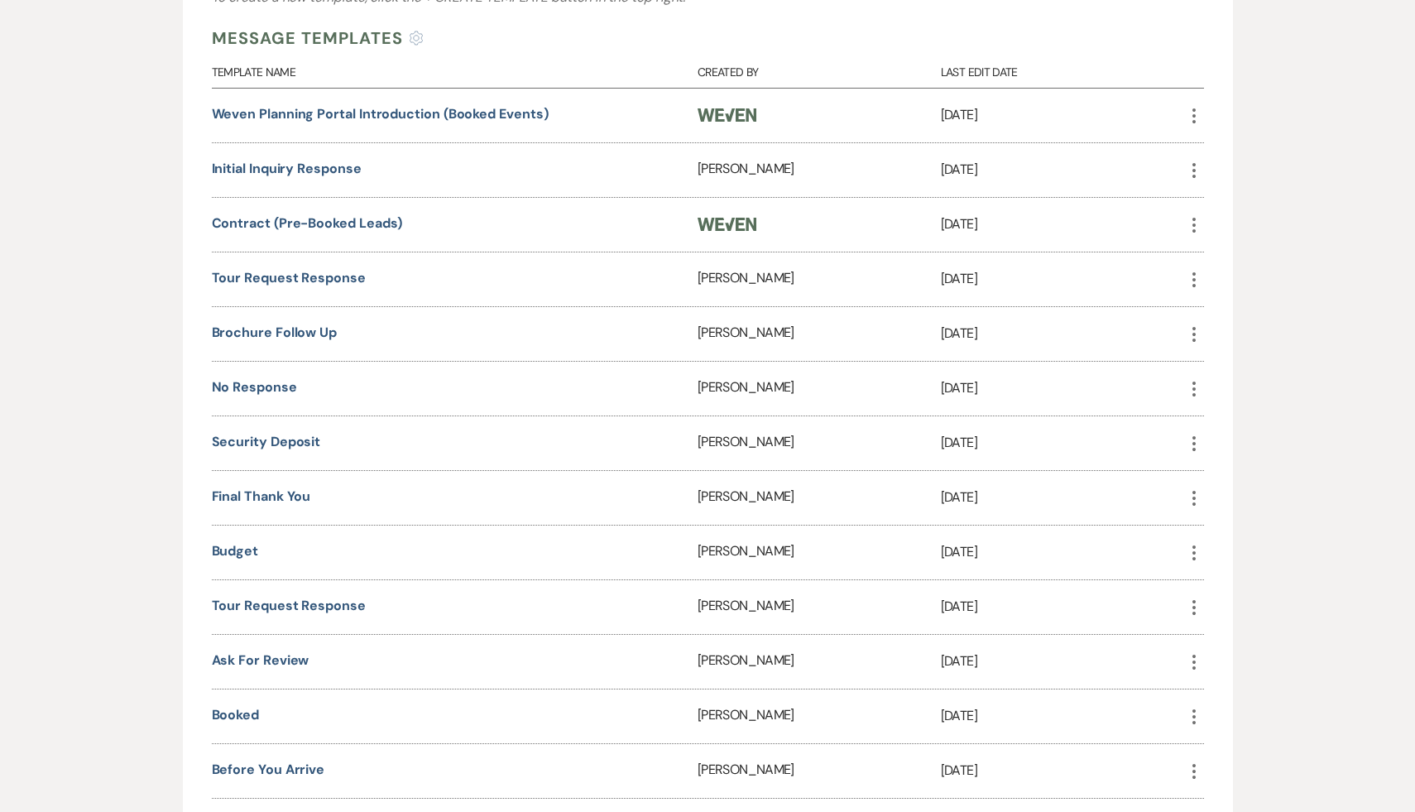
scroll to position [481, 0]
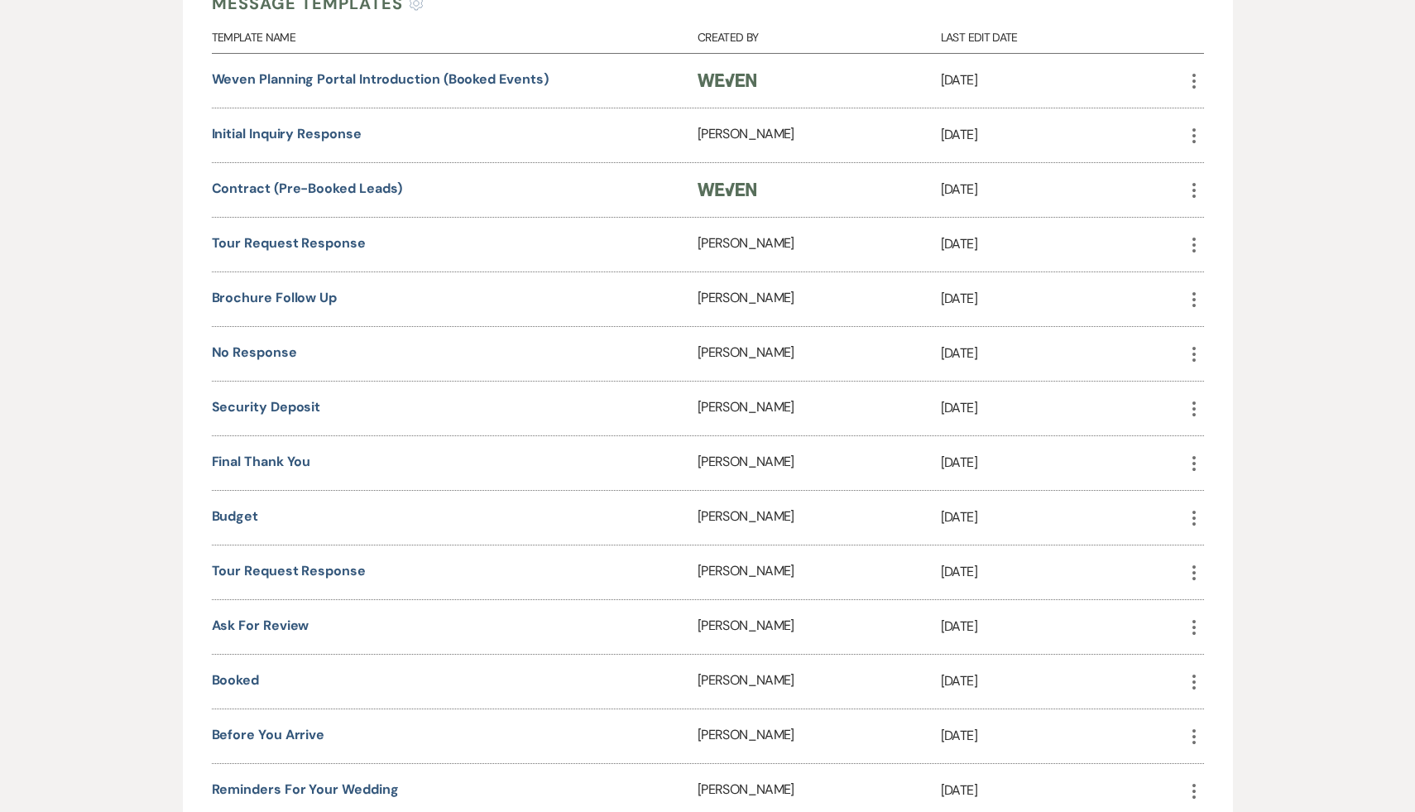
click at [237, 665] on div "Booked" at bounding box center [455, 682] width 487 height 54
click at [240, 674] on link "Booked" at bounding box center [236, 679] width 48 height 17
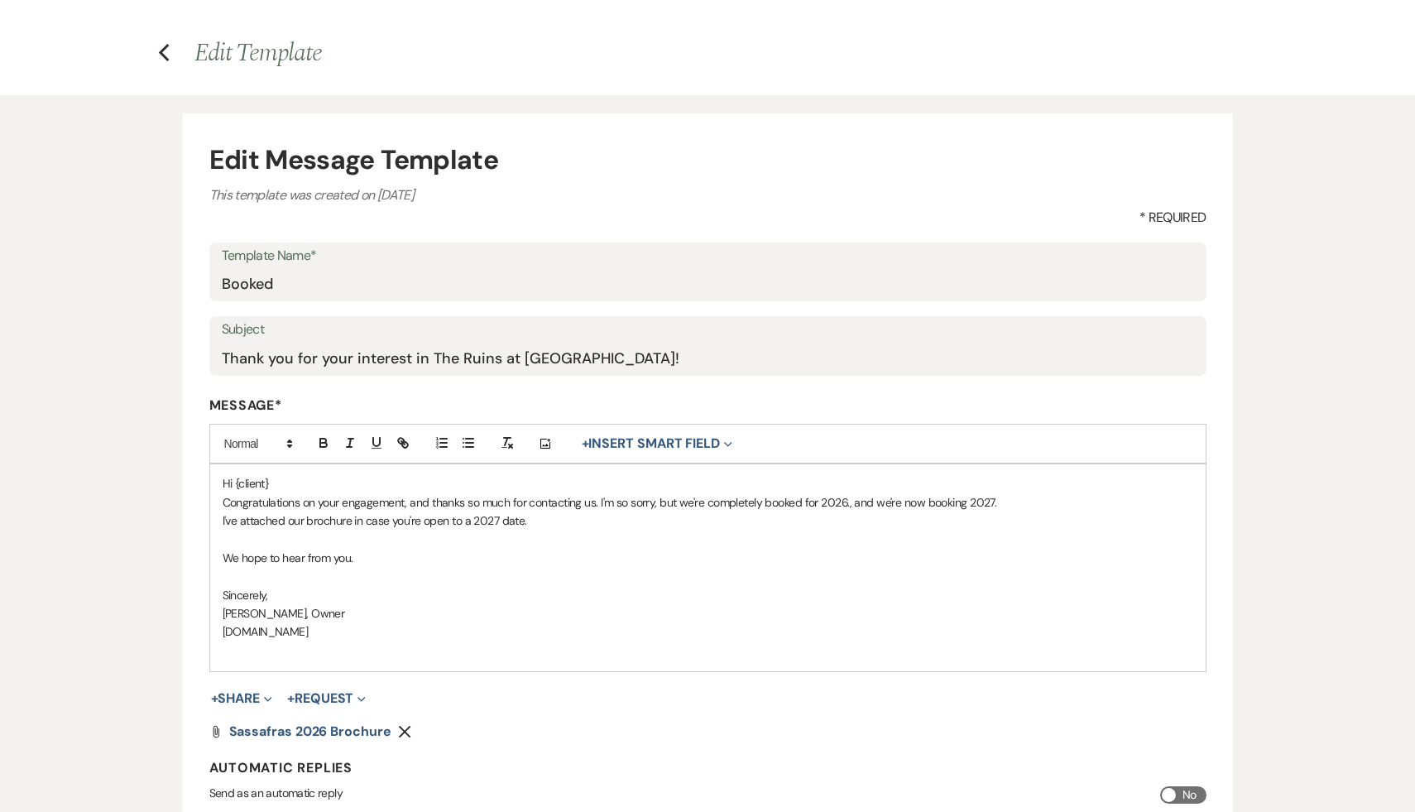
scroll to position [53, 0]
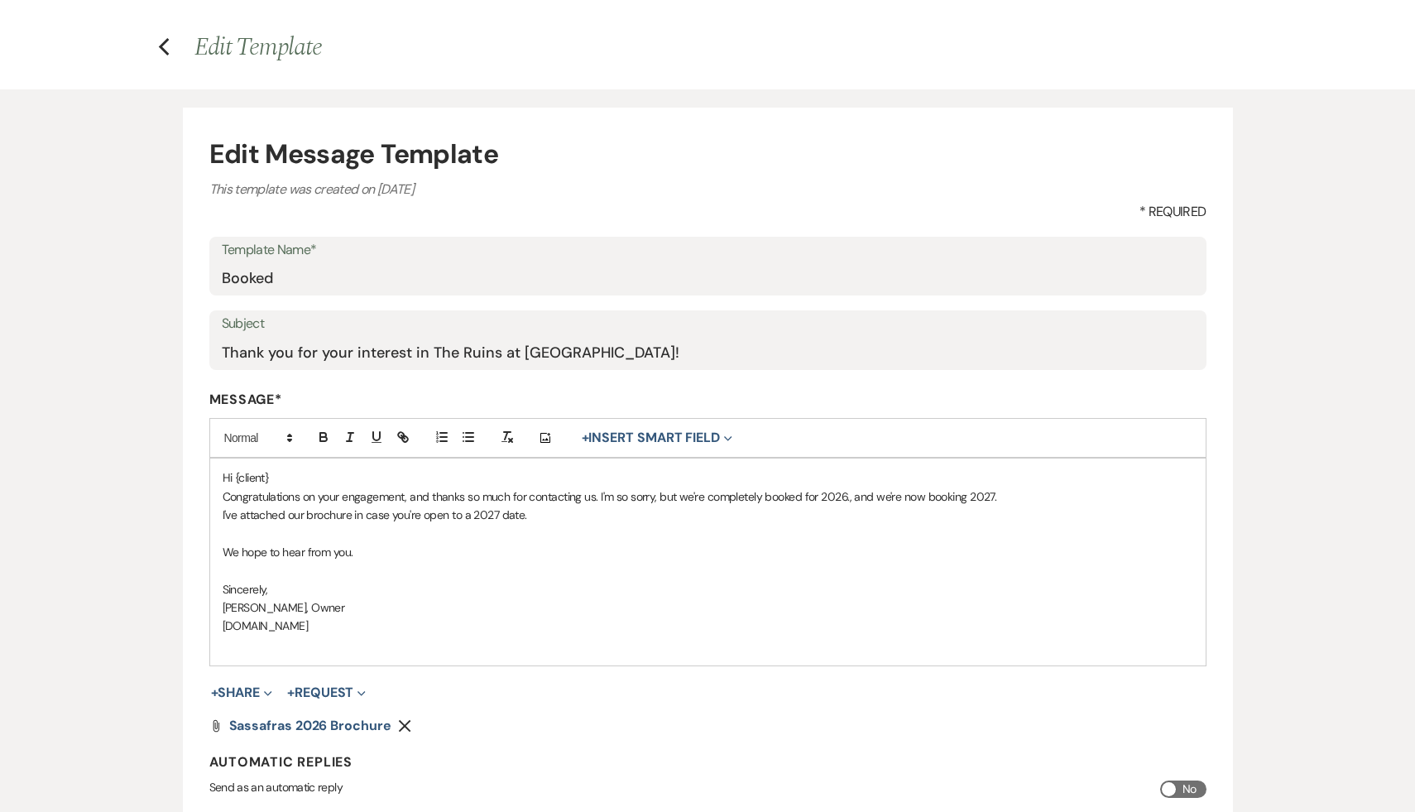
click at [398, 723] on icon "Remove" at bounding box center [404, 725] width 13 height 13
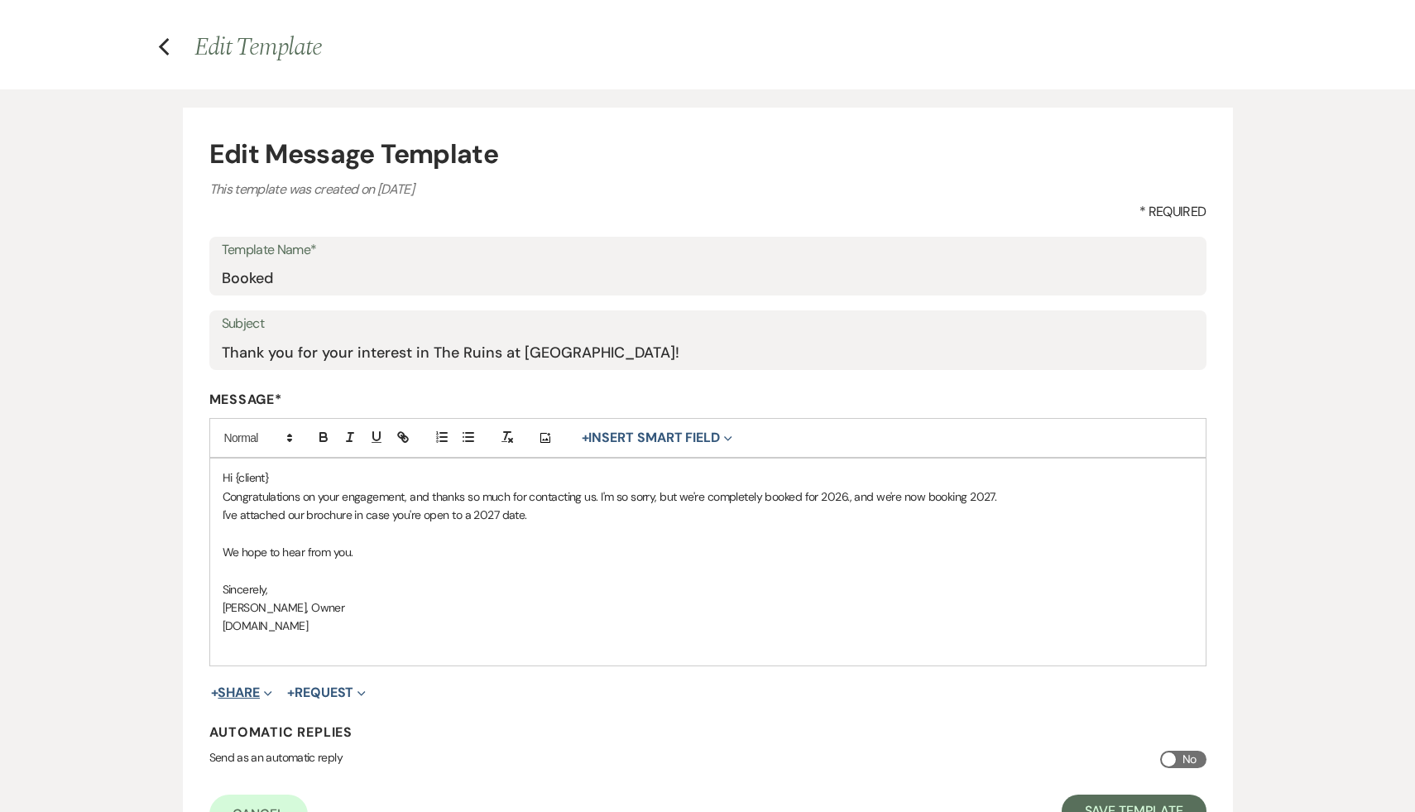
click at [243, 690] on button "+ Share Expand" at bounding box center [242, 692] width 62 height 13
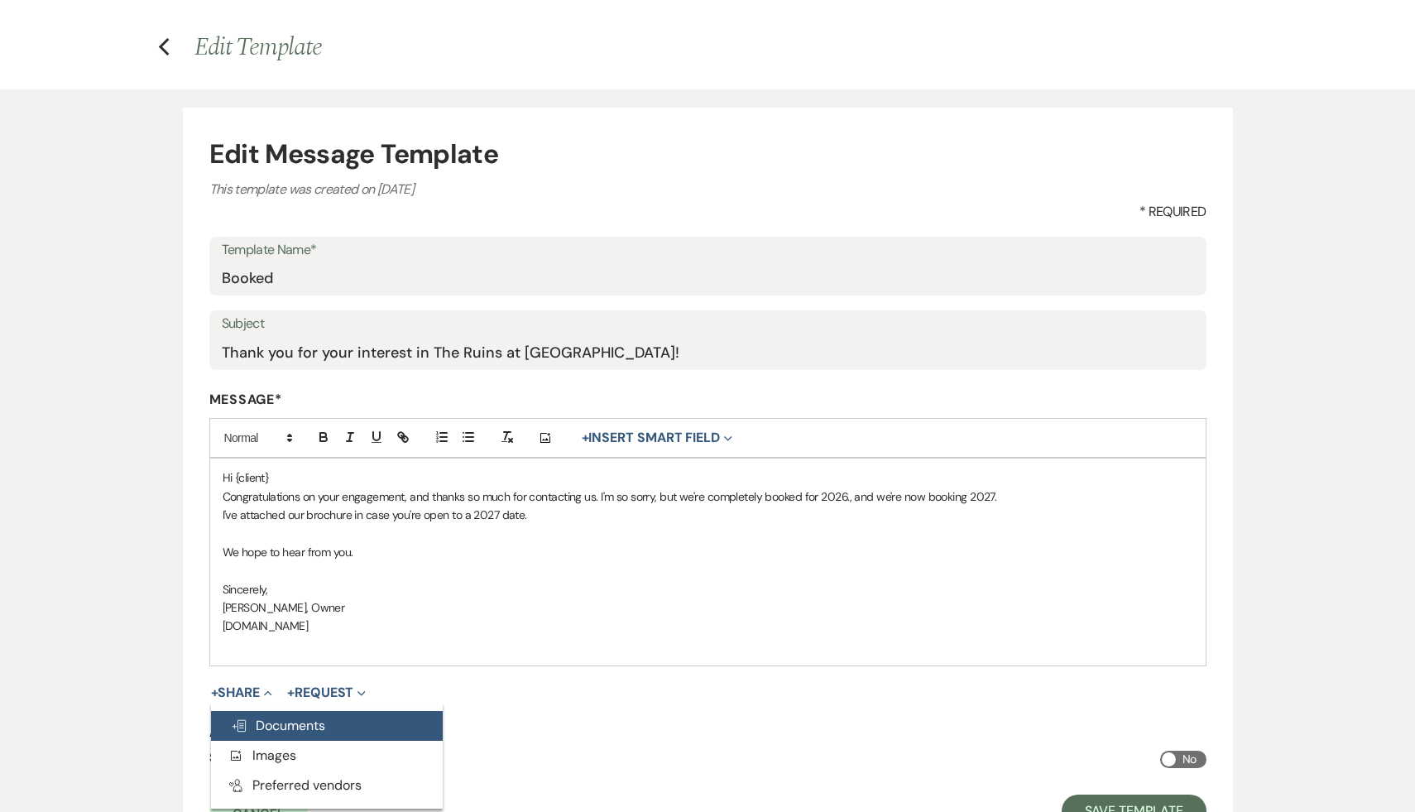
click at [291, 722] on span "Doc Upload Documents" at bounding box center [278, 725] width 94 height 17
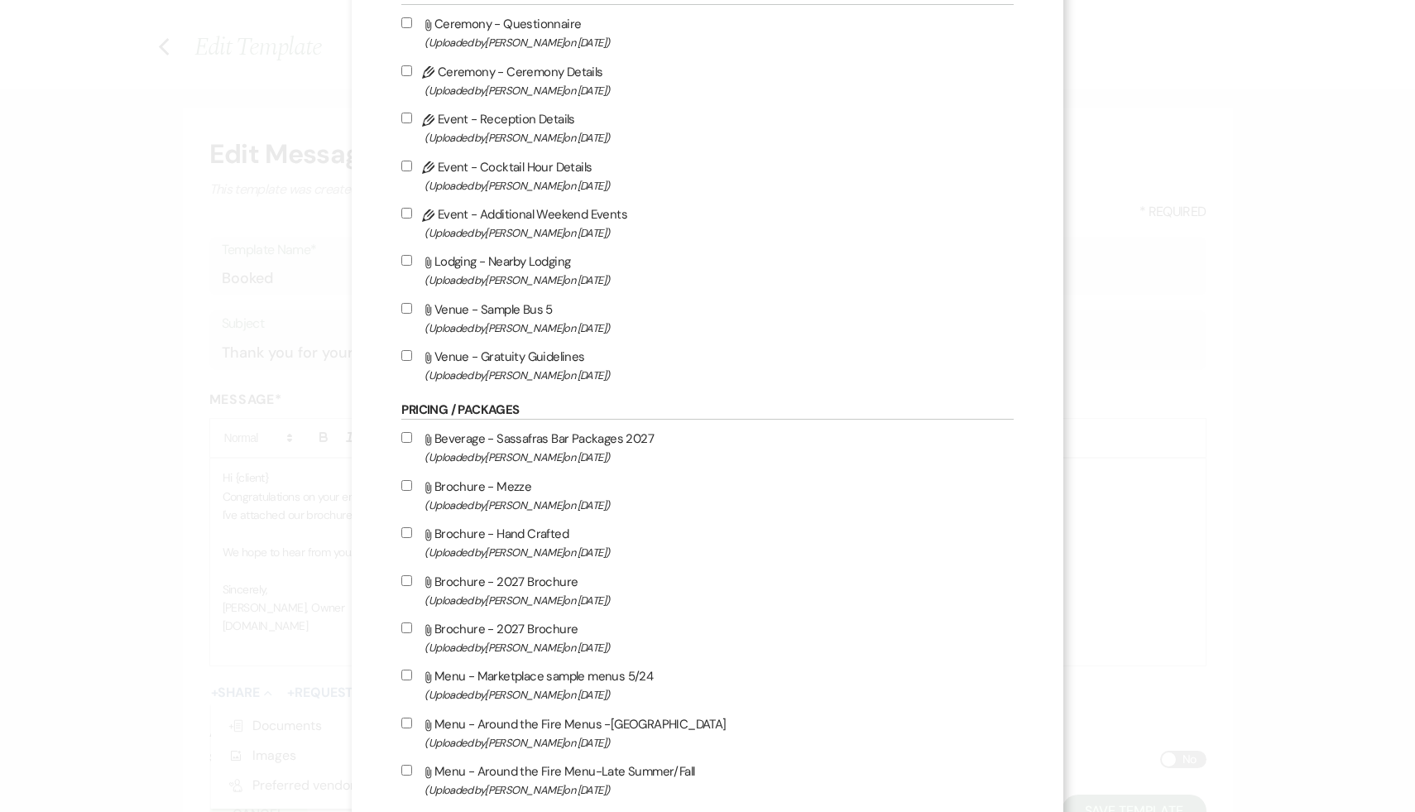
scroll to position [3569, 0]
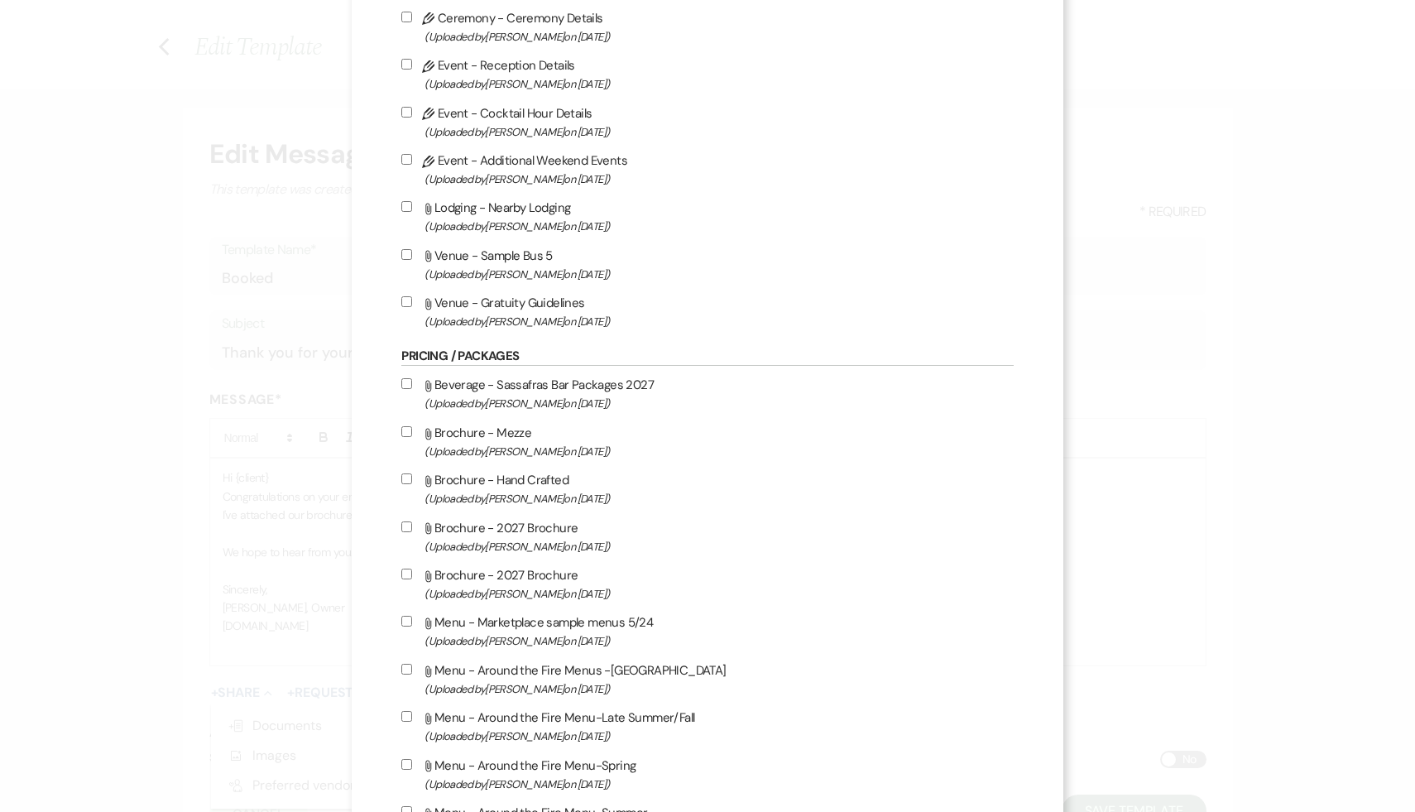
click at [412, 532] on input "Attach File Brochure - 2027 Brochure (Uploaded by [PERSON_NAME] on [DATE] )" at bounding box center [406, 526] width 11 height 11
checkbox input "true"
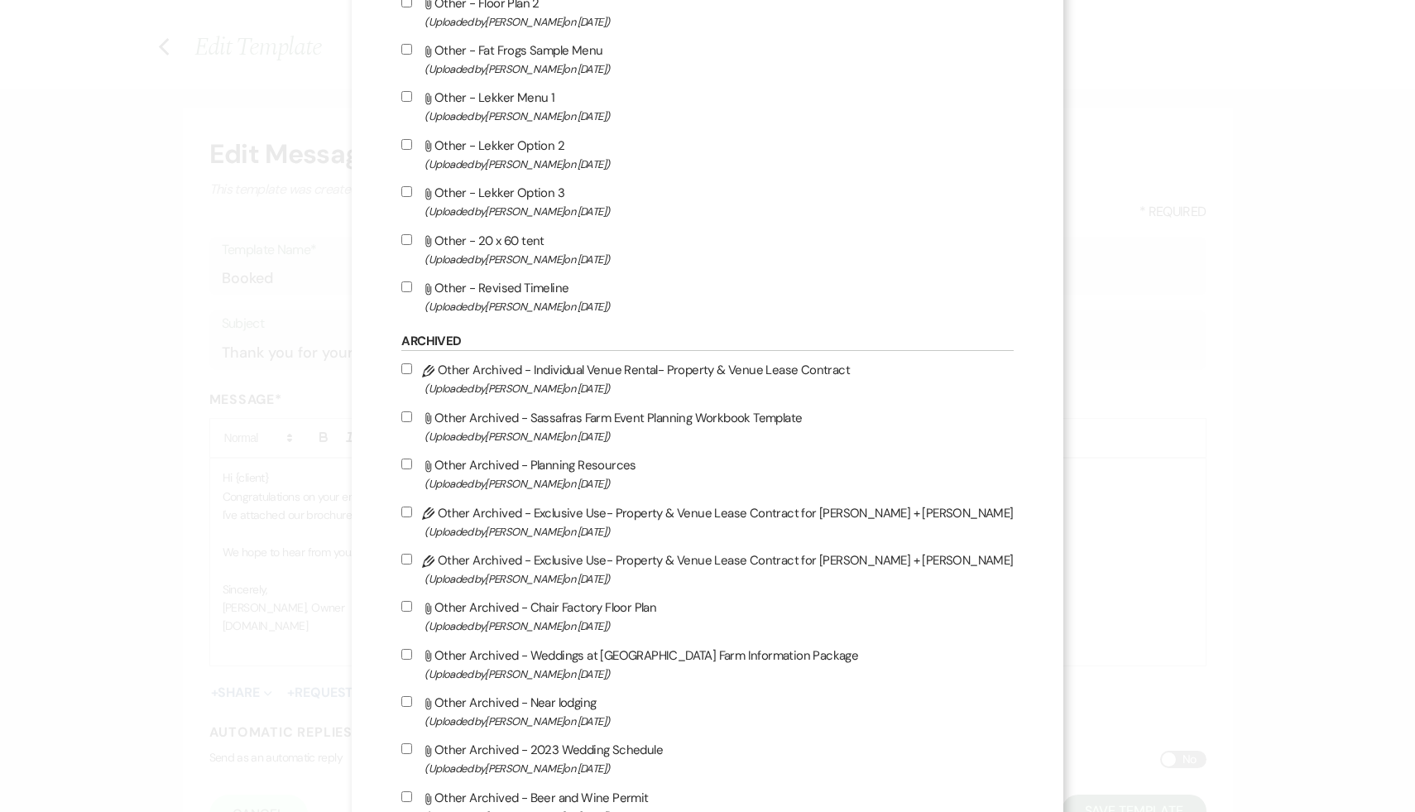
scroll to position [9013, 0]
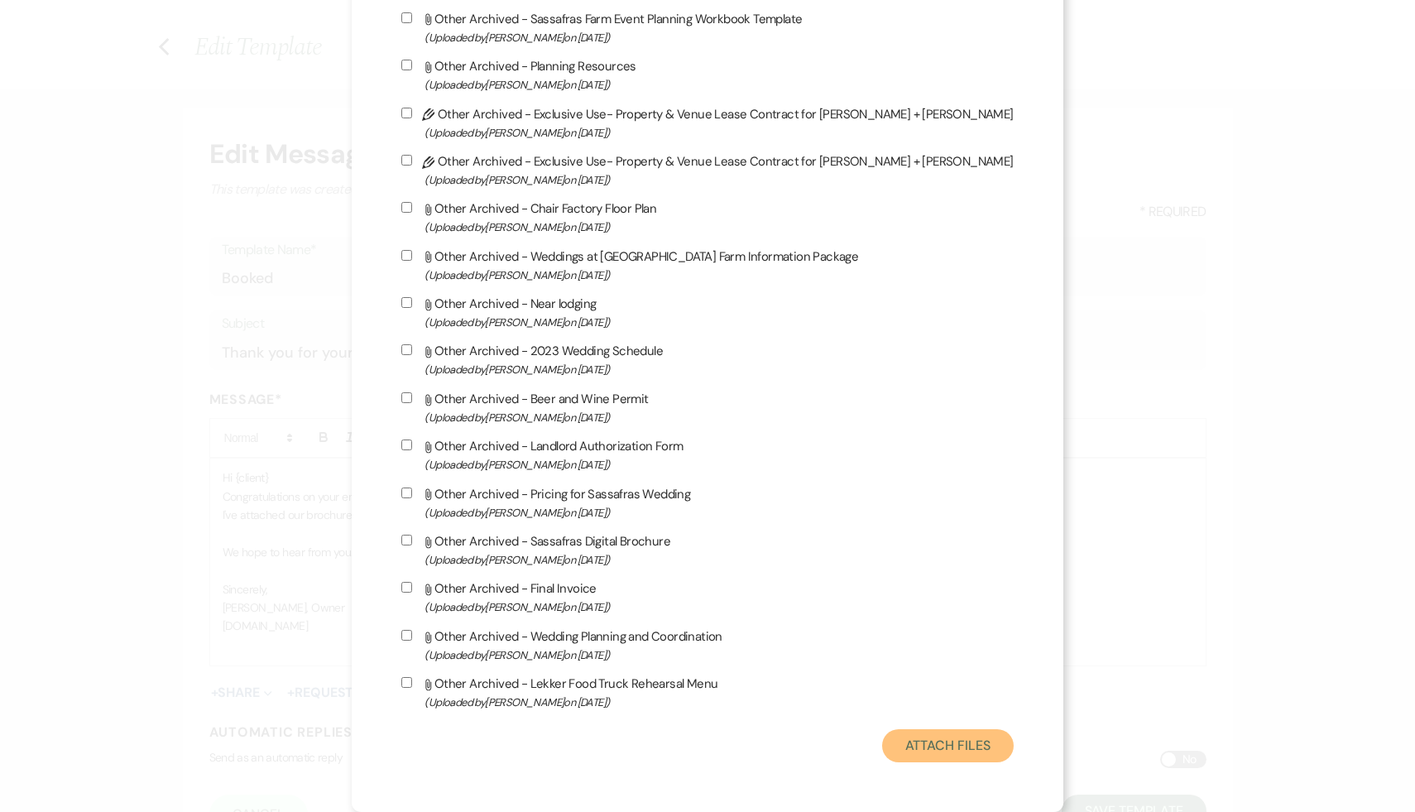
click at [916, 746] on button "Attach Files" at bounding box center [948, 745] width 132 height 33
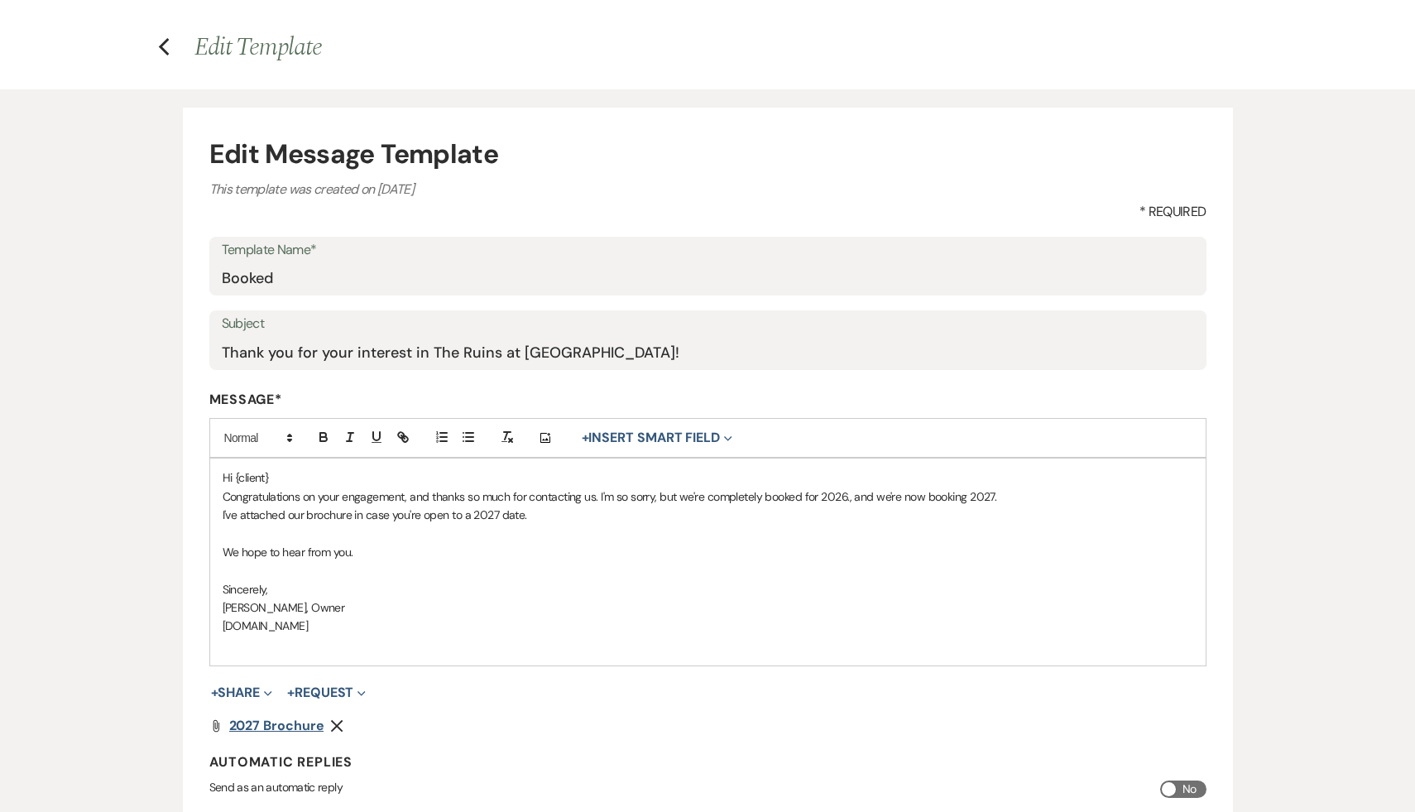
click at [271, 722] on span "2027 Brochure" at bounding box center [276, 725] width 95 height 17
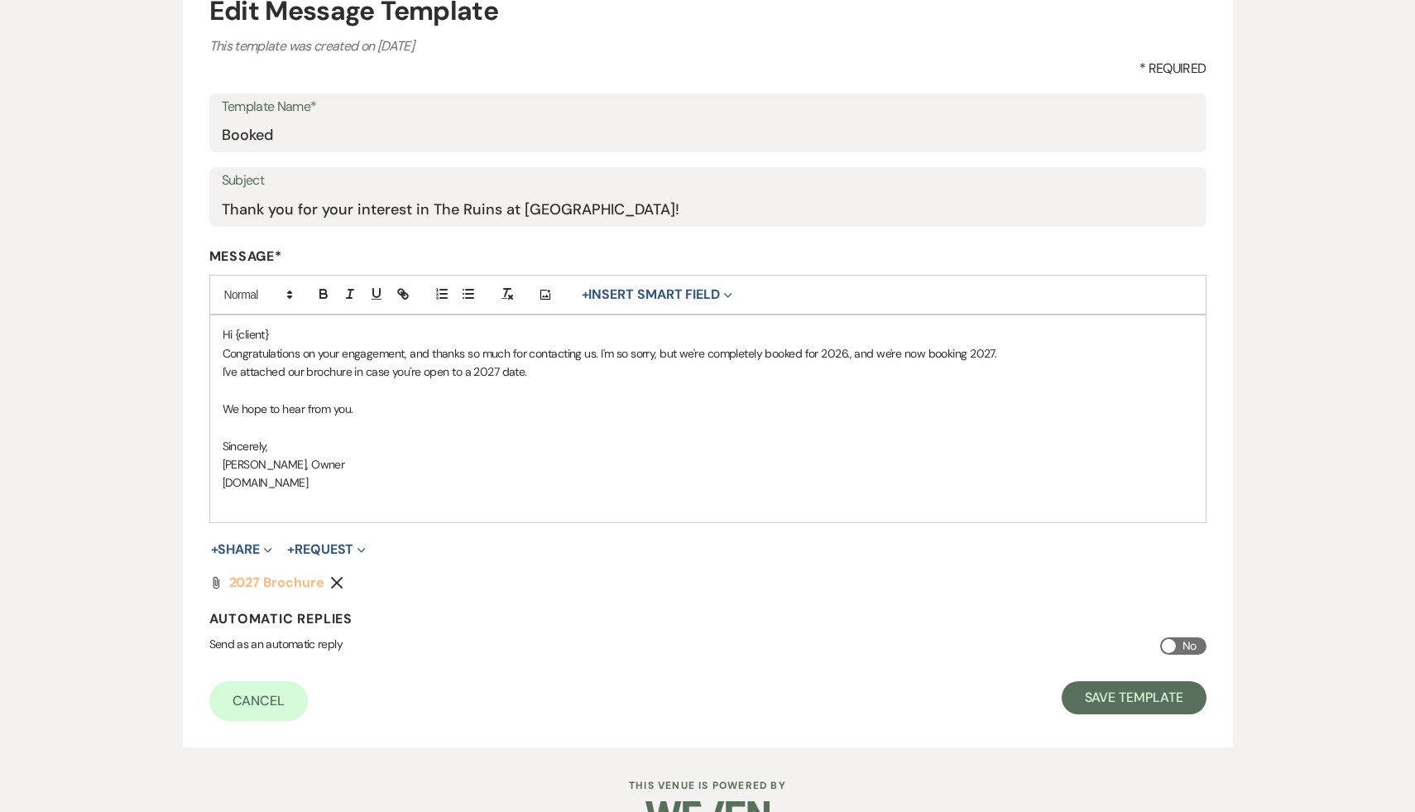
scroll to position [238, 0]
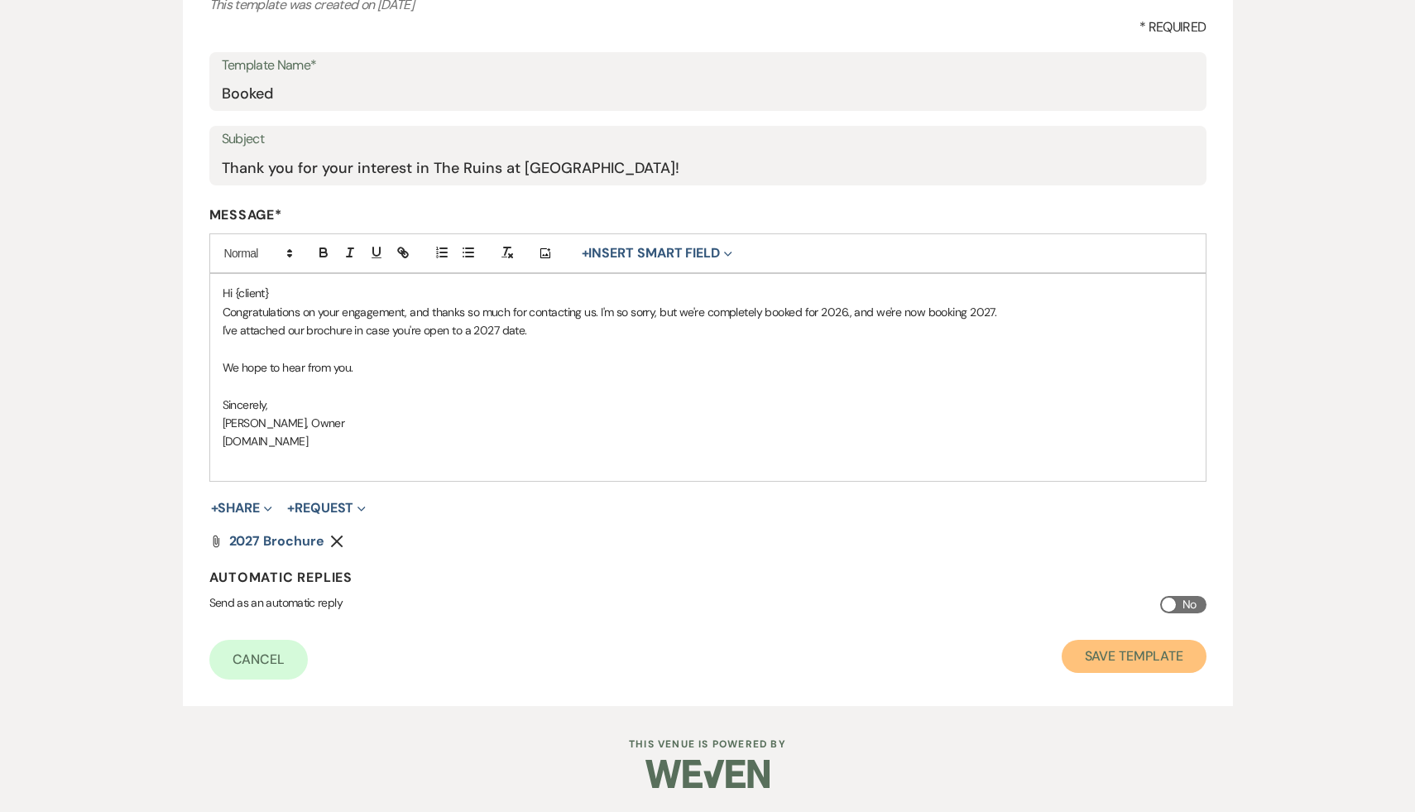
click at [1161, 651] on button "Save Template" at bounding box center [1134, 656] width 145 height 33
select select "Message Templates"
